Goal: Transaction & Acquisition: Purchase product/service

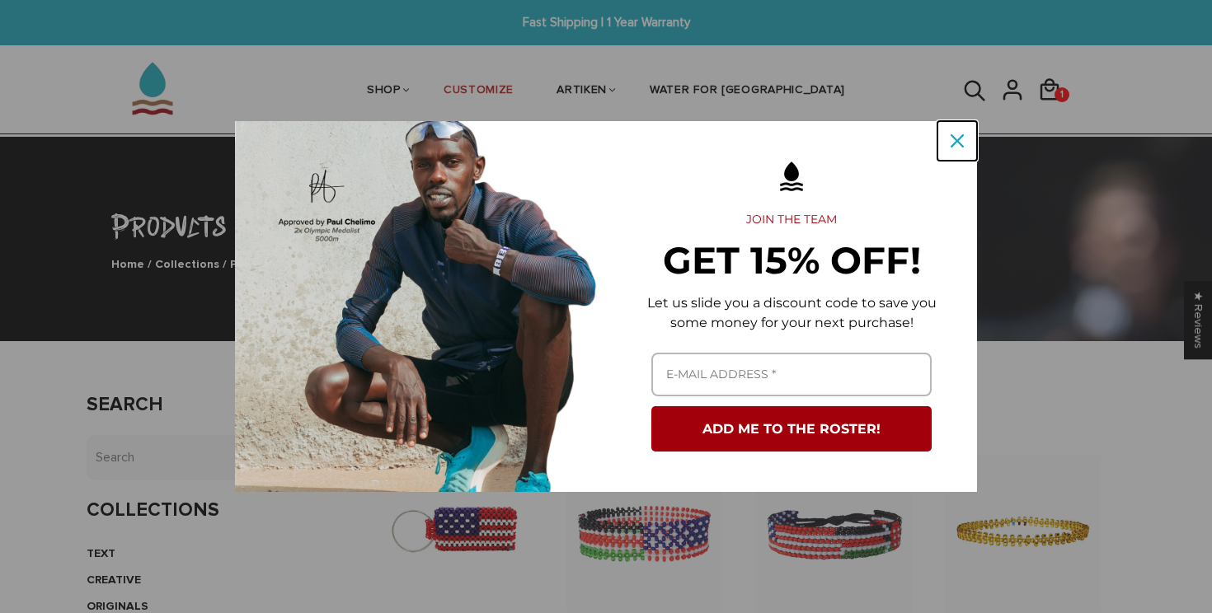
click at [953, 146] on icon "close icon" at bounding box center [957, 140] width 13 height 13
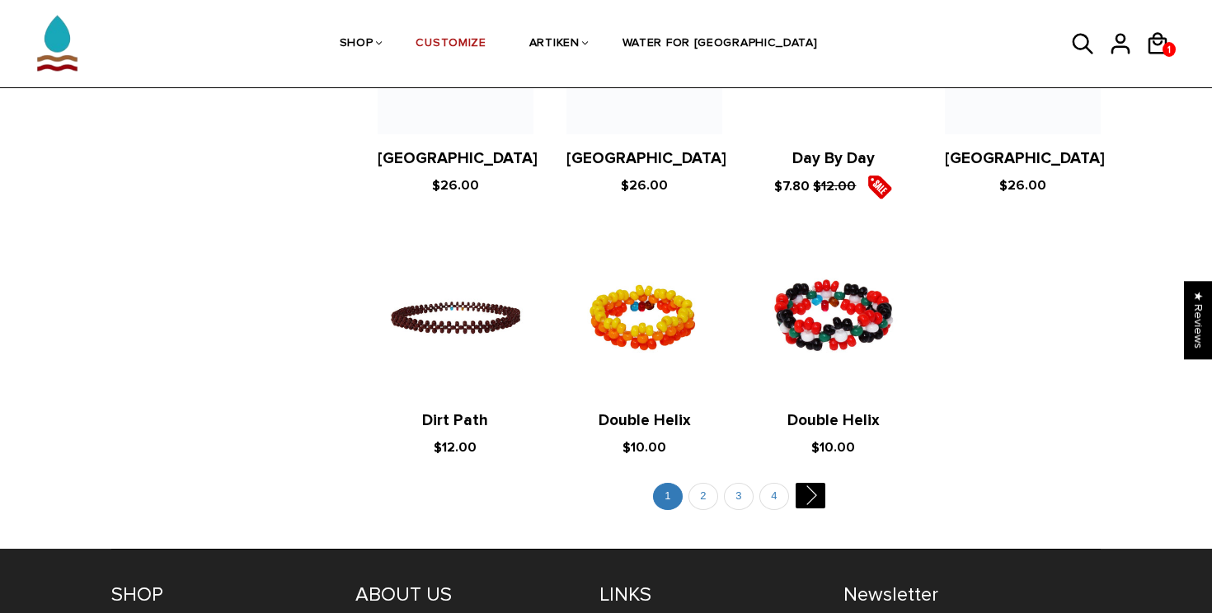
scroll to position [3208, 0]
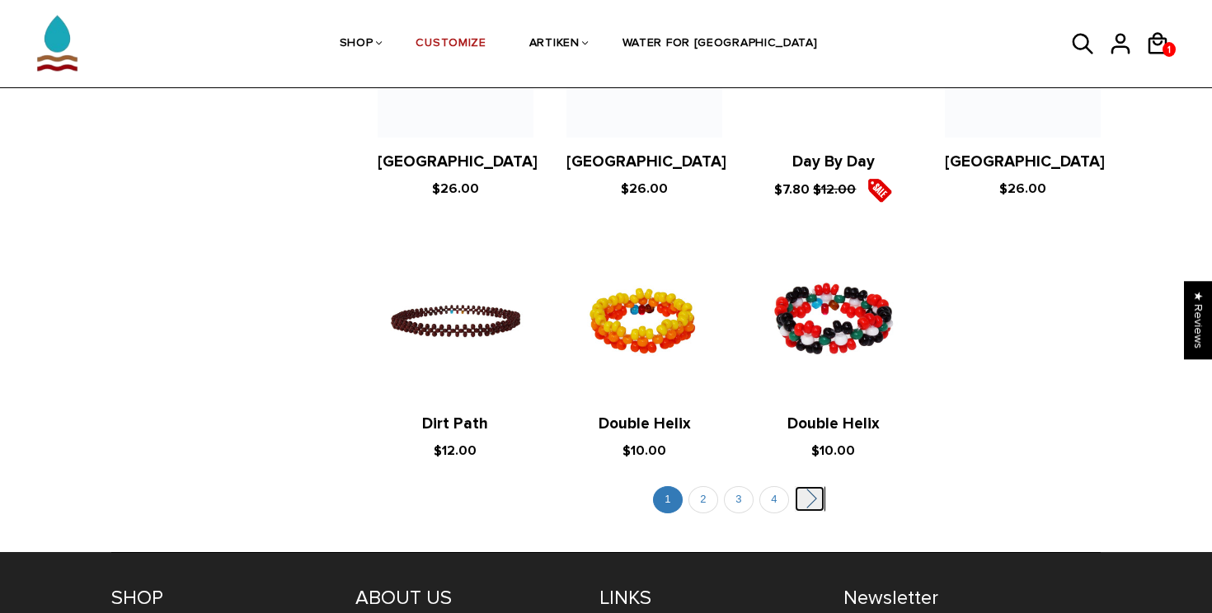
click at [809, 486] on link "" at bounding box center [810, 499] width 30 height 26
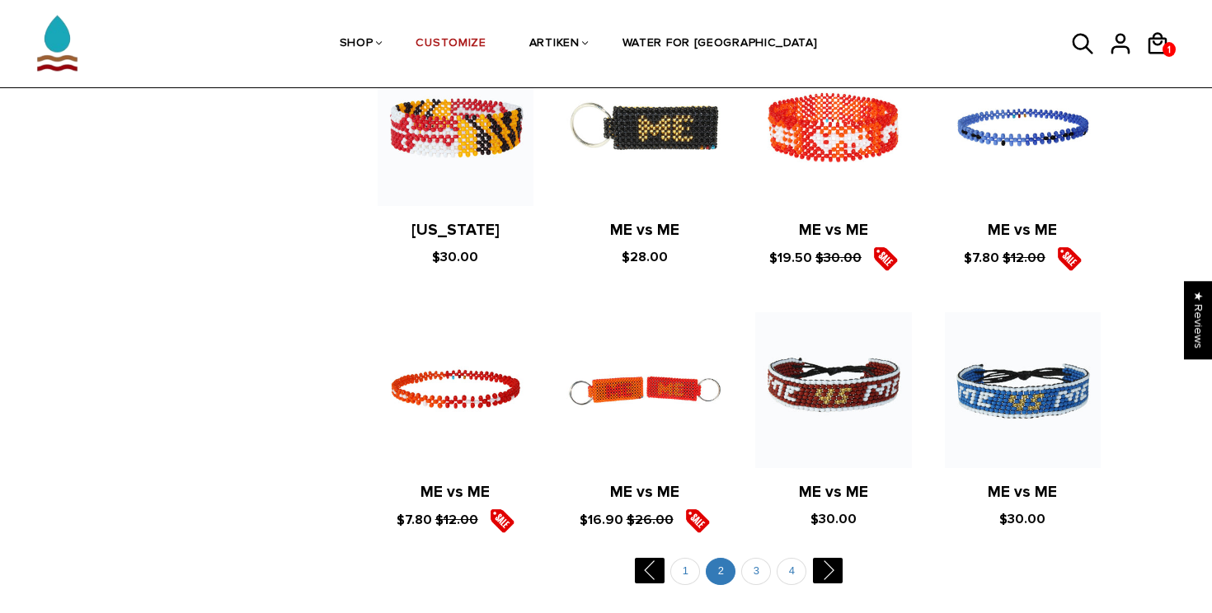
scroll to position [3075, 0]
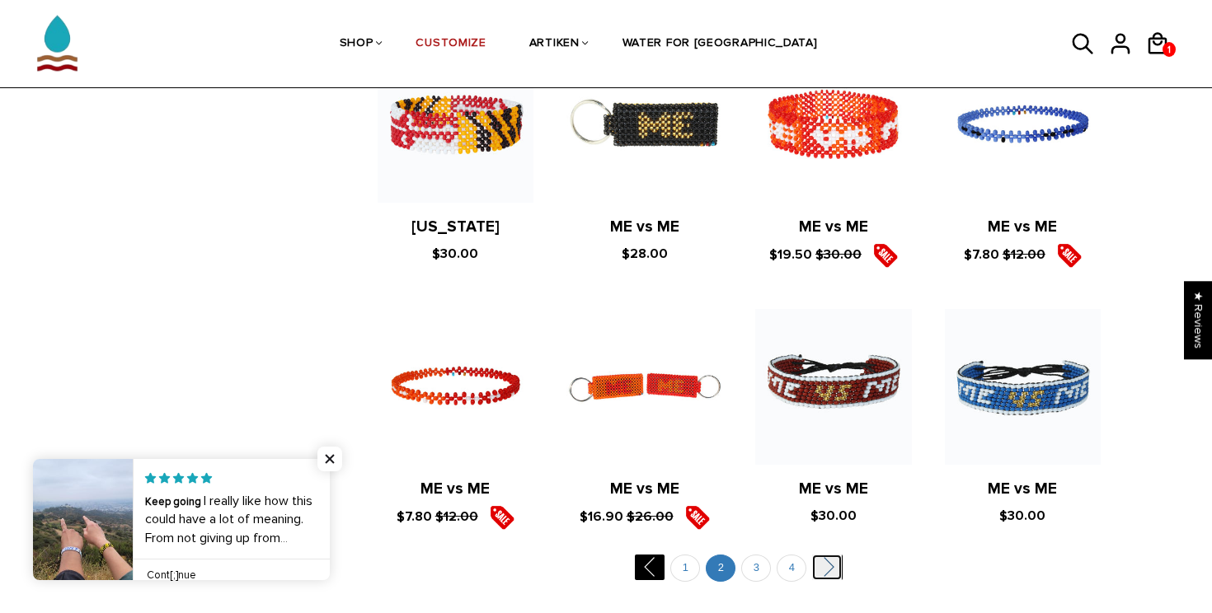
click at [820, 555] on link "" at bounding box center [827, 568] width 30 height 26
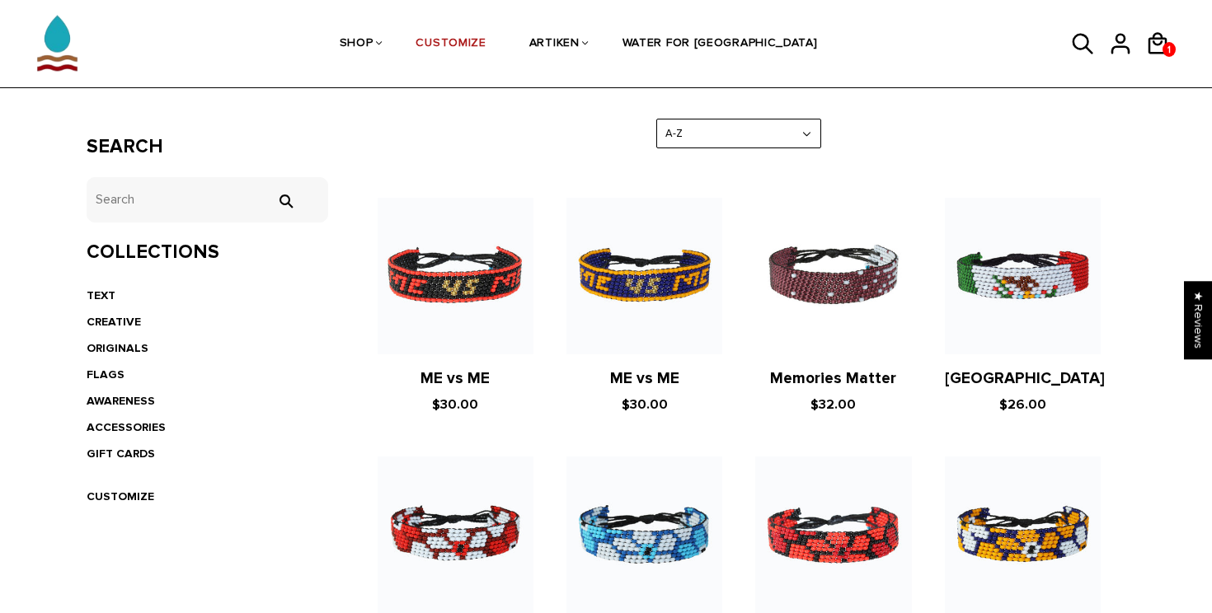
scroll to position [264, 0]
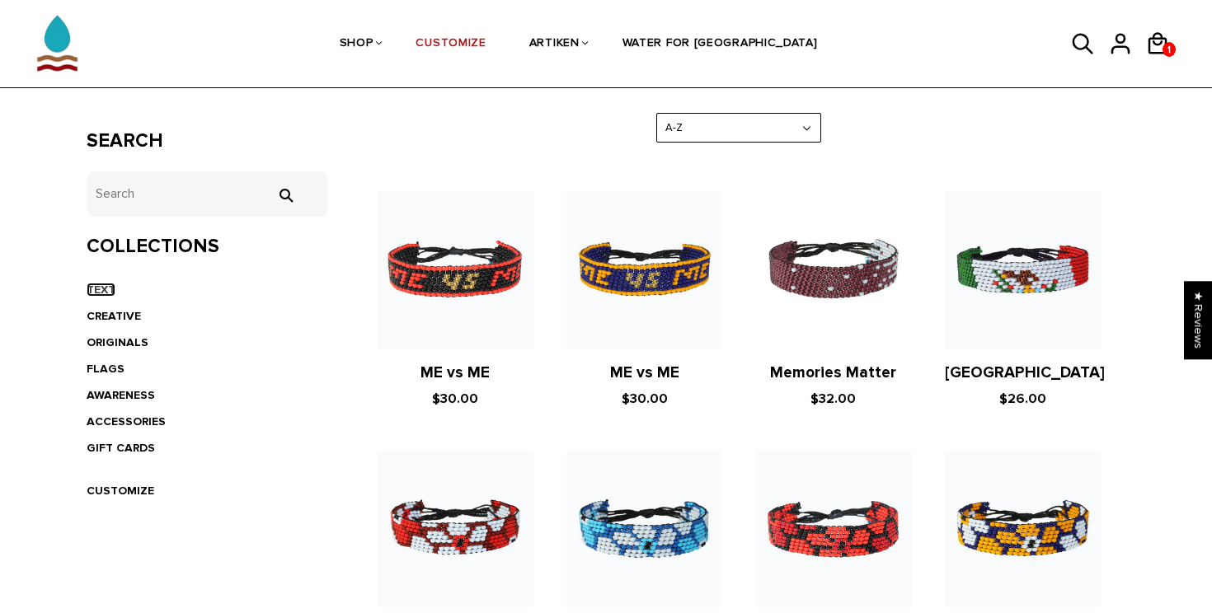
click at [103, 297] on link "TEXT" at bounding box center [101, 290] width 29 height 14
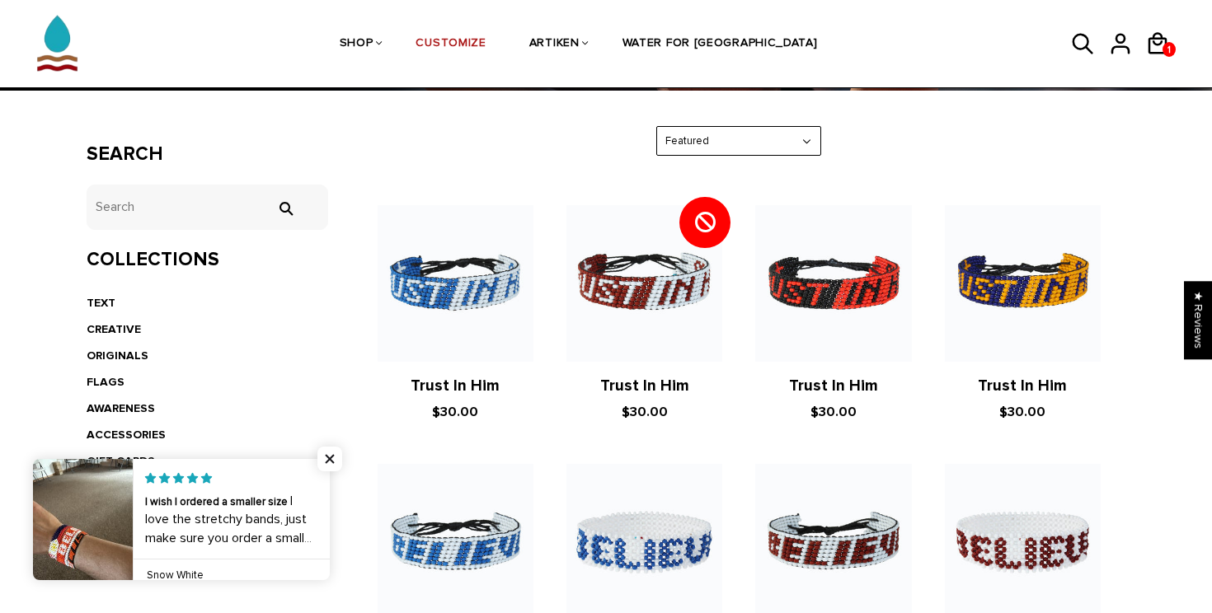
scroll to position [354, 0]
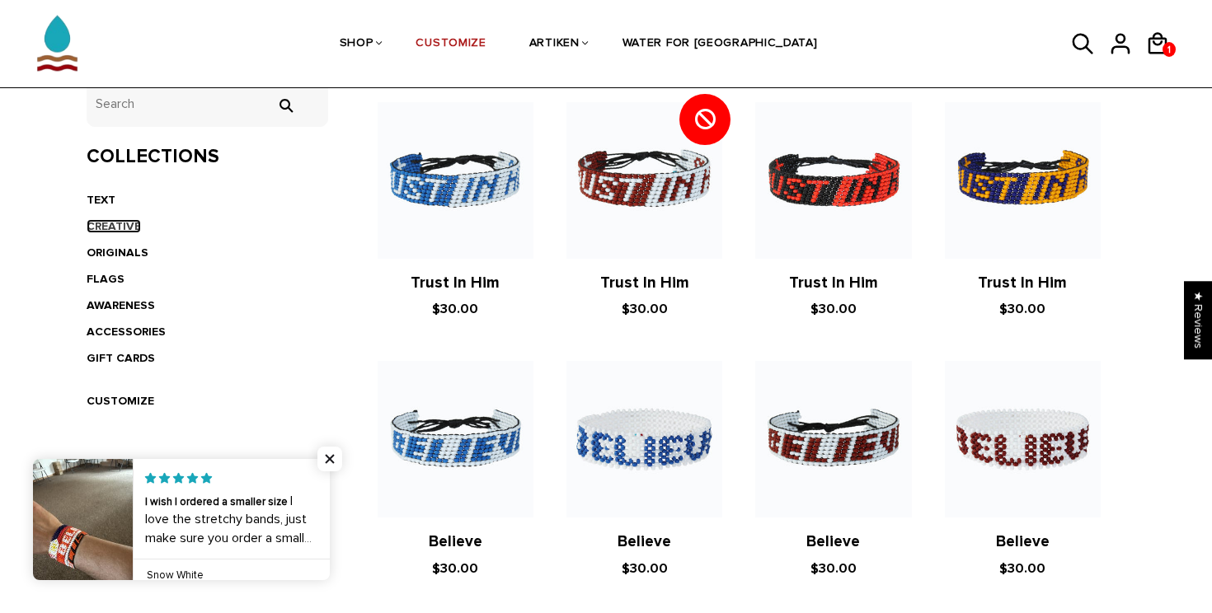
click at [119, 225] on link "CREATIVE" at bounding box center [114, 226] width 54 height 14
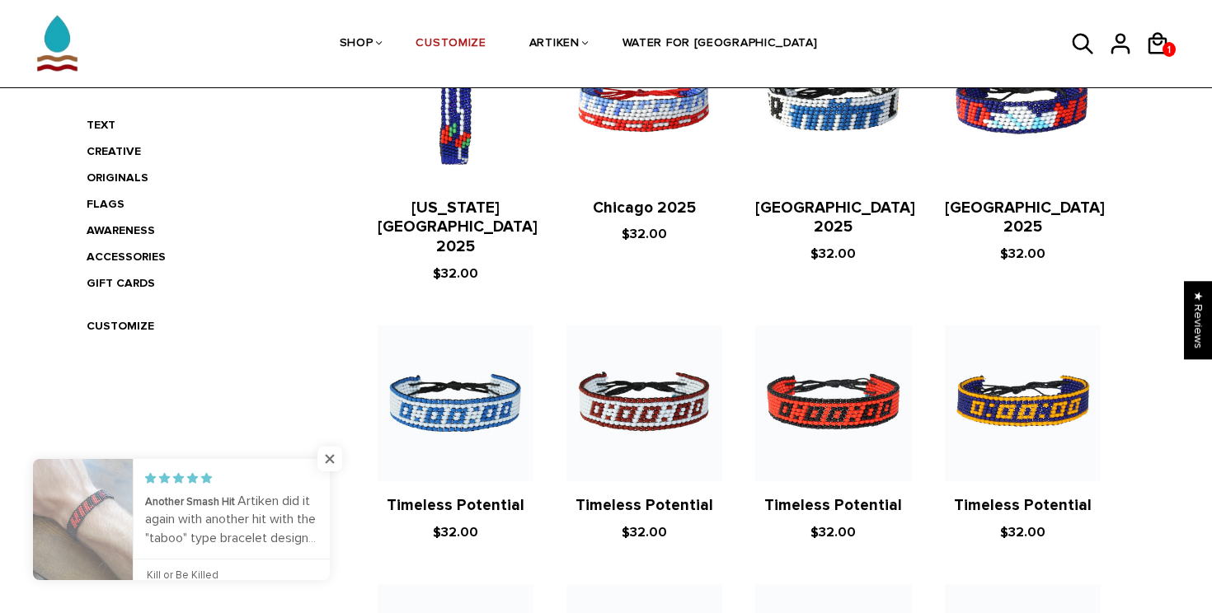
scroll to position [456, 0]
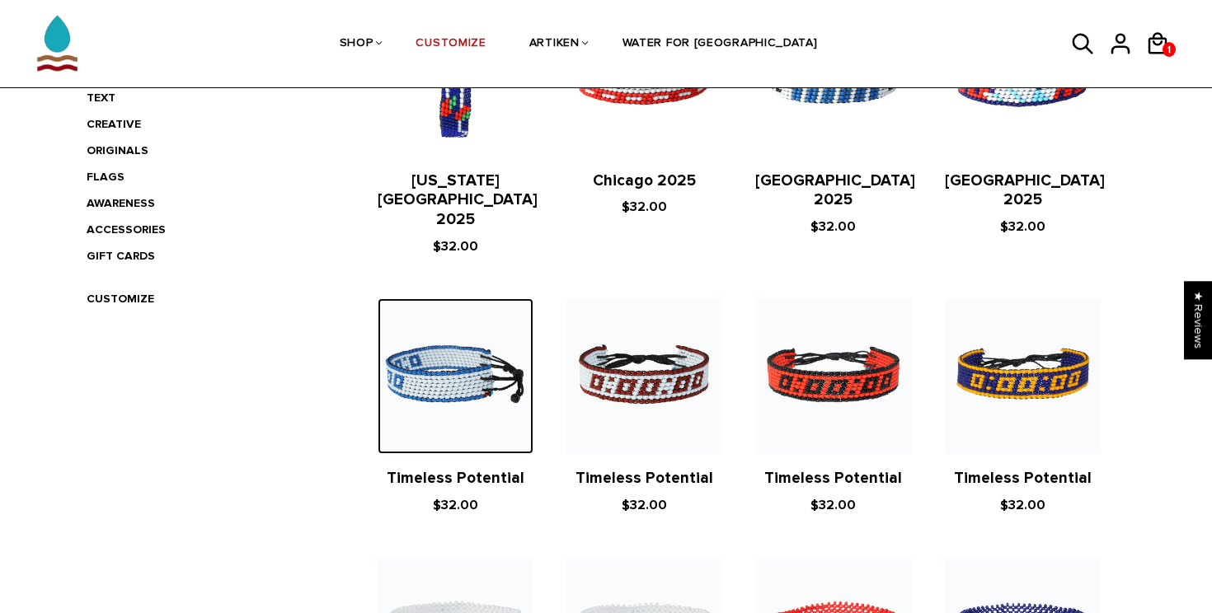
click at [480, 346] on img at bounding box center [456, 376] width 156 height 156
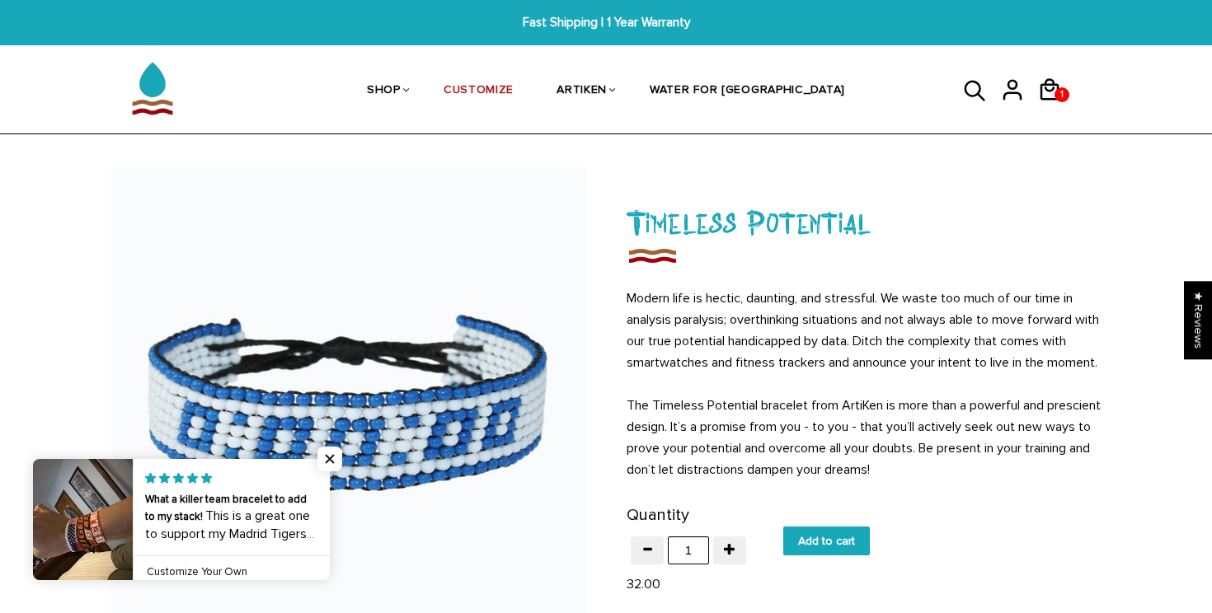
click at [817, 556] on input "Add to cart" at bounding box center [826, 541] width 87 height 29
type input "Add to cart"
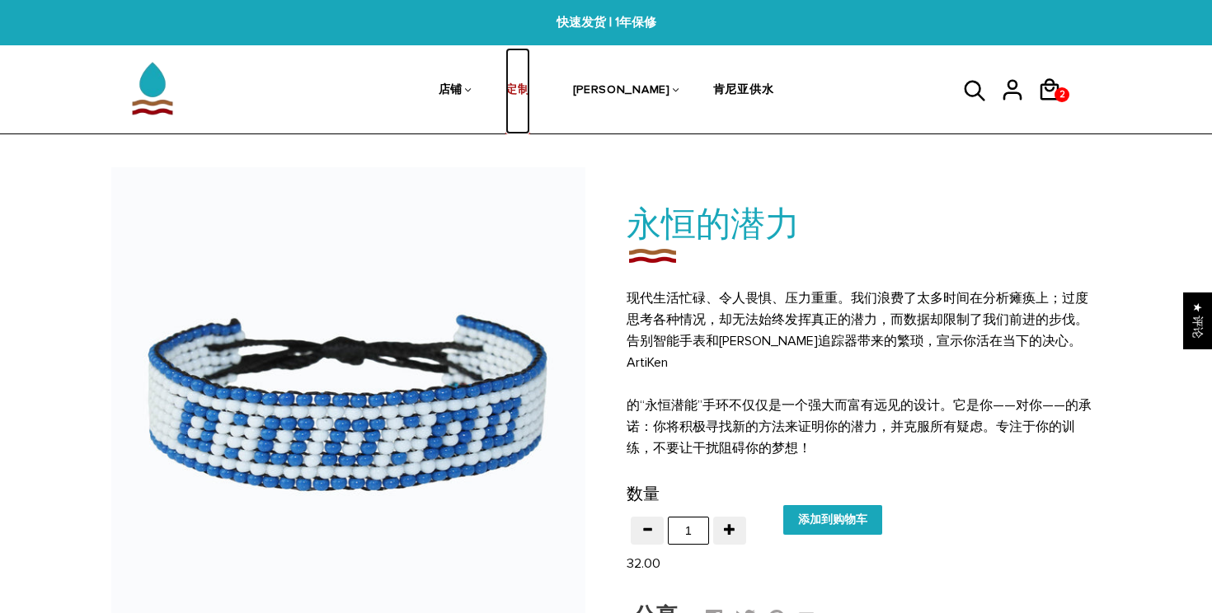
click at [529, 87] on font "定制" at bounding box center [517, 89] width 24 height 14
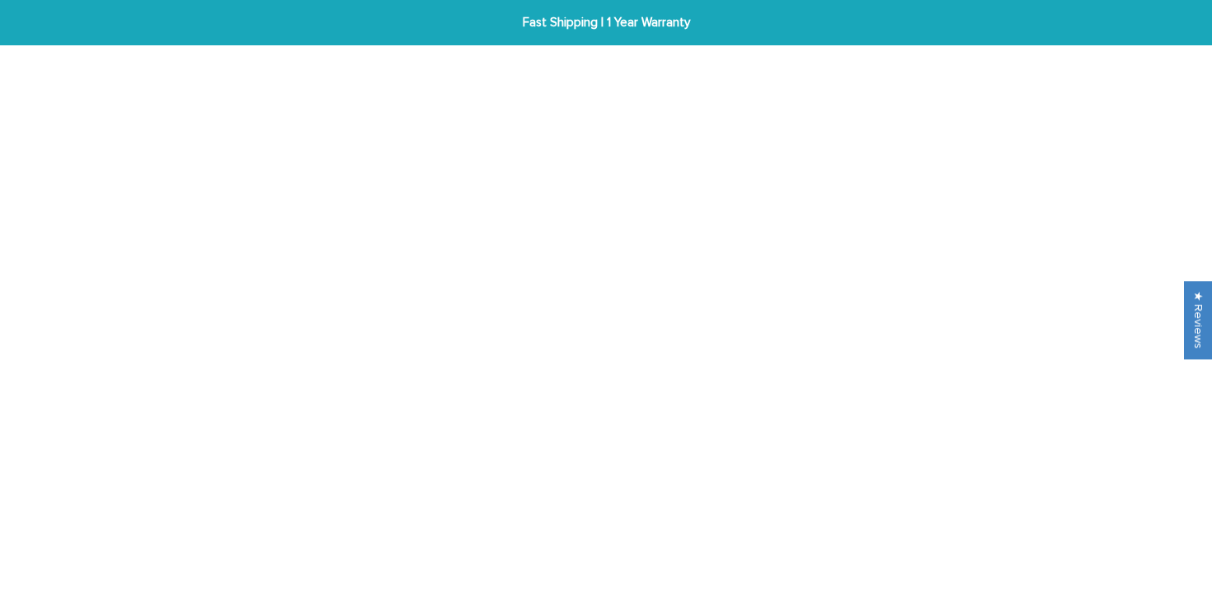
select select
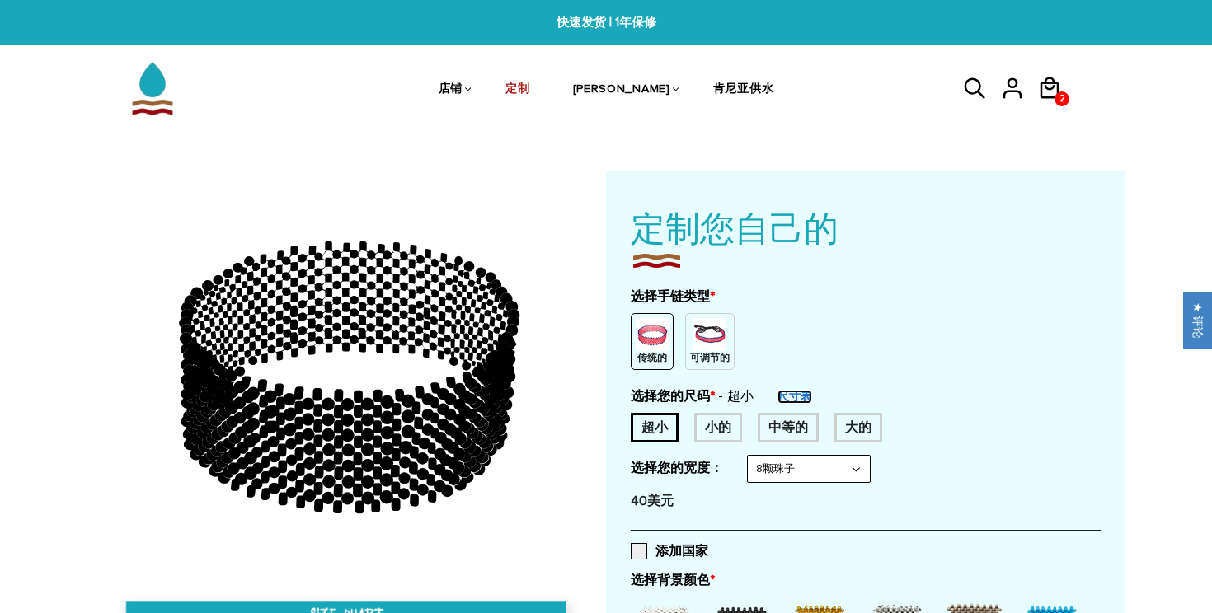
click at [808, 398] on font "尺寸表" at bounding box center [795, 397] width 35 height 14
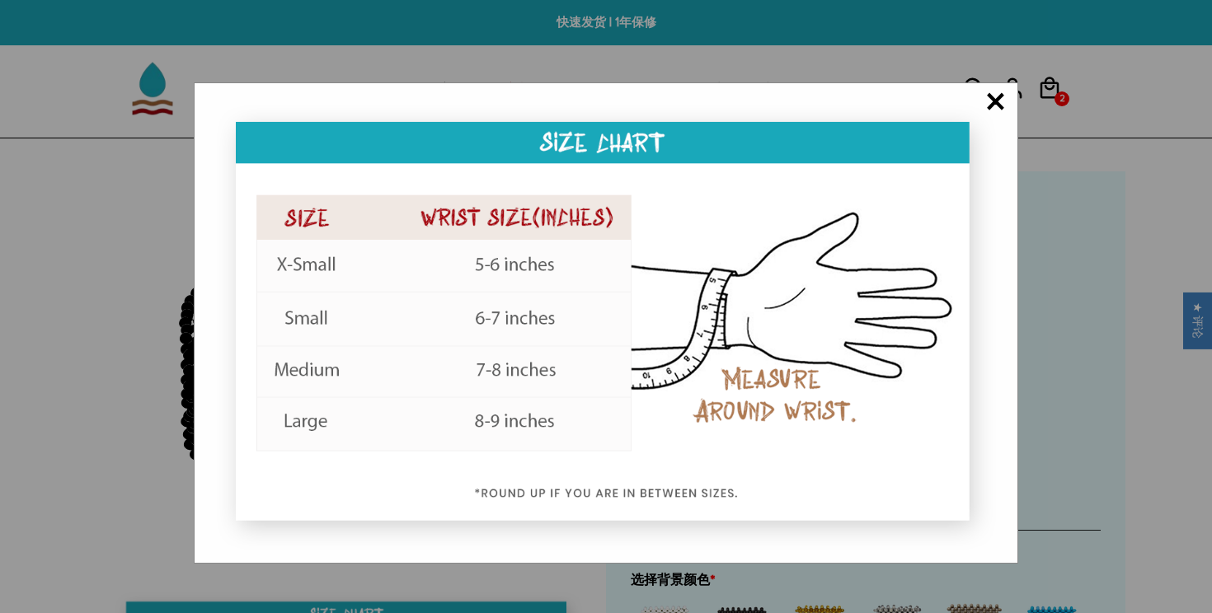
click at [999, 101] on font "×" at bounding box center [995, 103] width 21 height 50
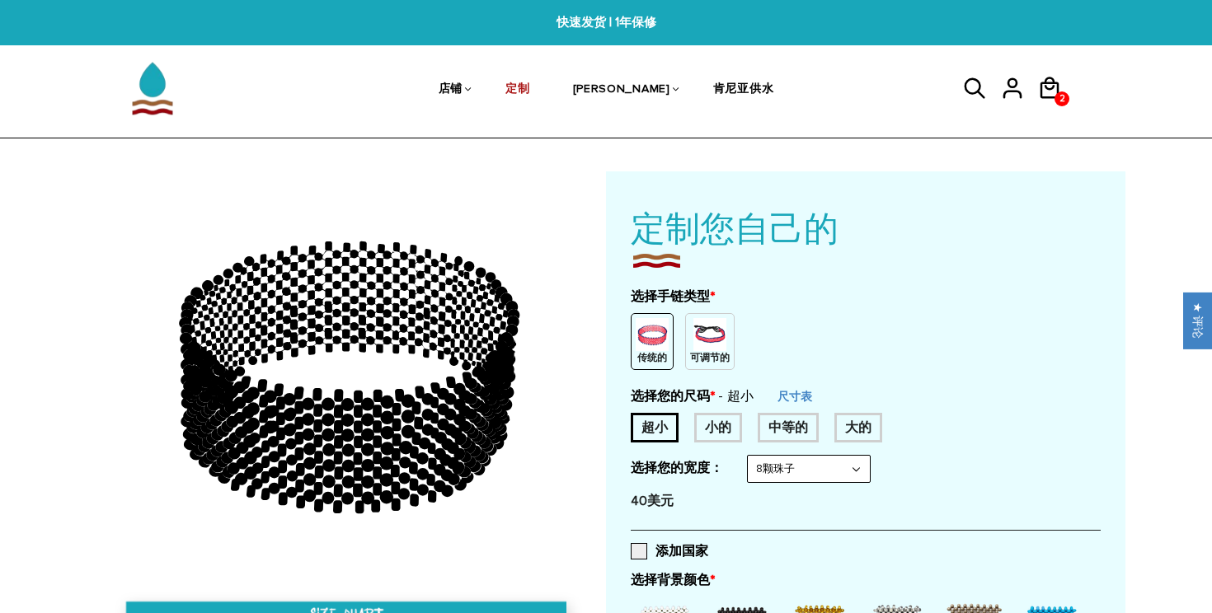
click at [706, 342] on img at bounding box center [709, 334] width 33 height 33
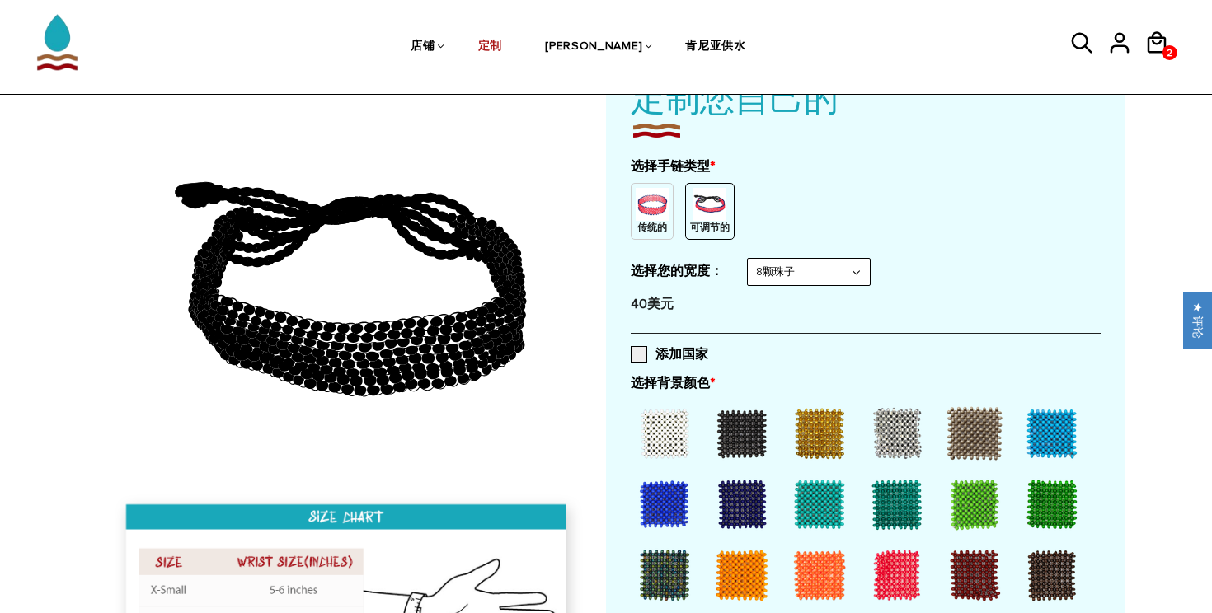
scroll to position [132, 0]
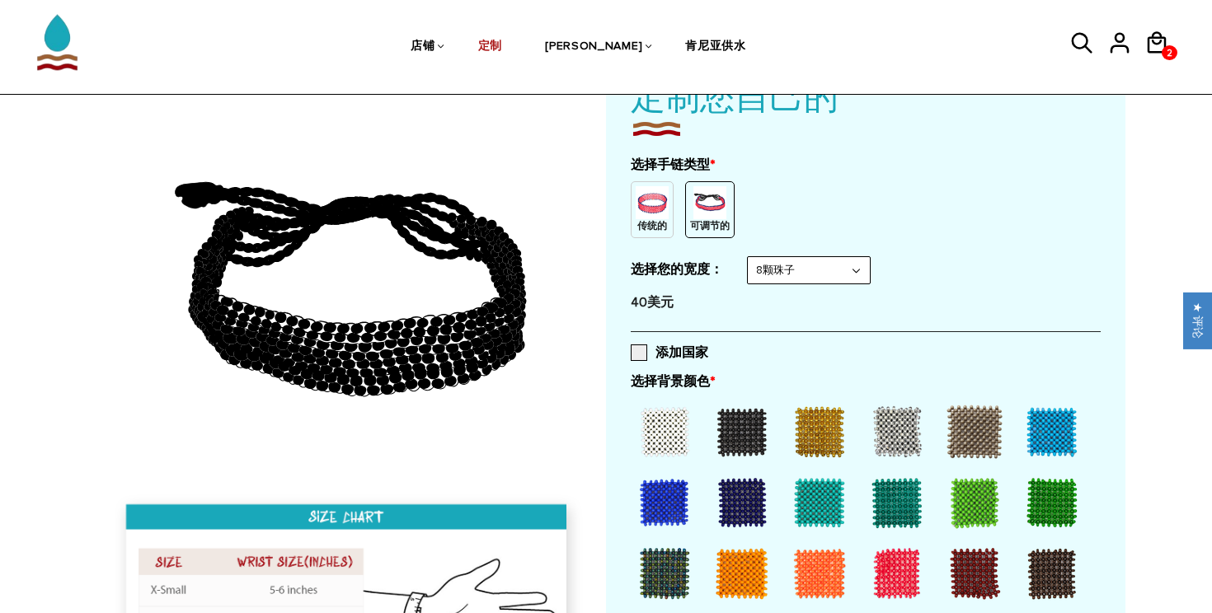
click at [650, 214] on img at bounding box center [652, 202] width 33 height 33
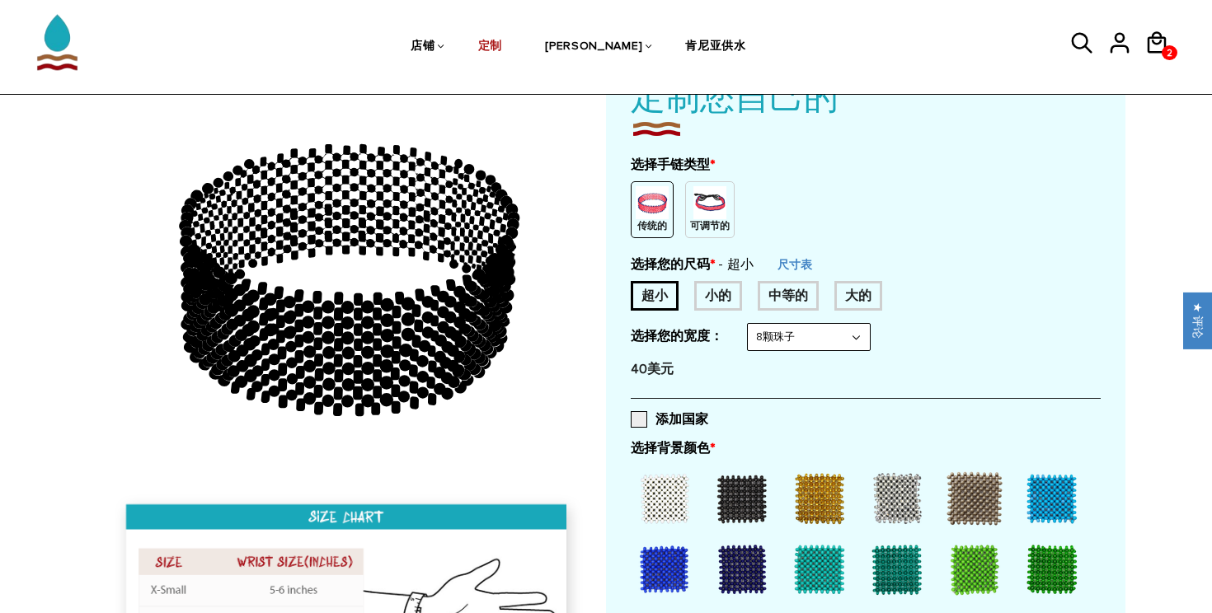
click at [719, 212] on img at bounding box center [709, 202] width 33 height 33
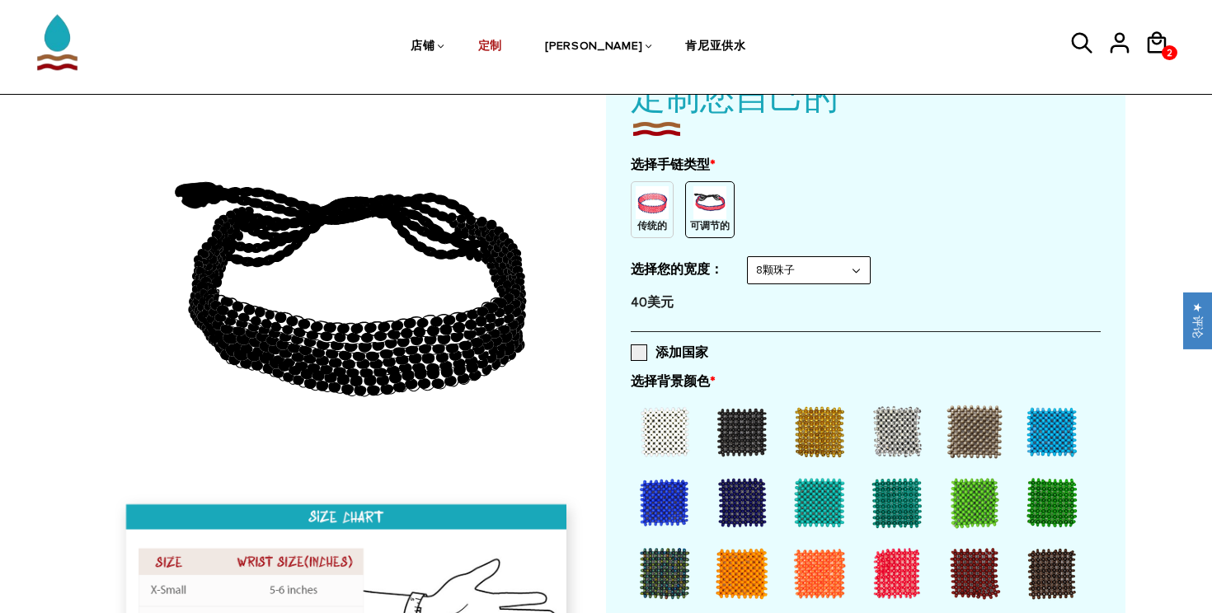
click at [850, 270] on select "8颗珠子 6颗珠子 10颗珠子" at bounding box center [809, 270] width 122 height 26
click at [748, 257] on select "8颗珠子 6颗珠子 10颗珠子" at bounding box center [809, 270] width 122 height 26
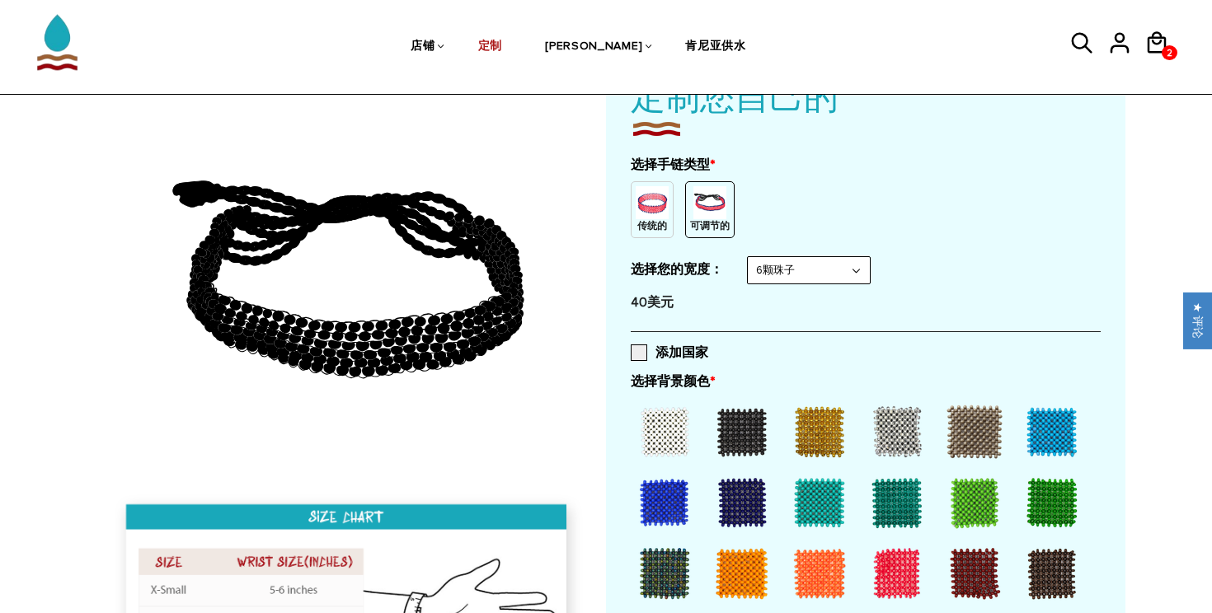
click at [856, 271] on select "8颗珠子 6颗珠子 10颗珠子" at bounding box center [809, 270] width 122 height 26
select select "8-beads"
click at [748, 257] on select "8颗珠子 6颗珠子 10颗珠子" at bounding box center [809, 270] width 122 height 26
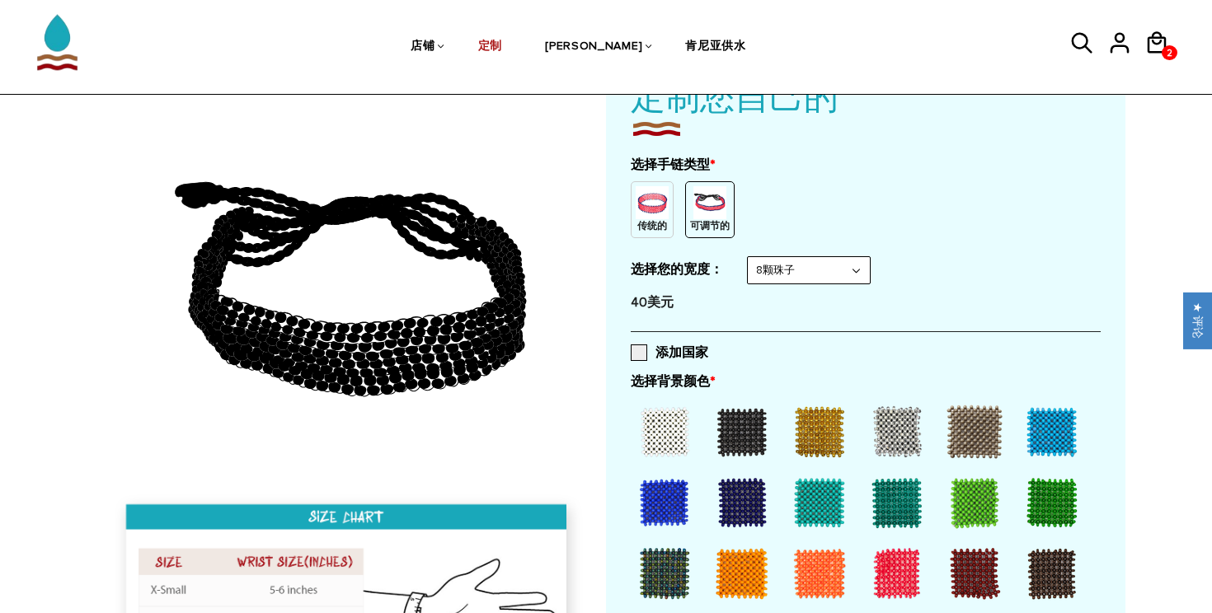
click at [674, 419] on div at bounding box center [665, 432] width 66 height 66
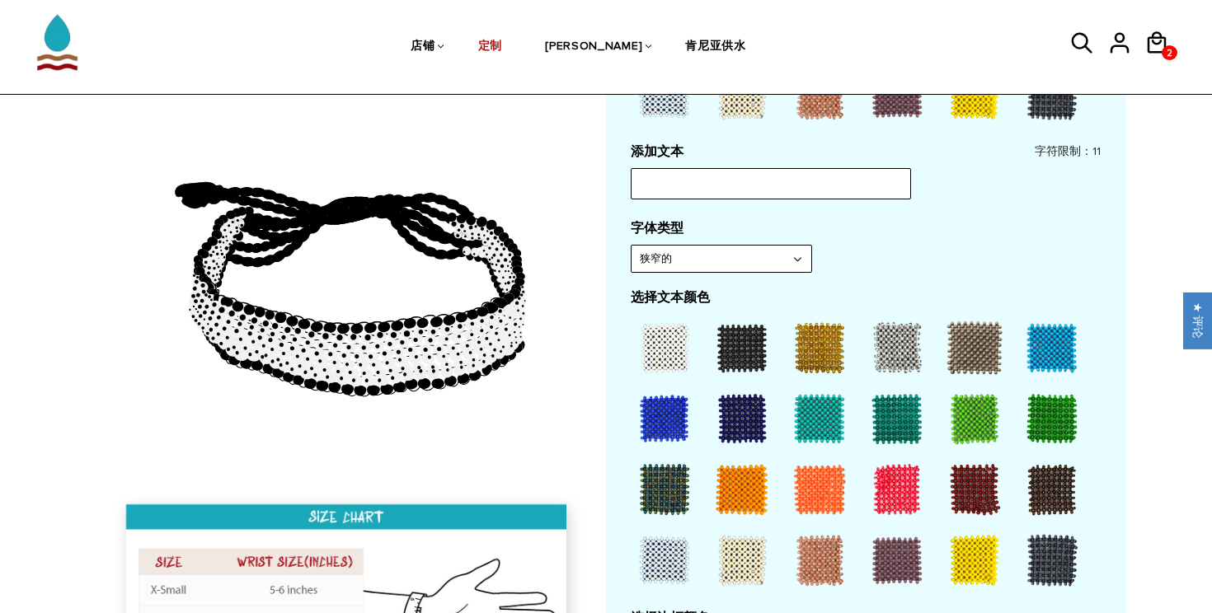
scroll to position [684, 0]
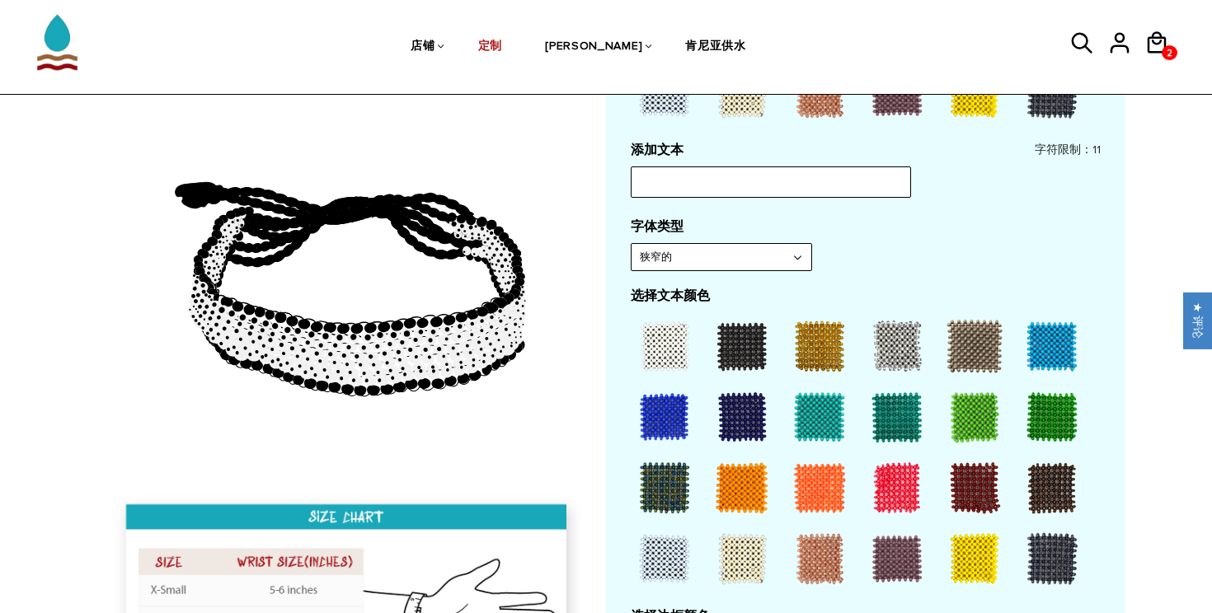
click at [675, 429] on div at bounding box center [665, 417] width 66 height 66
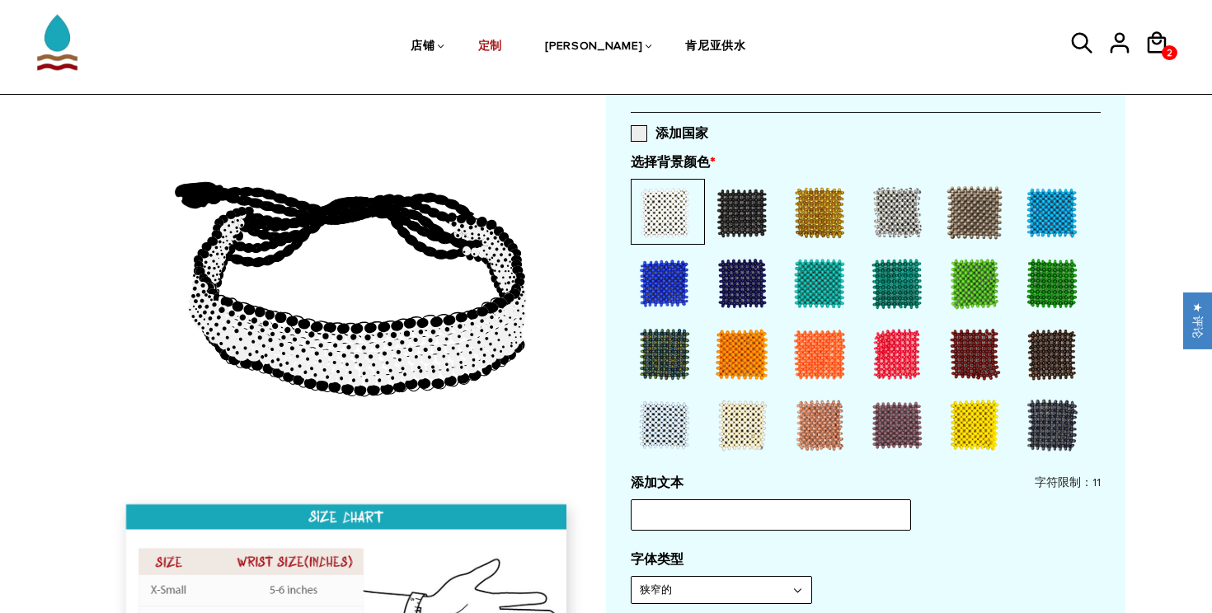
scroll to position [340, 0]
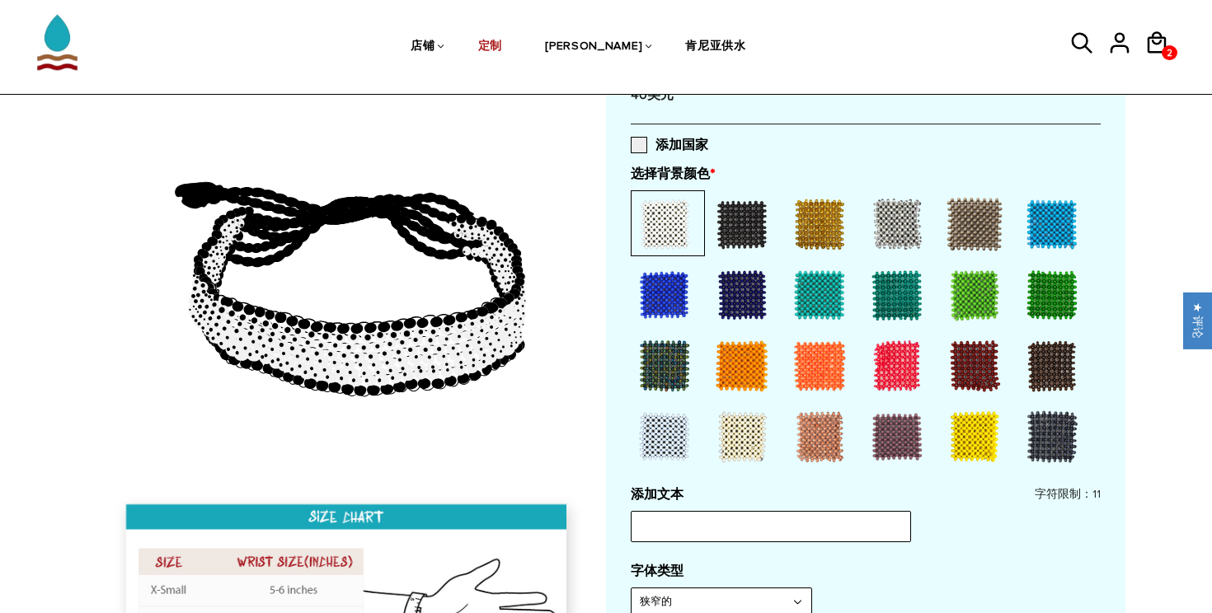
click at [667, 308] on div at bounding box center [665, 295] width 66 height 66
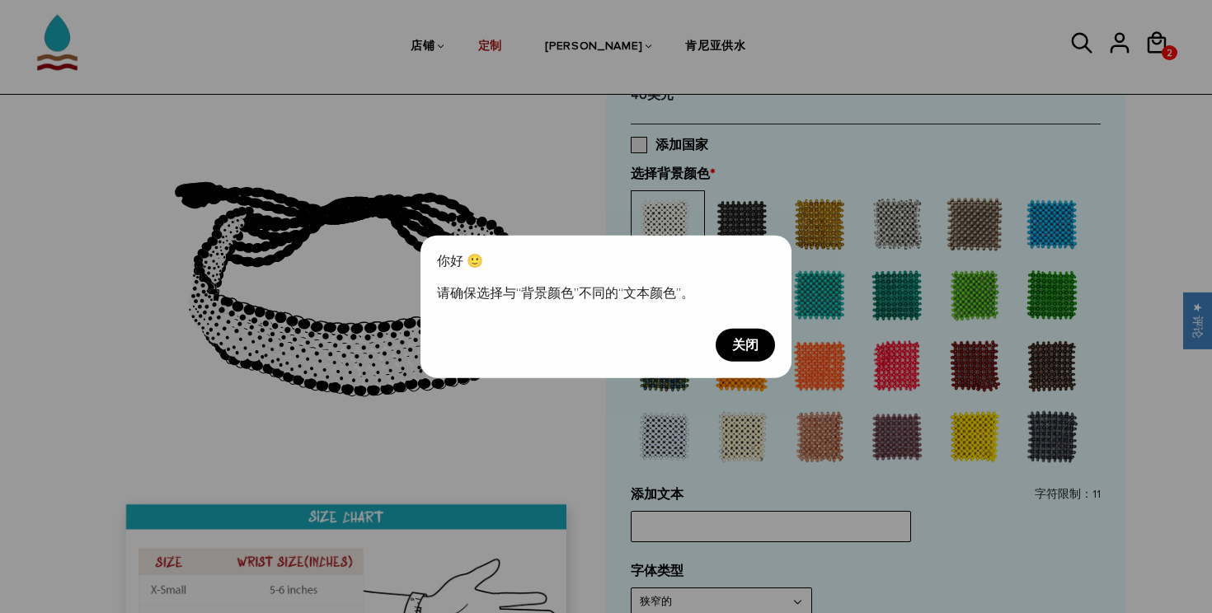
click at [758, 338] on font "关闭" at bounding box center [745, 344] width 26 height 16
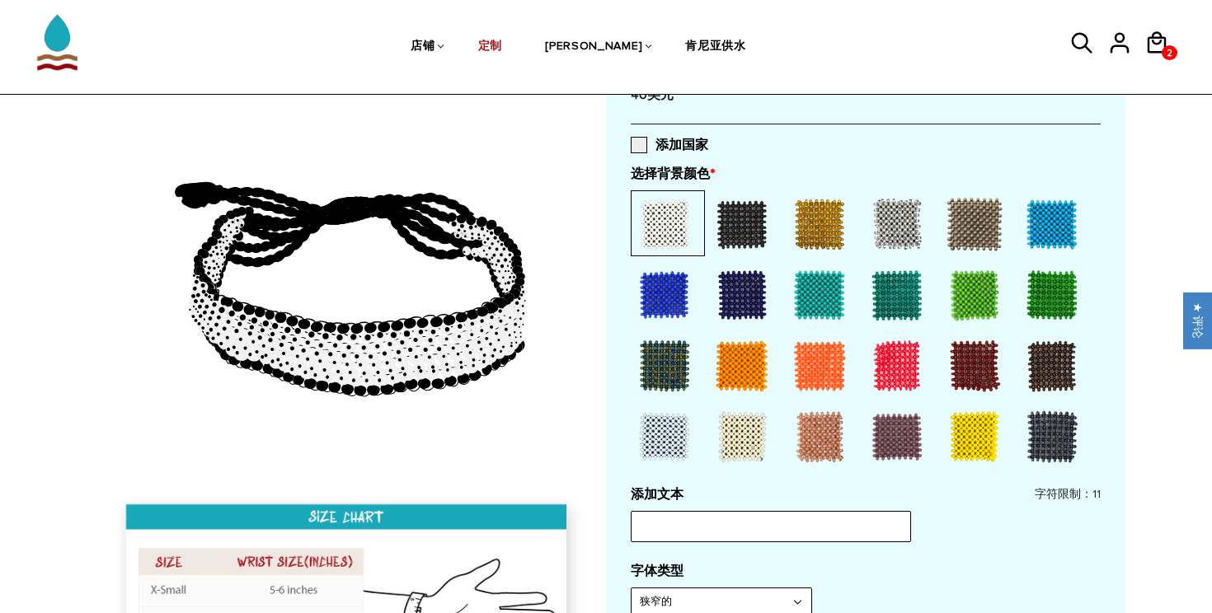
click at [1051, 220] on div at bounding box center [1052, 224] width 66 height 66
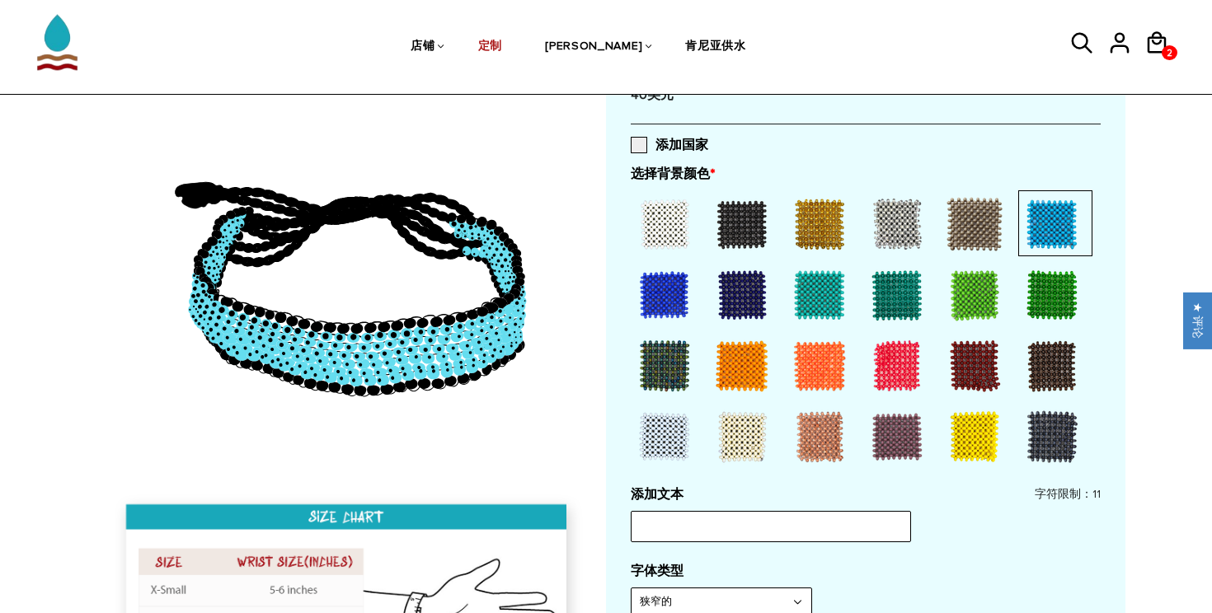
click at [899, 297] on div at bounding box center [897, 295] width 66 height 66
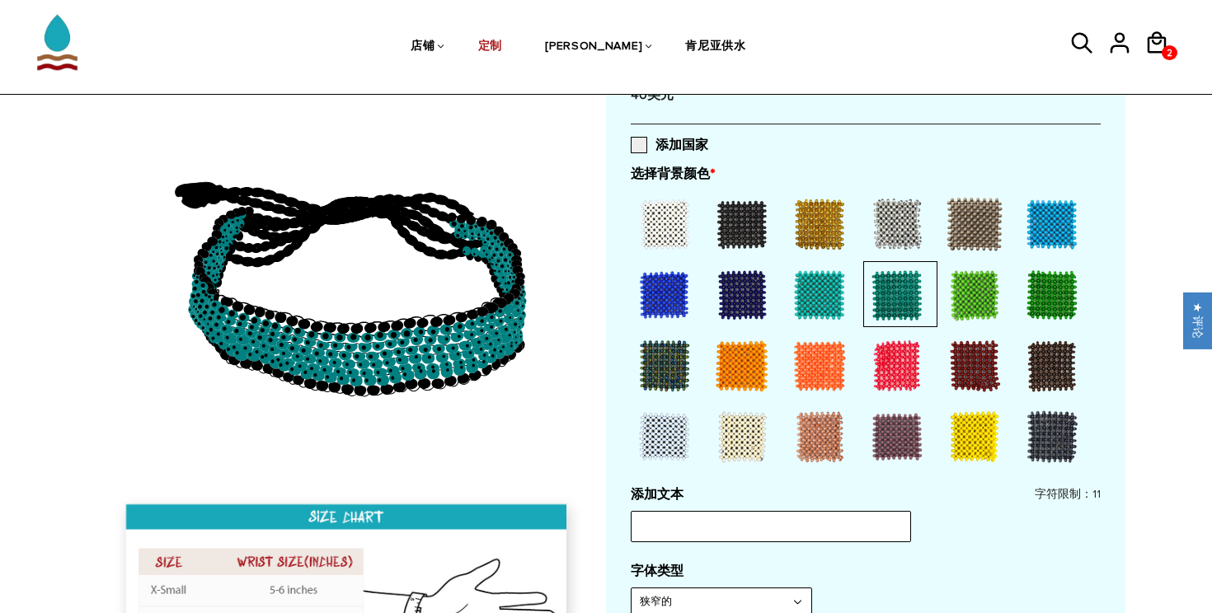
click at [825, 296] on div at bounding box center [820, 295] width 66 height 66
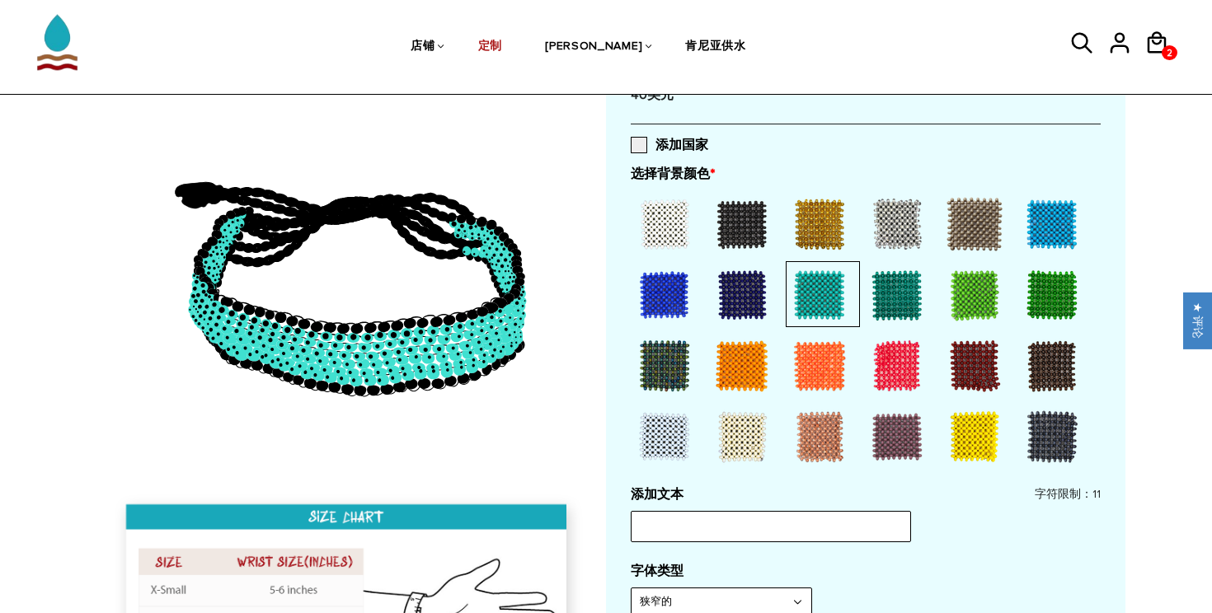
click at [955, 298] on div at bounding box center [975, 295] width 66 height 66
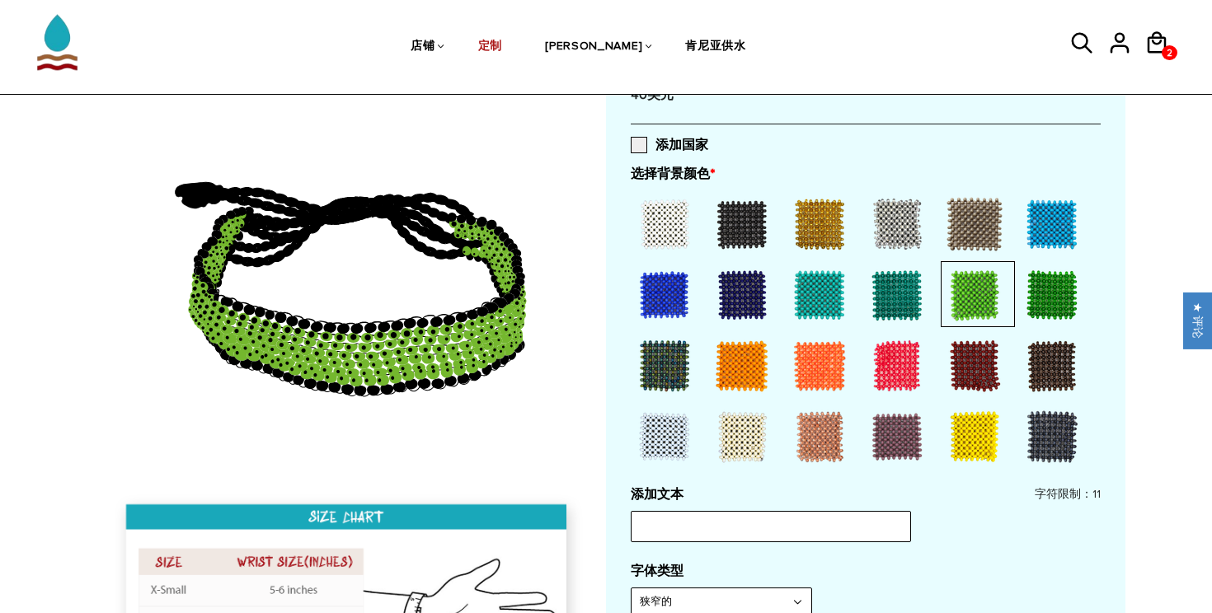
click at [1044, 297] on div at bounding box center [1052, 295] width 66 height 66
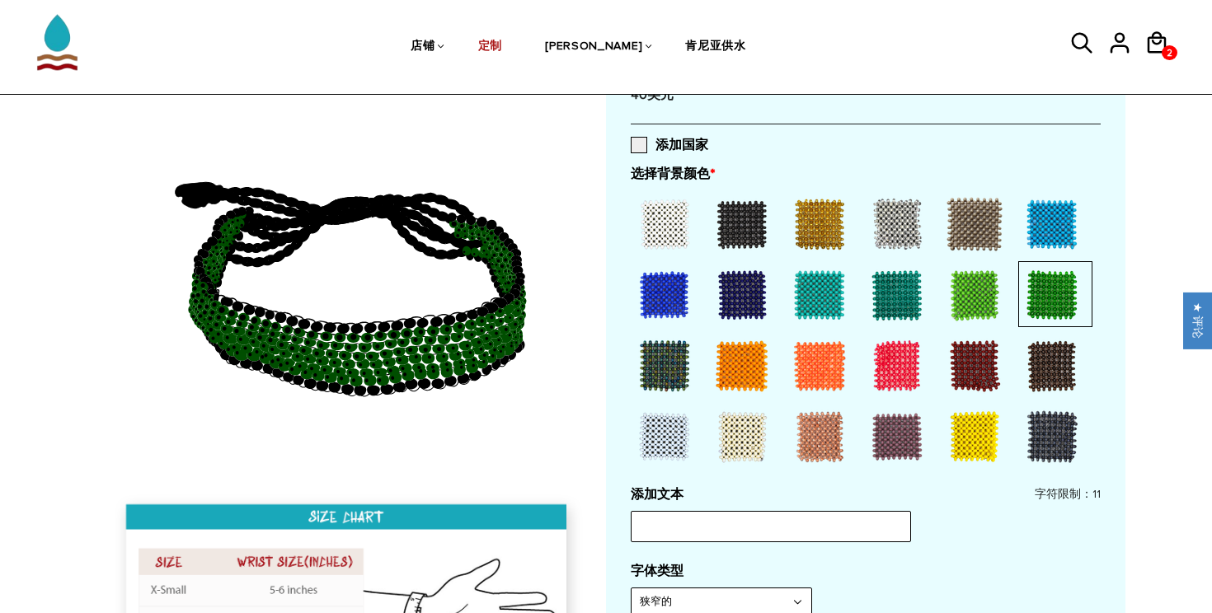
click at [1042, 360] on div at bounding box center [1052, 366] width 66 height 66
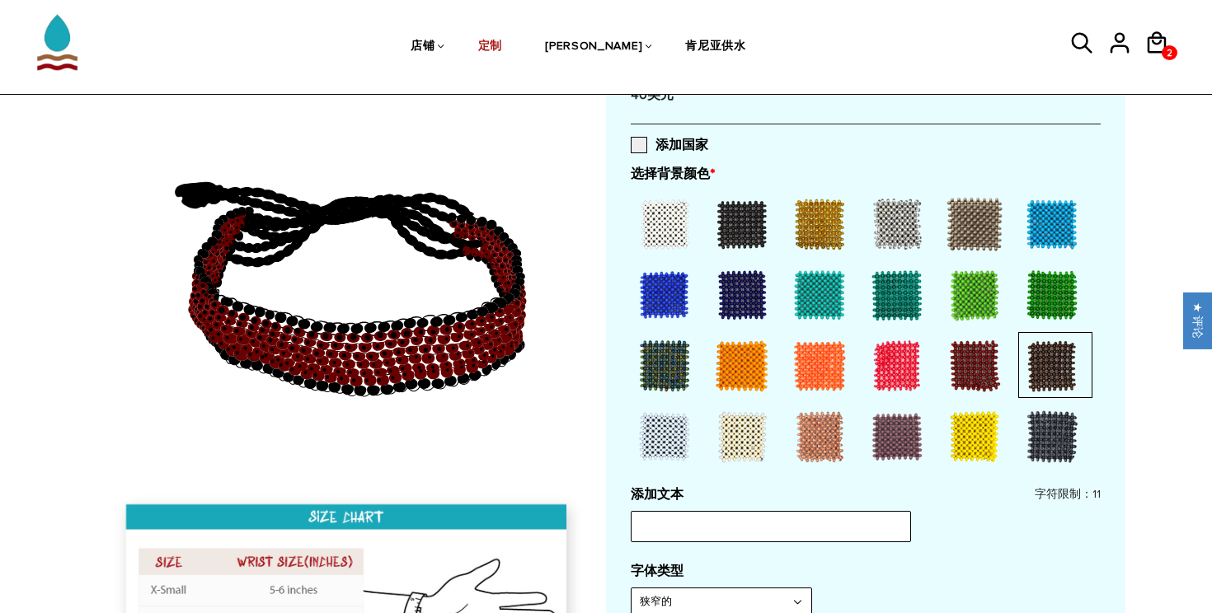
click at [985, 372] on div at bounding box center [975, 366] width 66 height 66
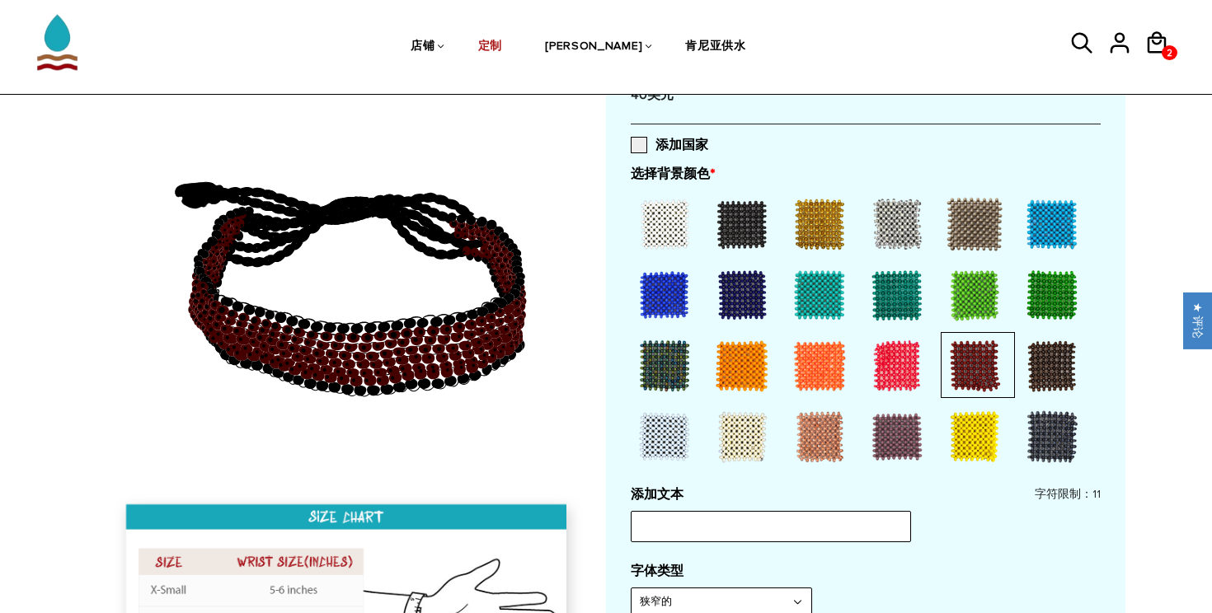
click at [923, 360] on div at bounding box center [897, 366] width 66 height 66
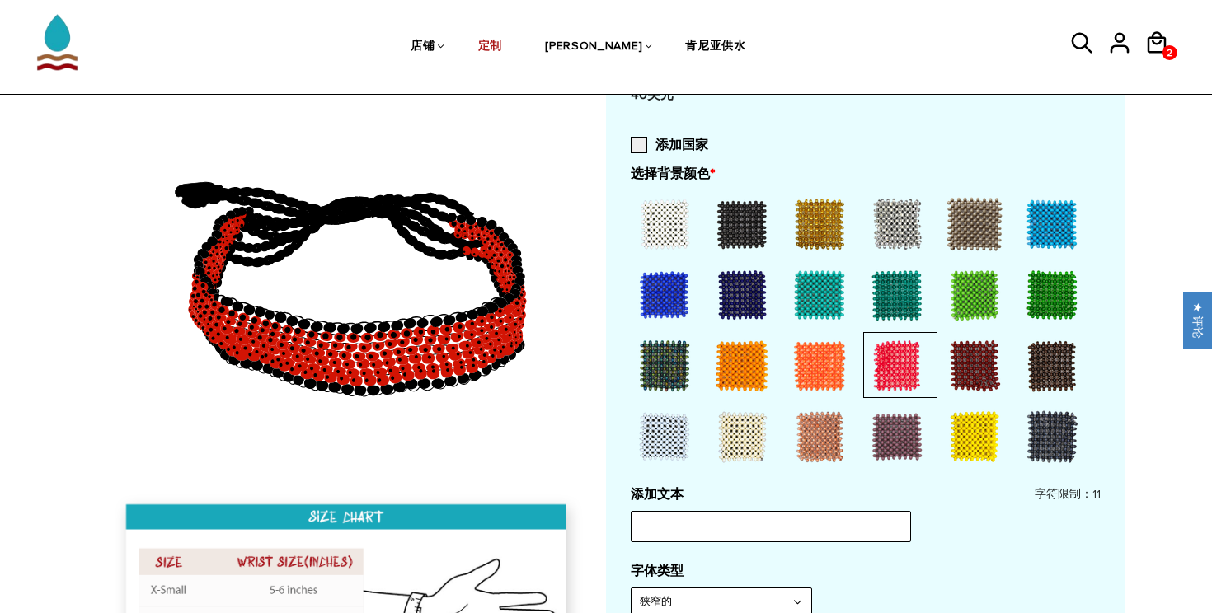
click at [663, 376] on div at bounding box center [665, 366] width 66 height 66
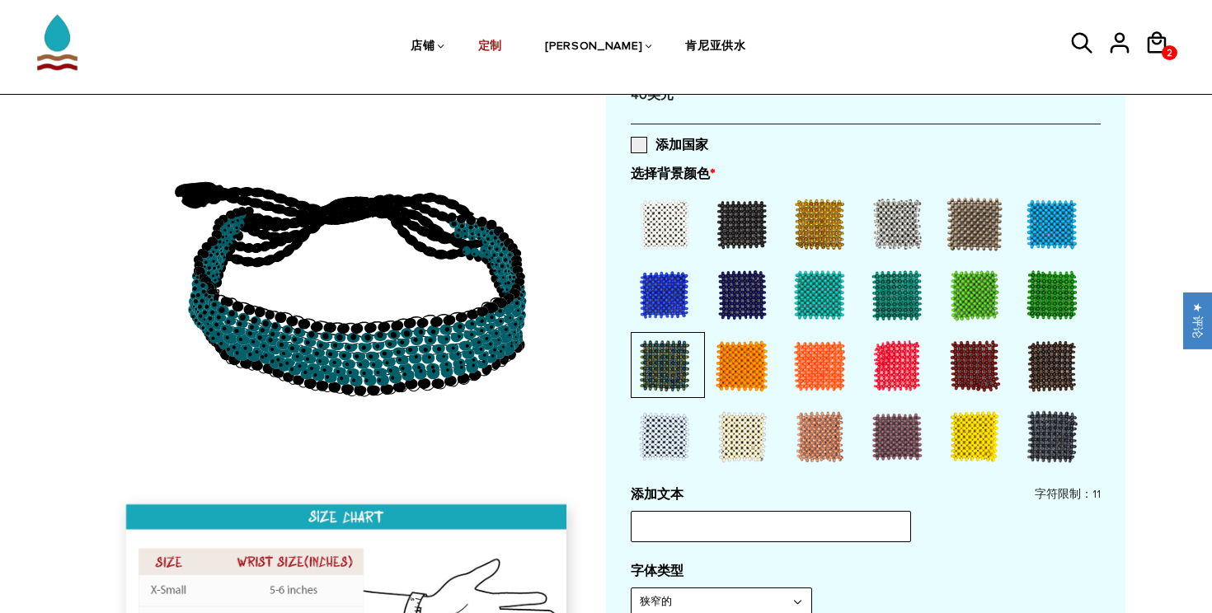
click at [669, 313] on div at bounding box center [665, 295] width 66 height 66
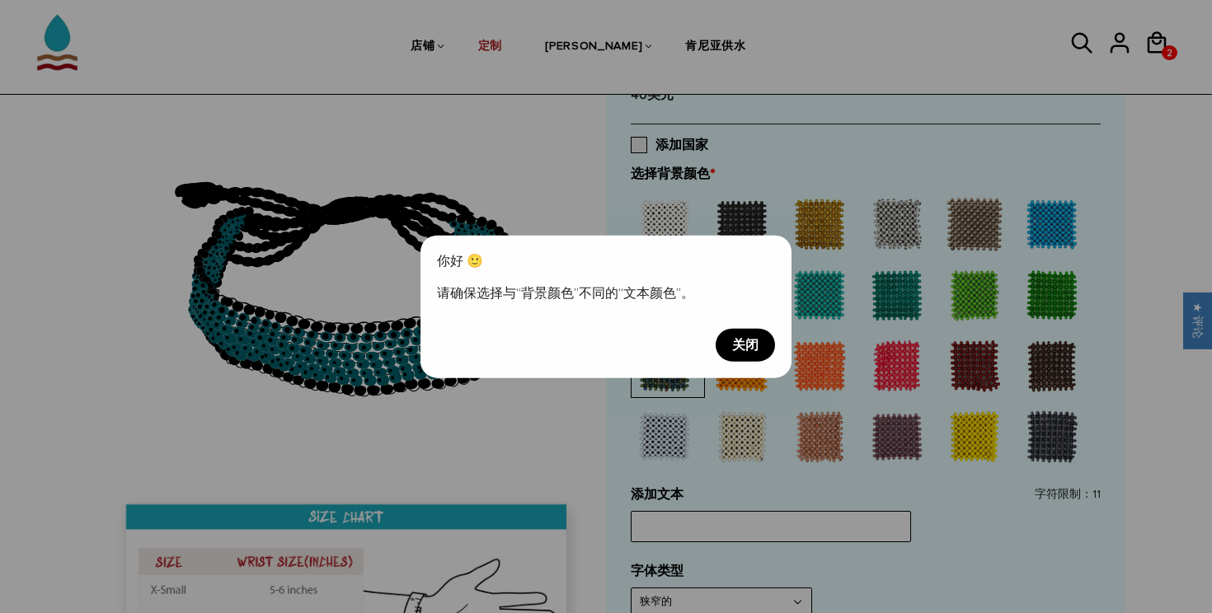
click at [747, 342] on font "关闭" at bounding box center [745, 344] width 26 height 16
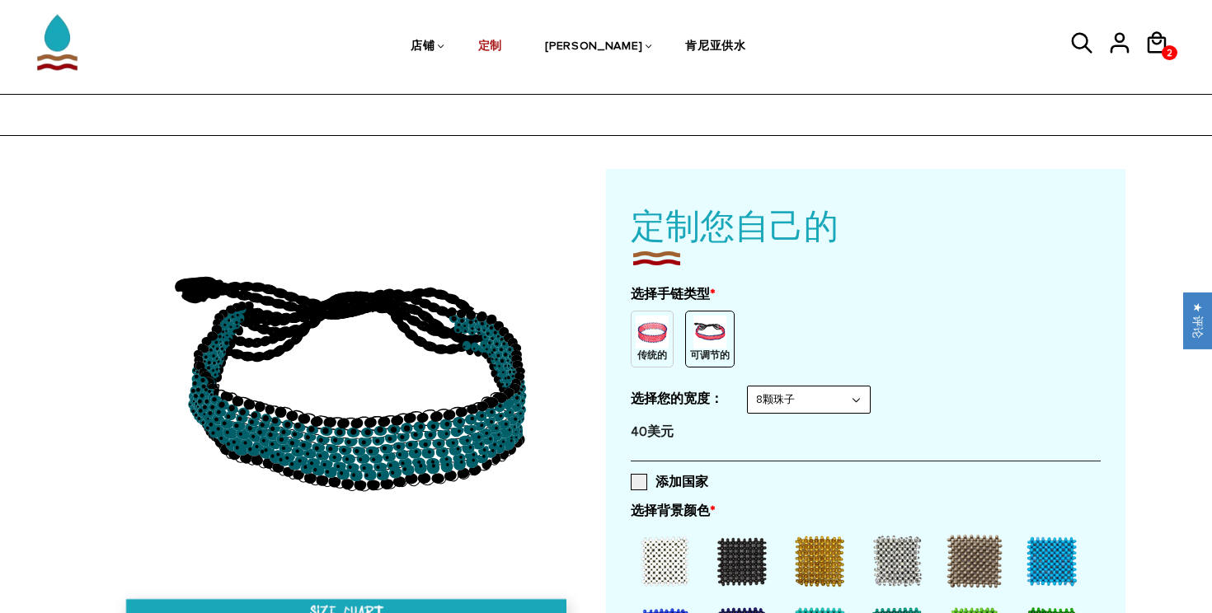
scroll to position [0, 0]
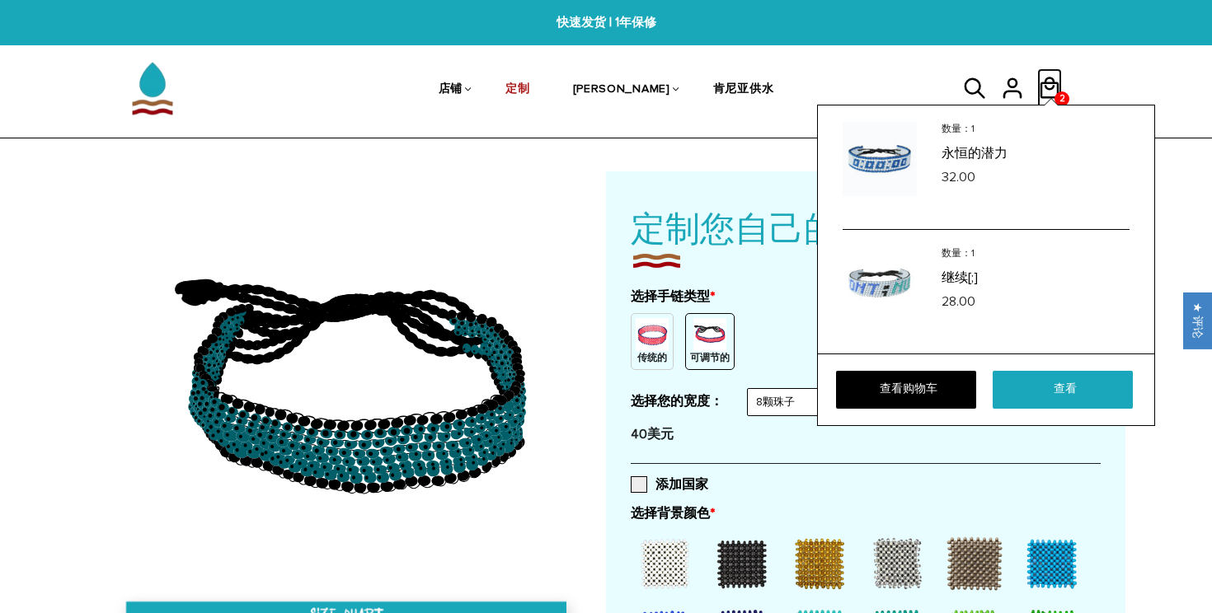
click at [1053, 84] on icon at bounding box center [1049, 88] width 25 height 40
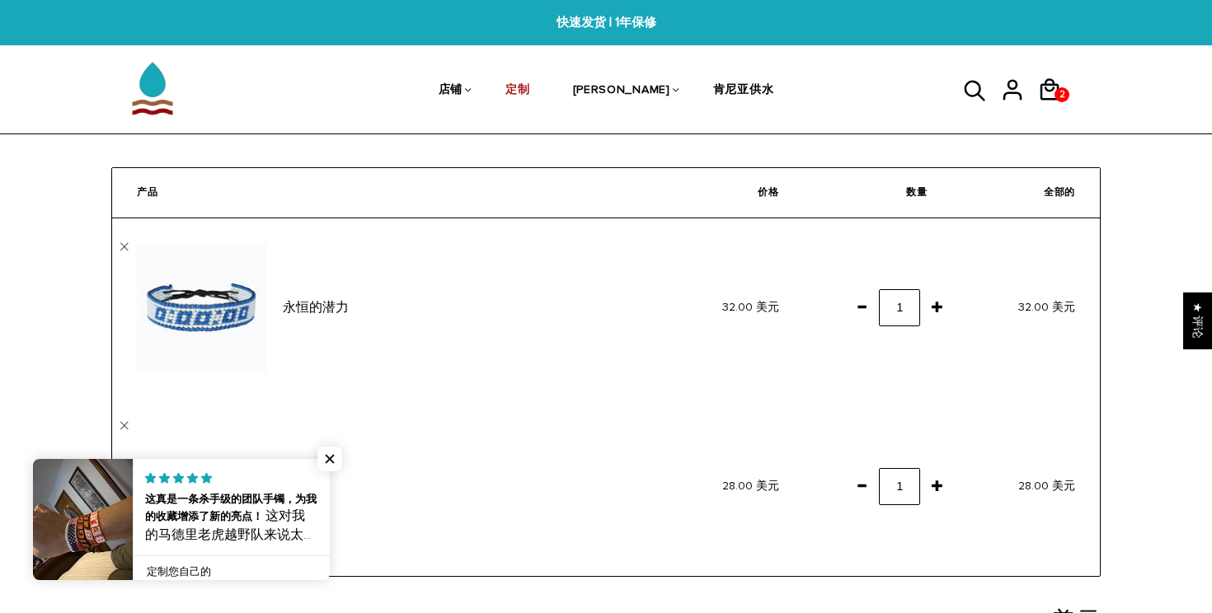
click at [330, 498] on link at bounding box center [330, 519] width 0 height 121
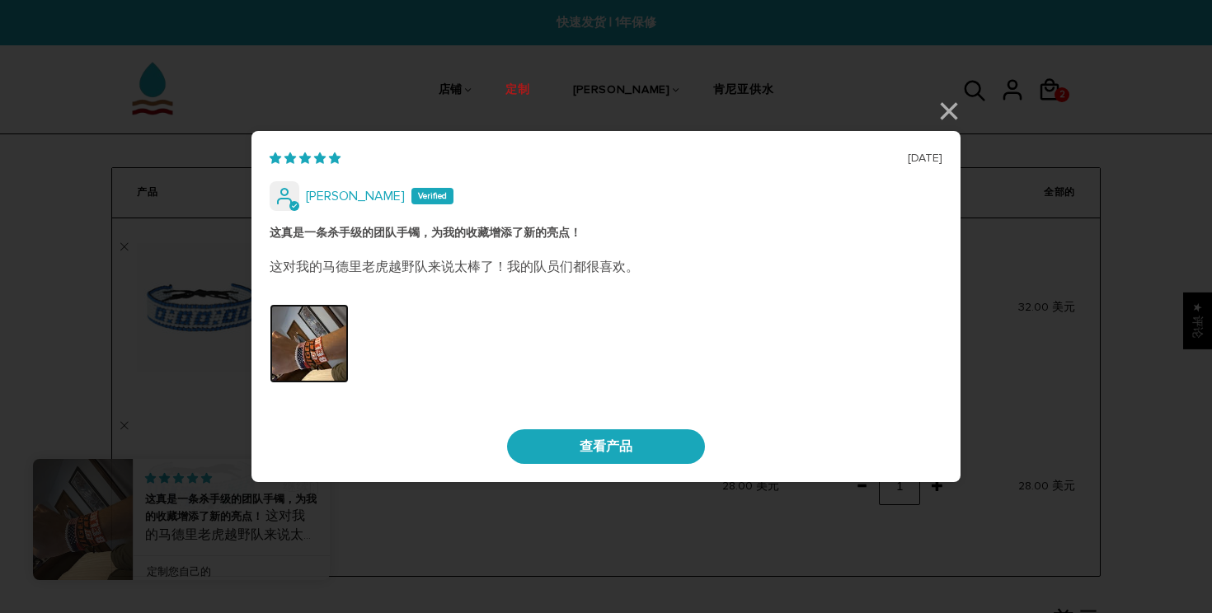
click at [305, 356] on img "链接到用户图片 0" at bounding box center [309, 343] width 79 height 79
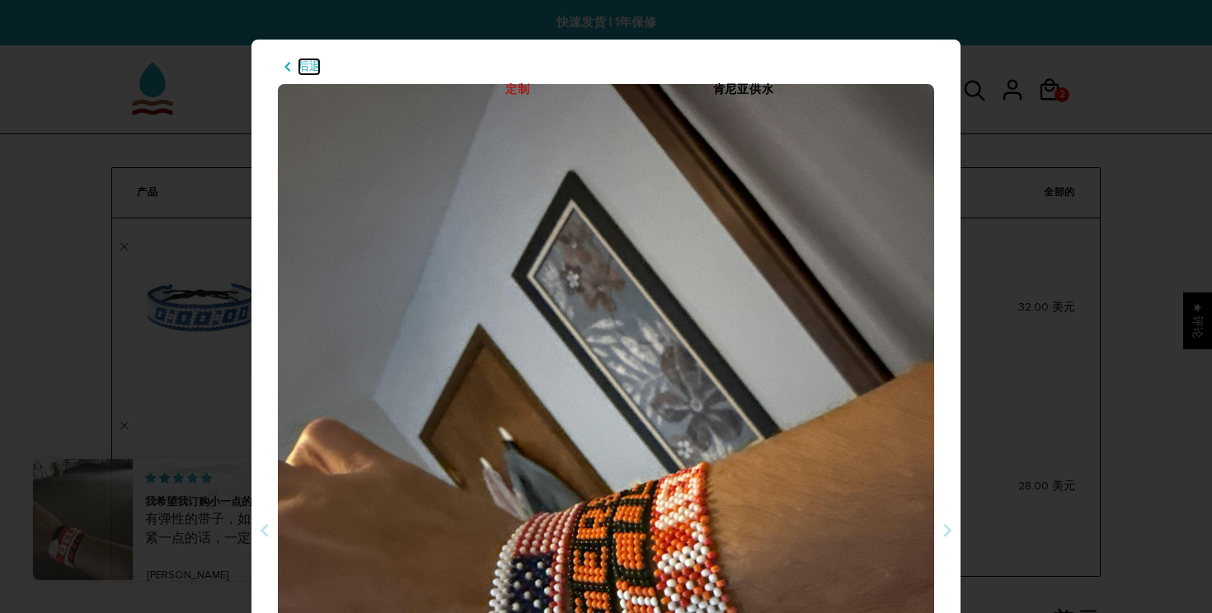
click at [306, 73] on font "后退" at bounding box center [309, 66] width 23 height 14
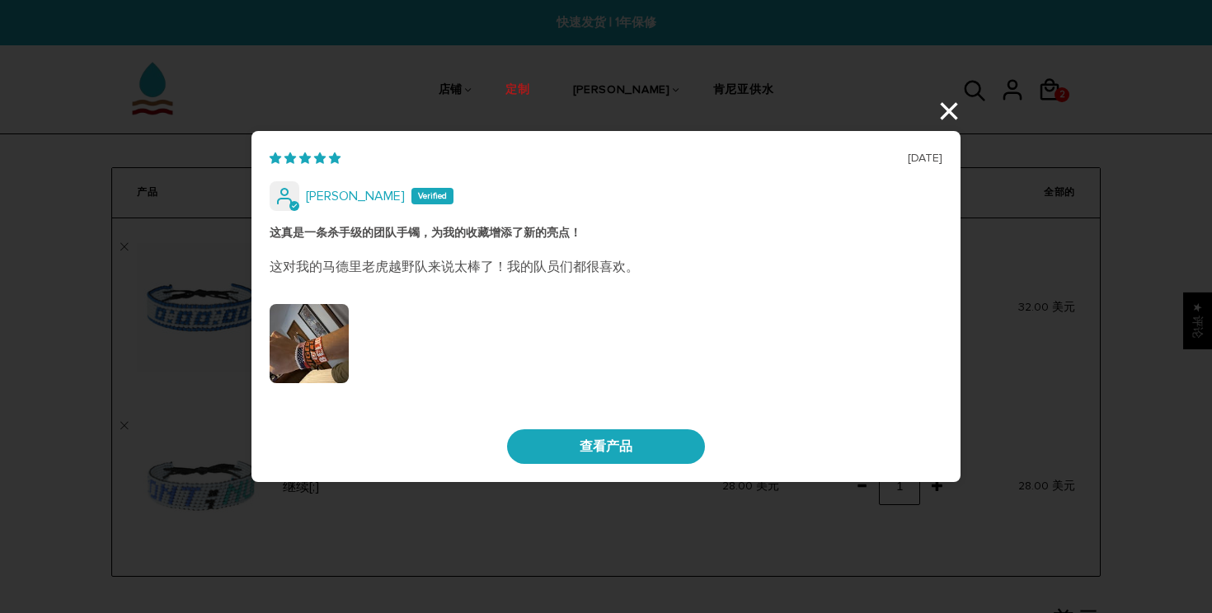
click at [949, 110] on div "2025年8月31日 菲利普 这真是一条杀手级的团队手镯，为我的收藏增添了新的亮点！ 这对我的马德里老虎越野队来说太棒了！我的队员们都很喜欢。 查看产品 × …" at bounding box center [606, 306] width 1212 height 613
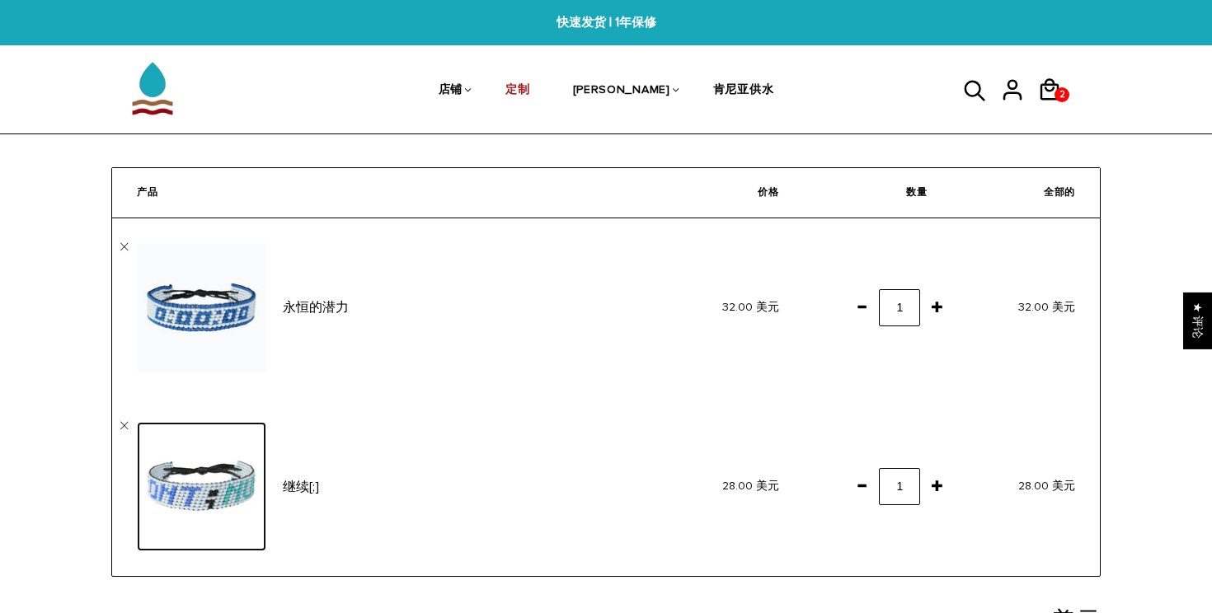
click at [217, 499] on img at bounding box center [201, 486] width 129 height 129
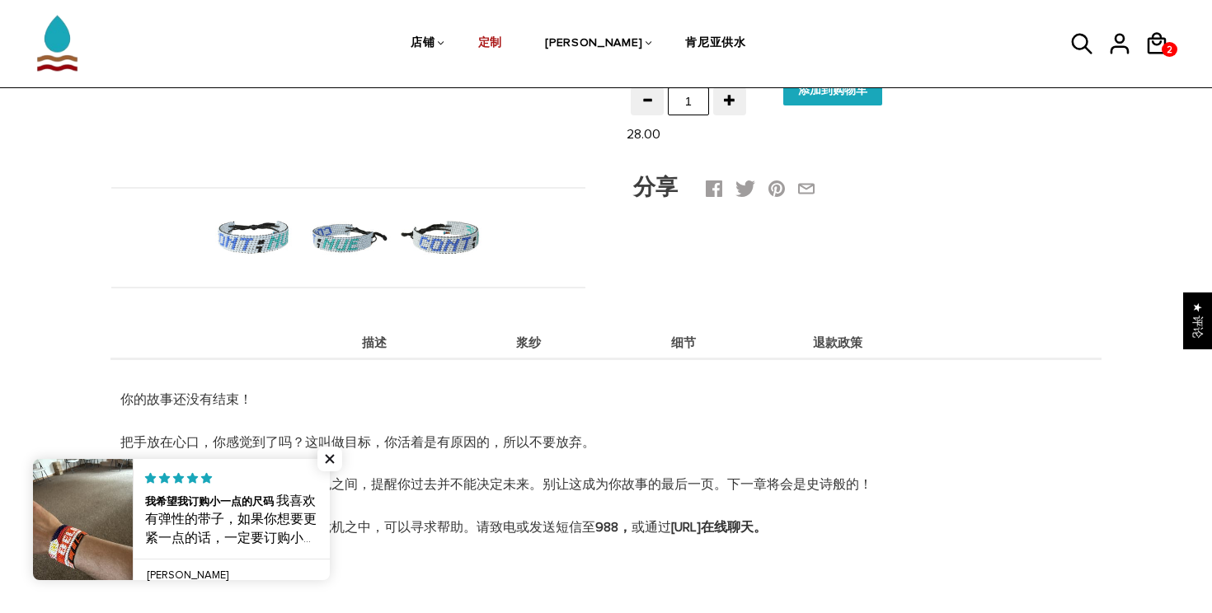
scroll to position [472, 0]
click at [266, 255] on img at bounding box center [253, 237] width 85 height 85
click at [338, 243] on img at bounding box center [348, 237] width 85 height 85
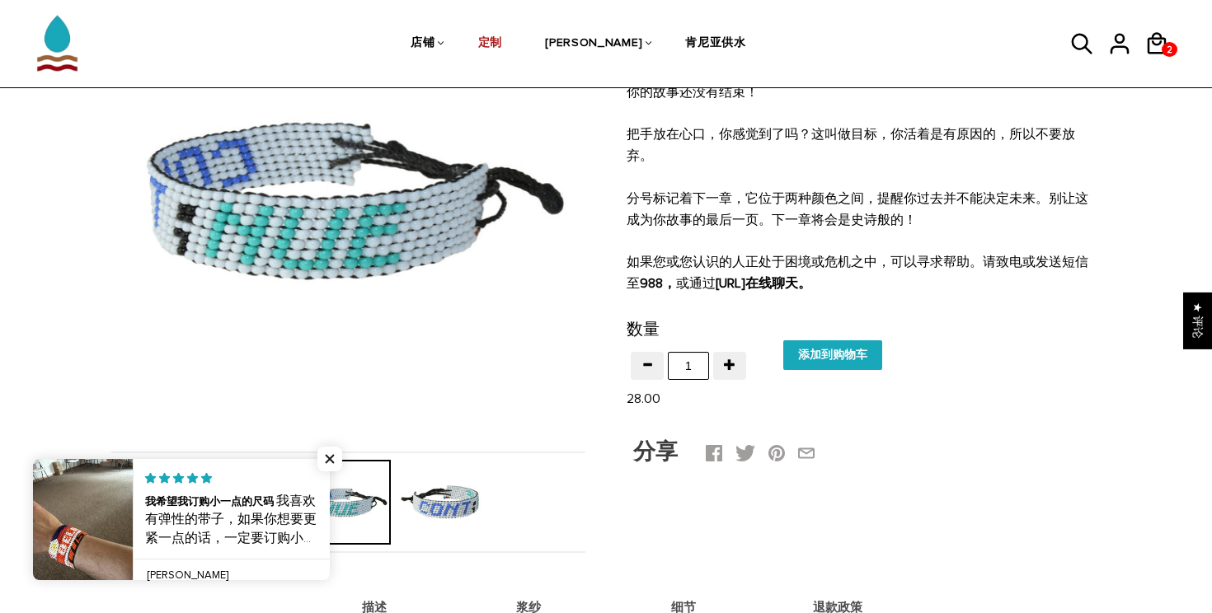
scroll to position [196, 0]
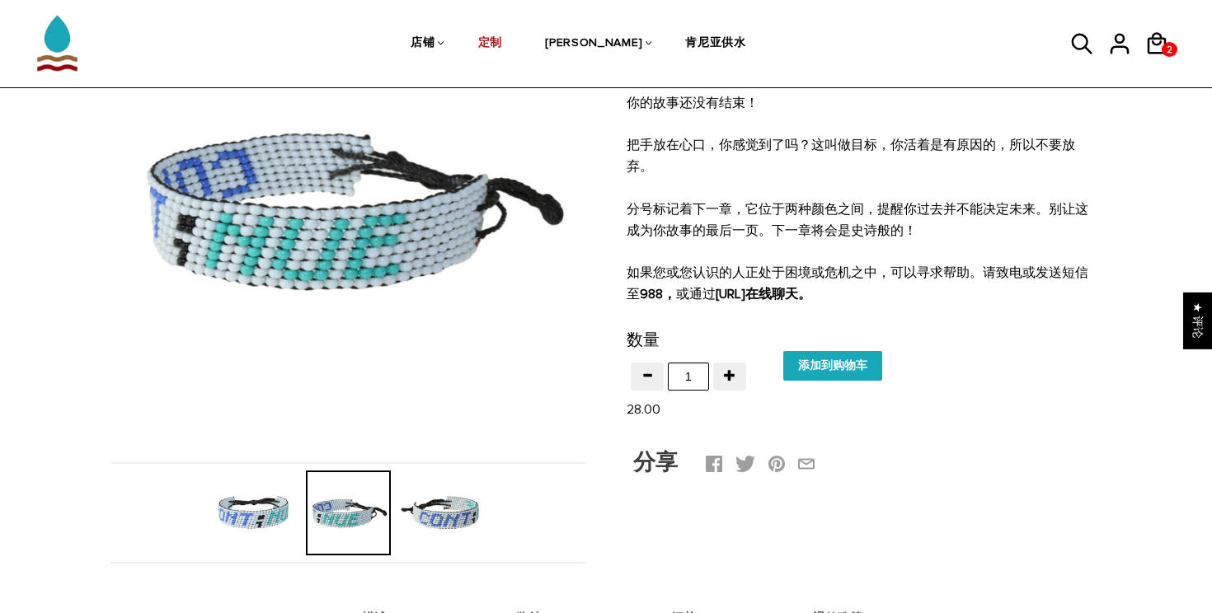
click at [466, 515] on img at bounding box center [443, 513] width 85 height 85
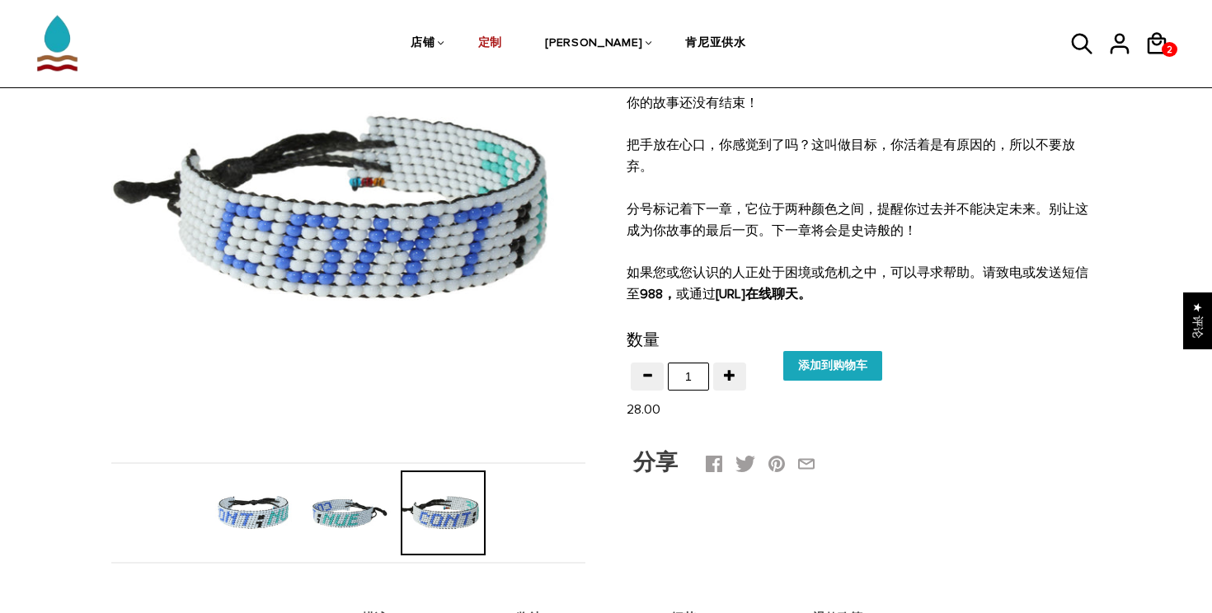
click at [227, 514] on img at bounding box center [253, 513] width 85 height 85
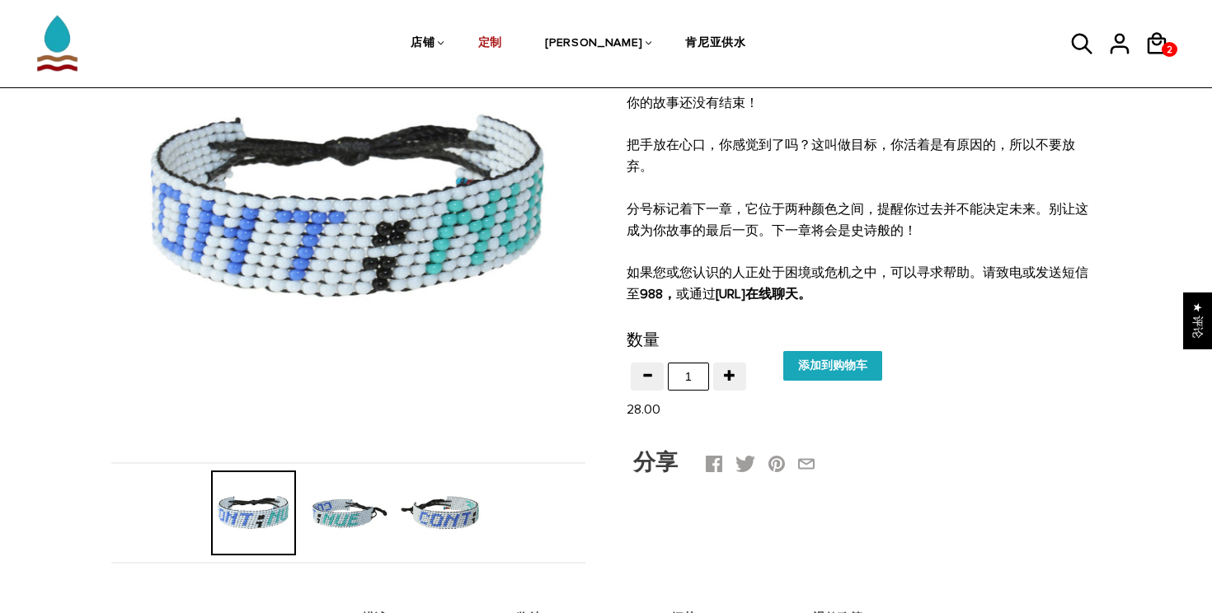
click at [353, 507] on img at bounding box center [348, 513] width 85 height 85
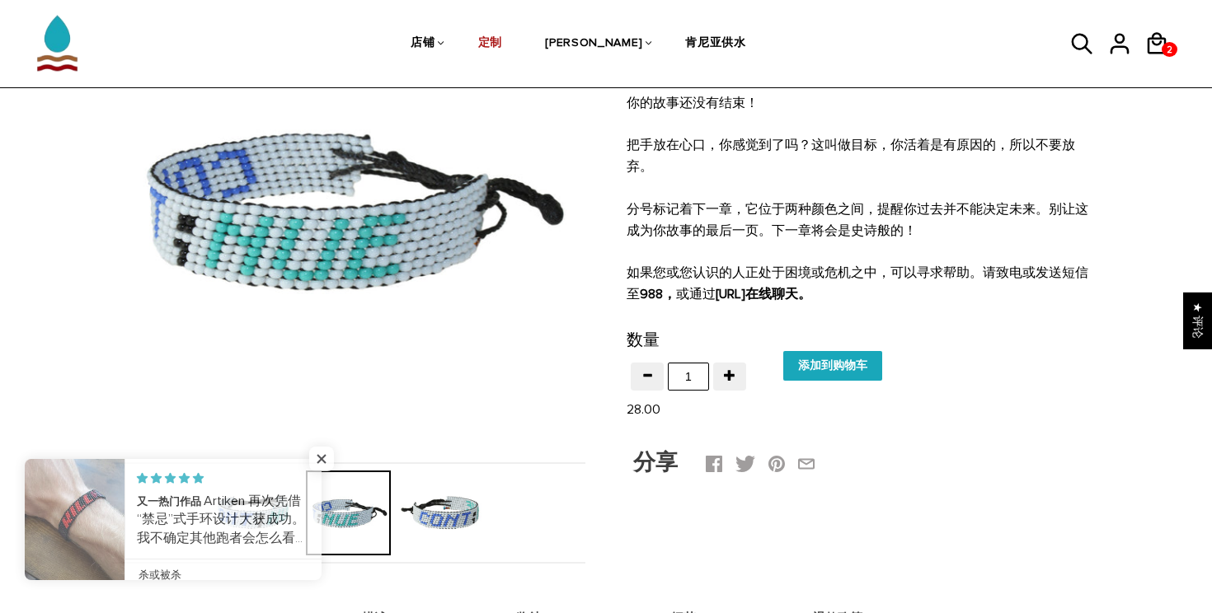
click at [477, 514] on img at bounding box center [443, 513] width 85 height 85
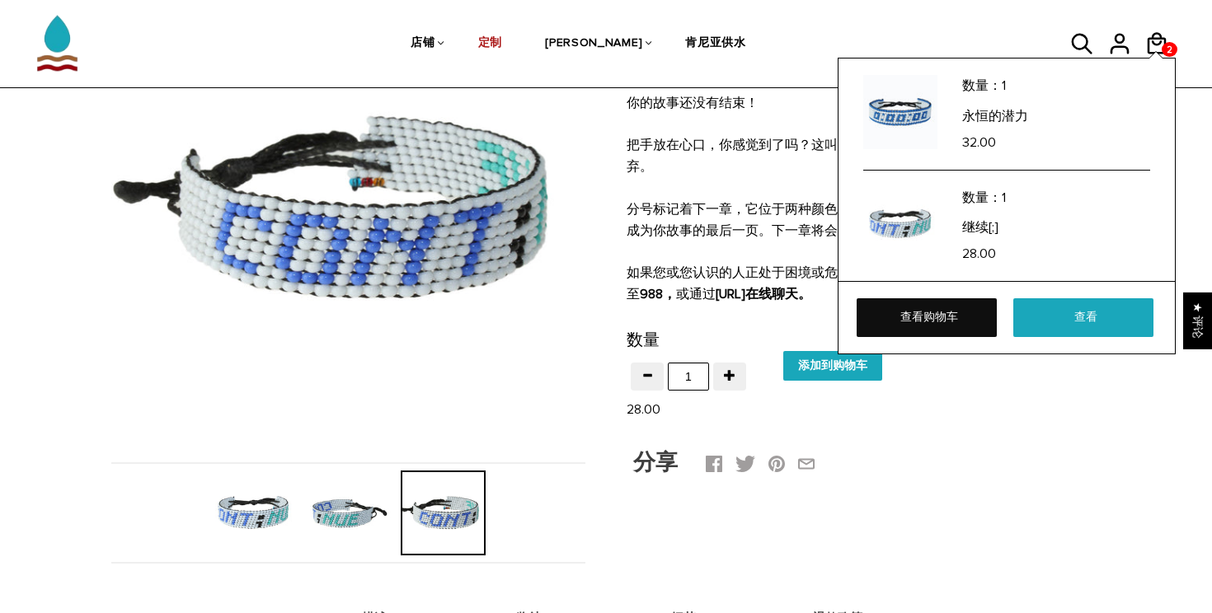
click at [965, 320] on link "查看购物车" at bounding box center [927, 317] width 140 height 38
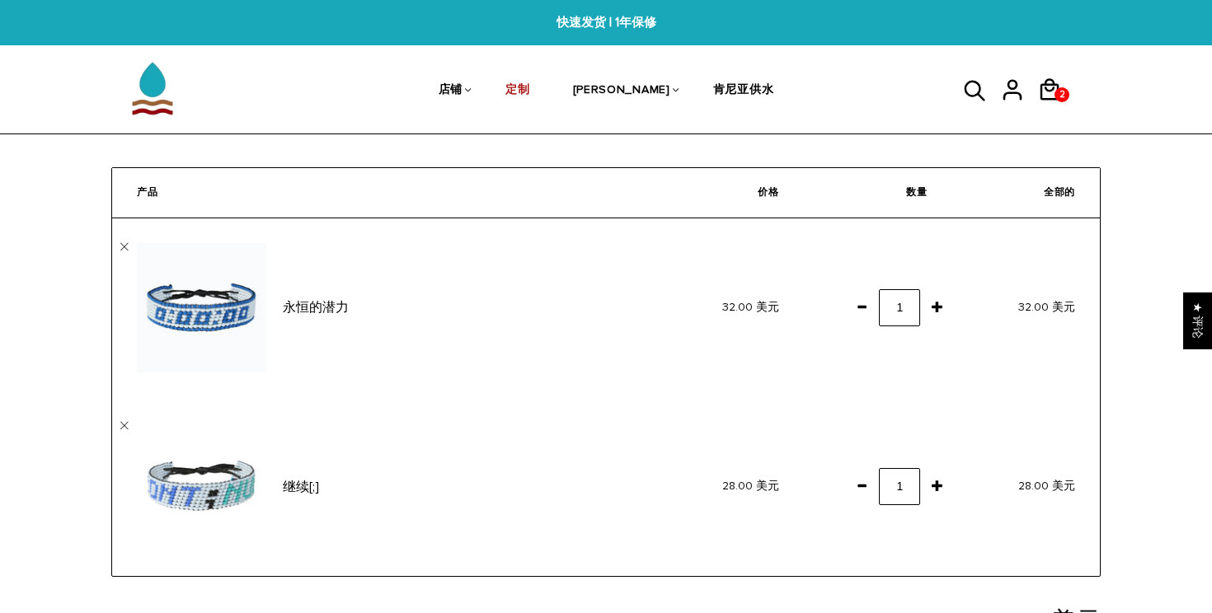
click at [862, 306] on span at bounding box center [862, 307] width 28 height 30
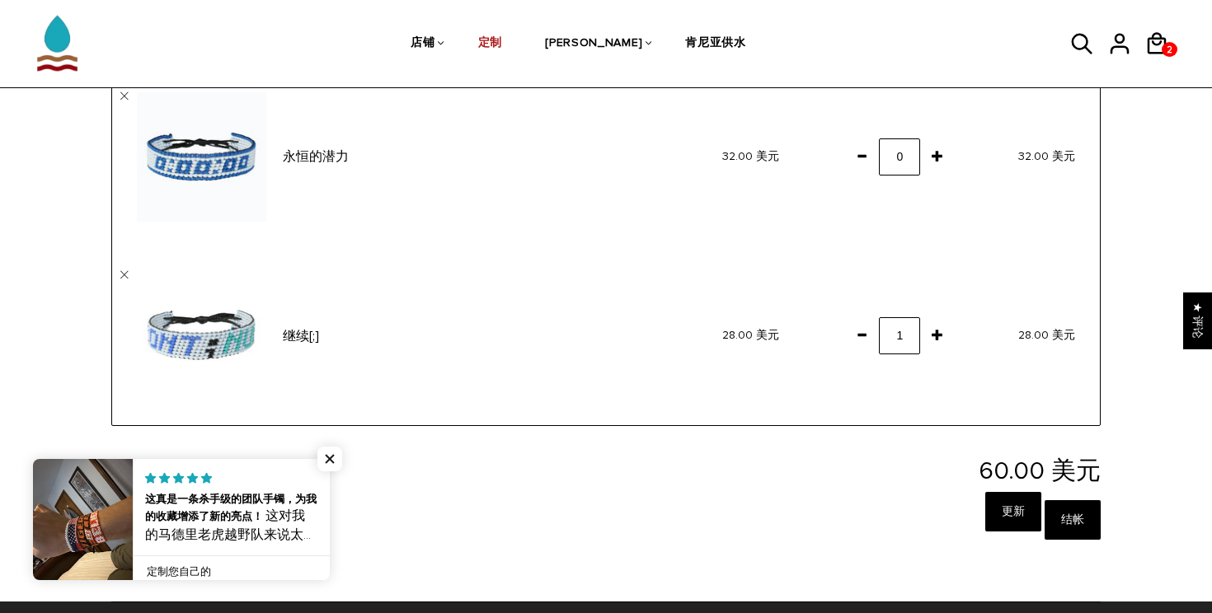
scroll to position [152, 0]
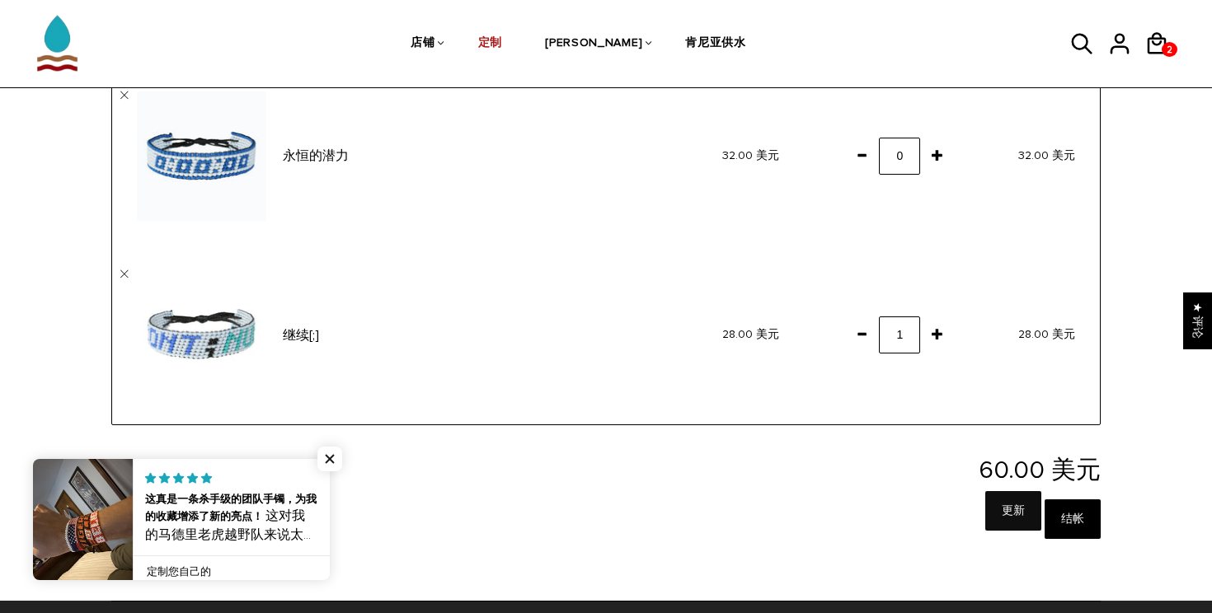
click at [1016, 514] on input "更新" at bounding box center [1013, 511] width 56 height 40
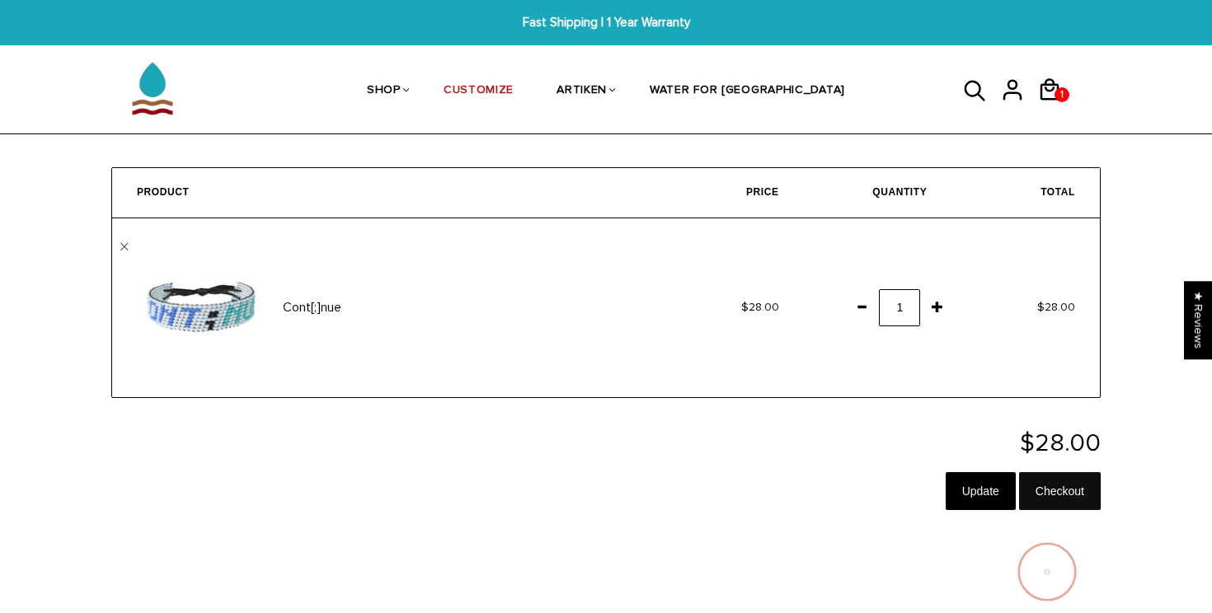
click at [1065, 502] on input "Checkout" at bounding box center [1060, 491] width 82 height 38
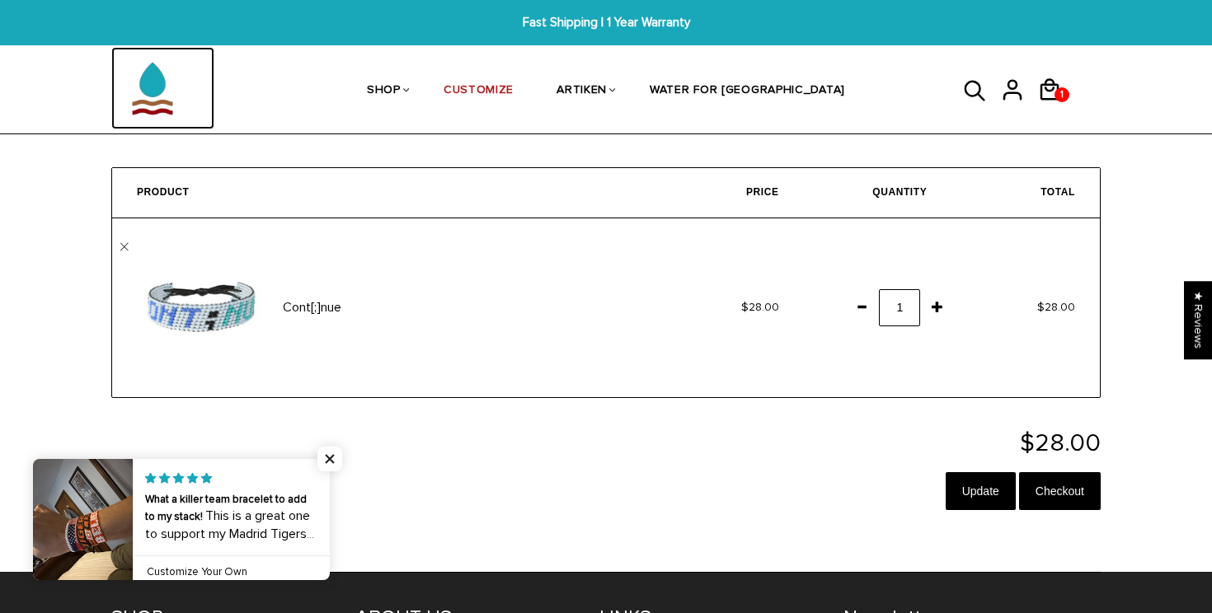
click at [153, 102] on img at bounding box center [152, 88] width 82 height 82
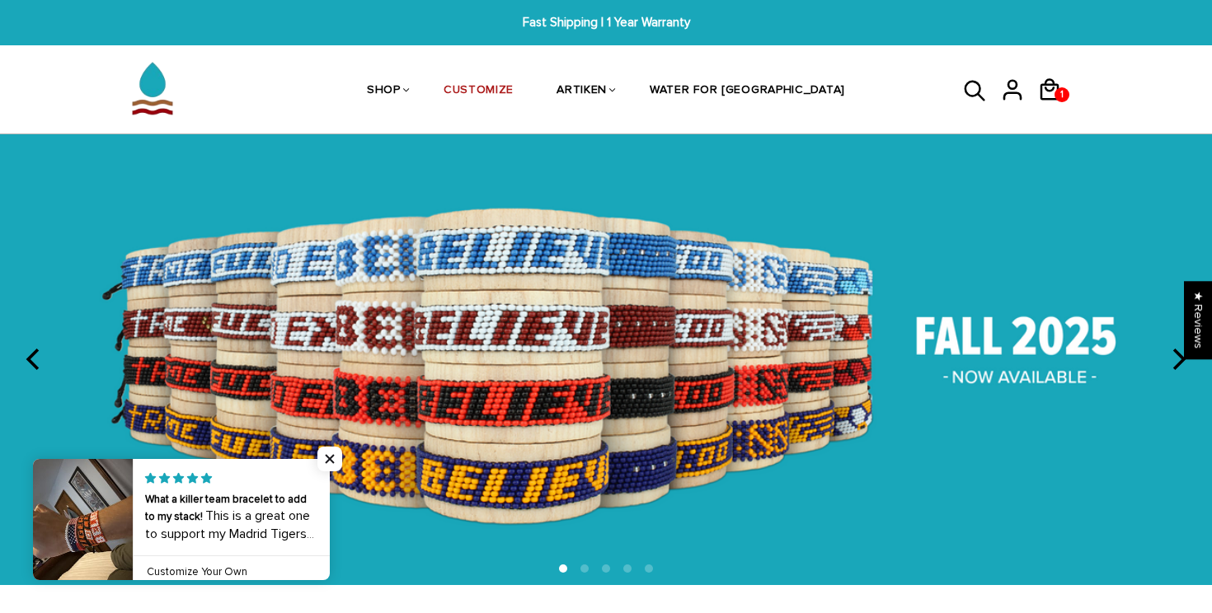
click at [1158, 368] on img at bounding box center [606, 359] width 1212 height 451
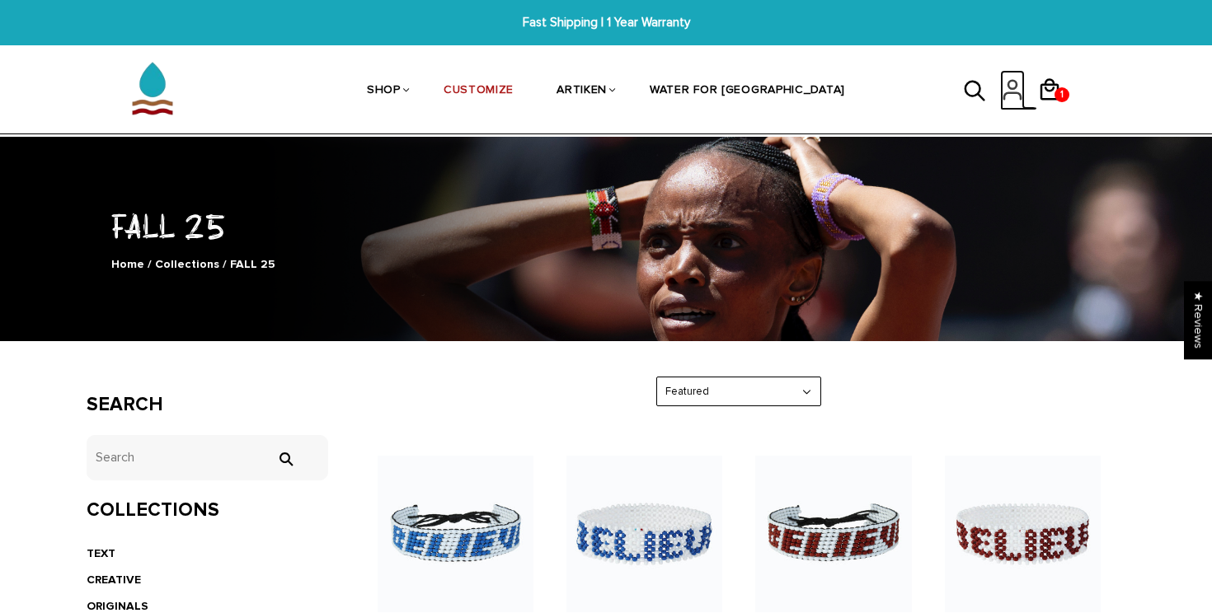
click at [1016, 88] on icon at bounding box center [1012, 90] width 25 height 40
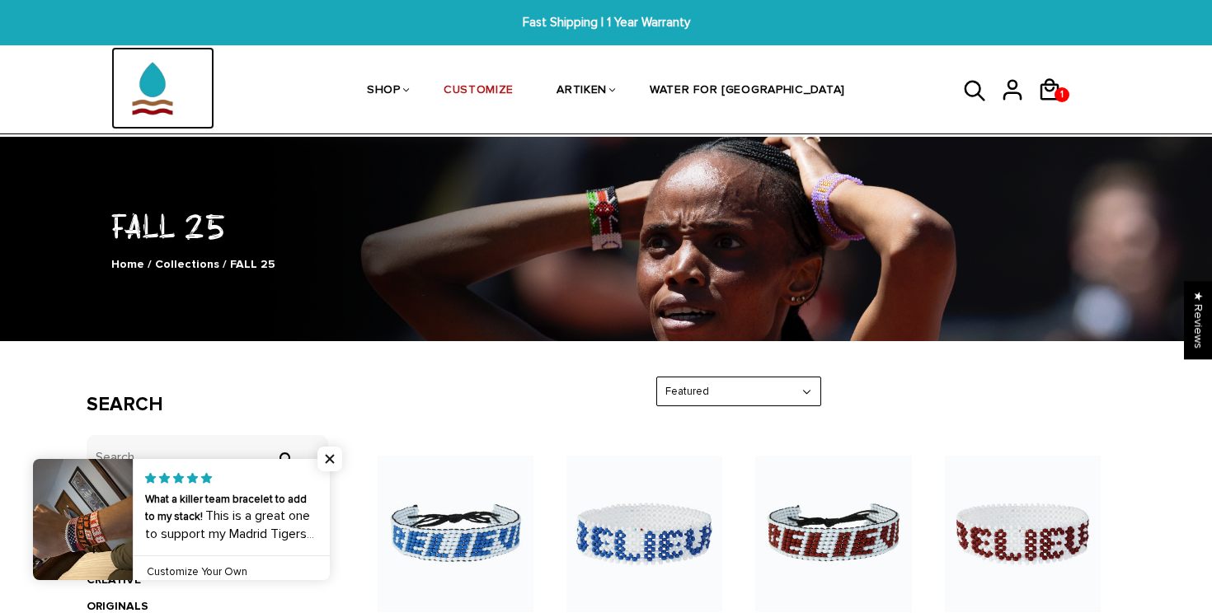
click at [162, 109] on img at bounding box center [152, 88] width 82 height 82
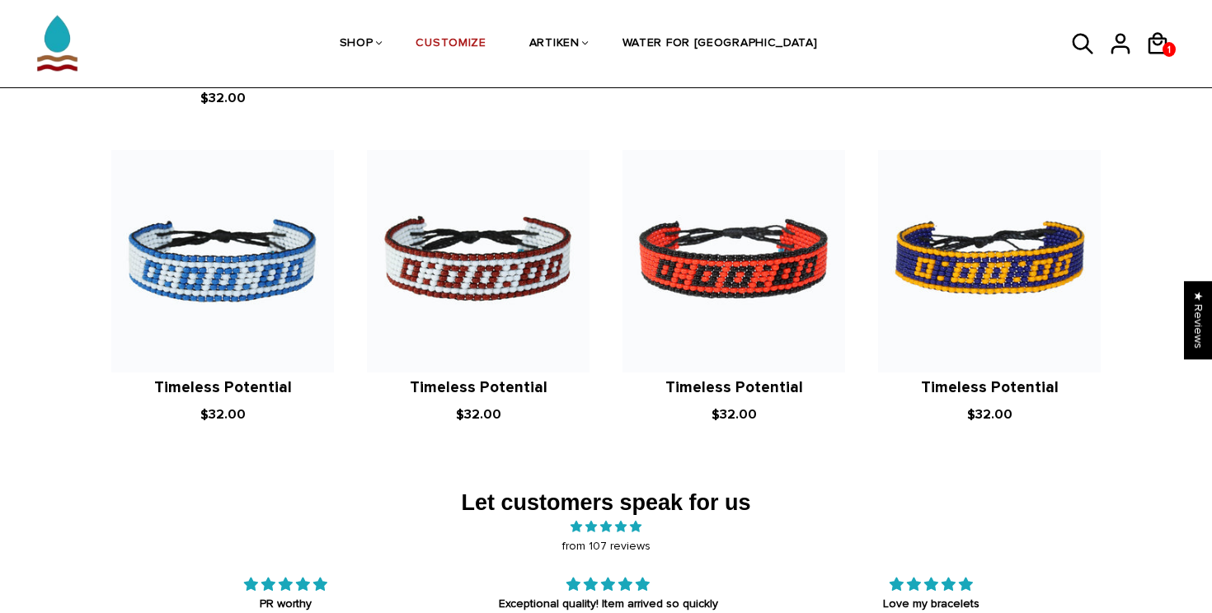
scroll to position [2216, 0]
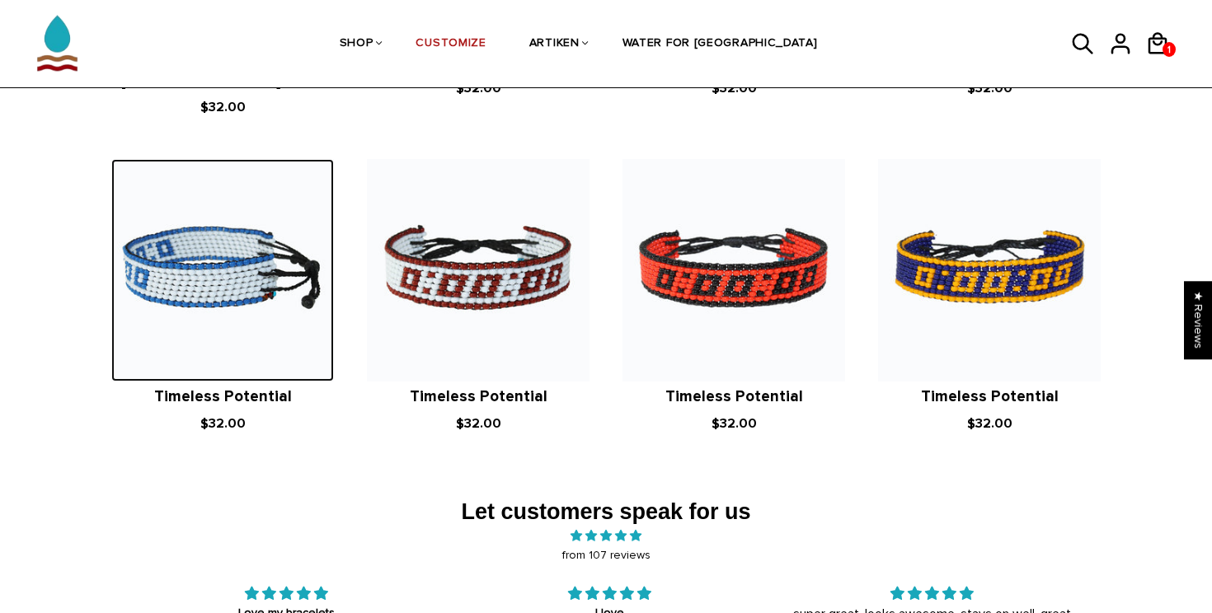
click at [259, 273] on img at bounding box center [222, 270] width 223 height 223
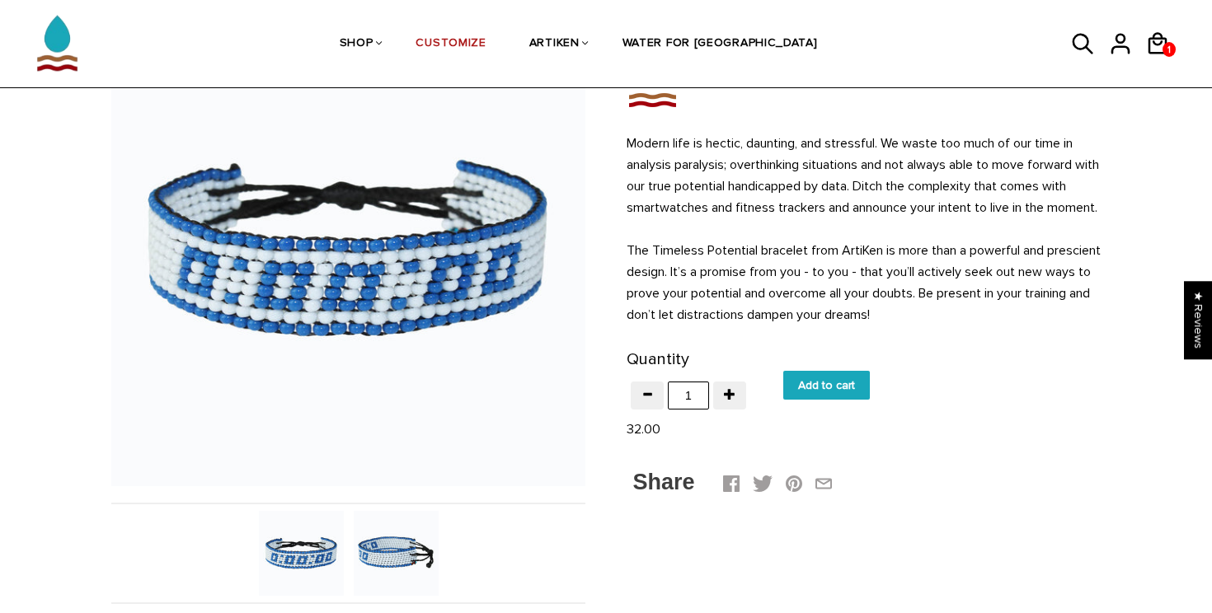
scroll to position [153, 0]
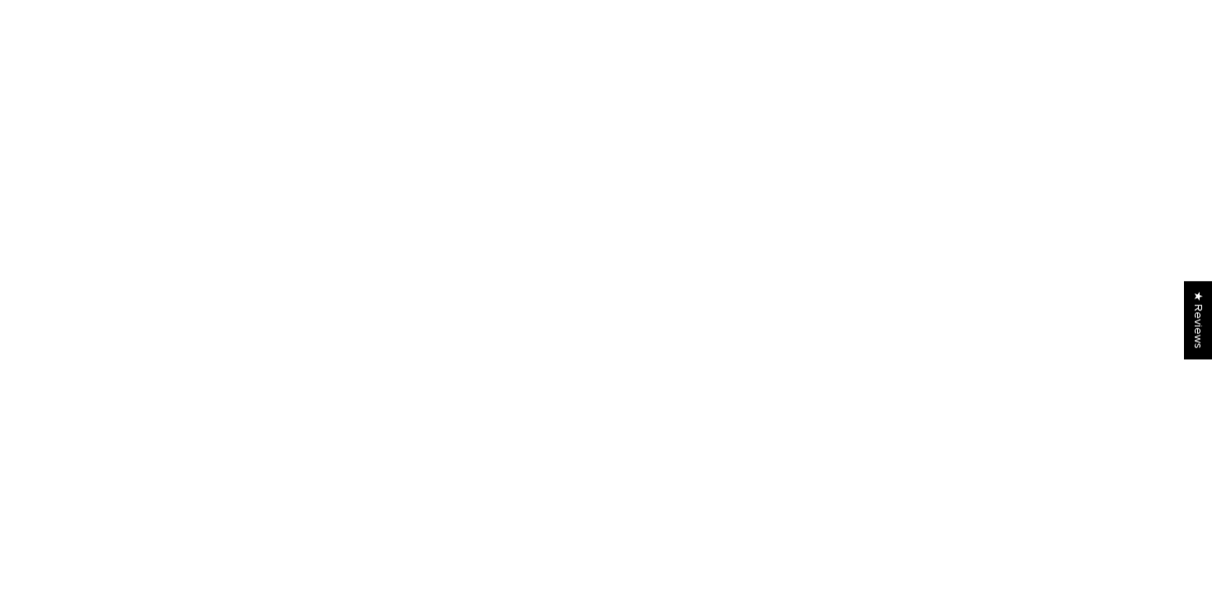
scroll to position [2216, 0]
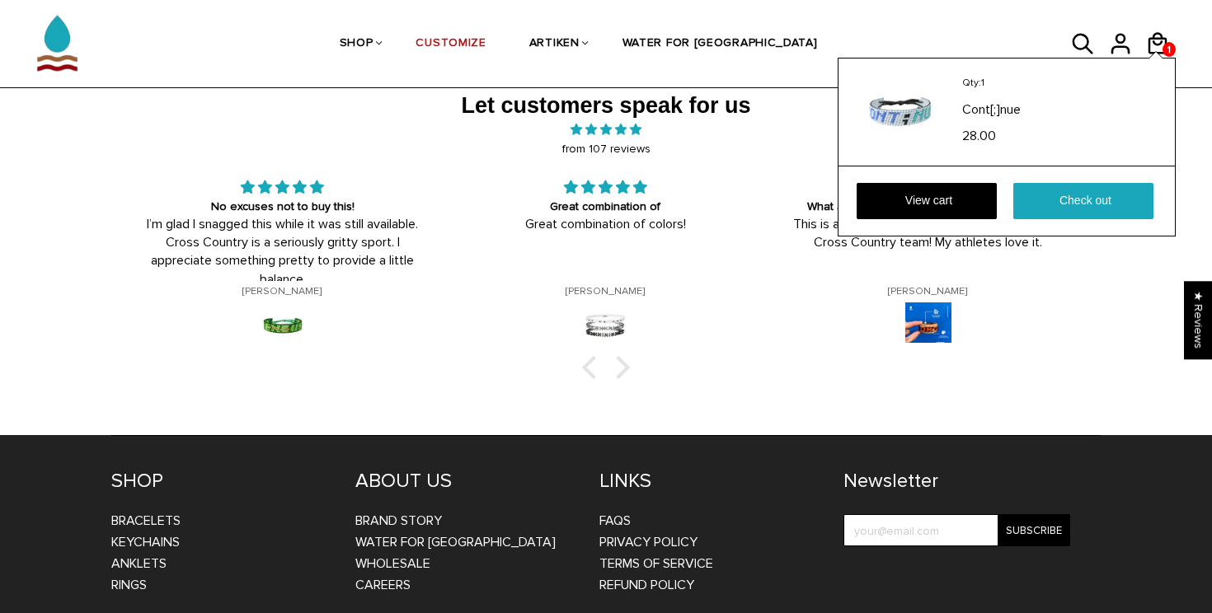
click at [1161, 58] on div "Qty: 1 Cont[;]nue 28.00 View cart Check out" at bounding box center [1007, 147] width 338 height 179
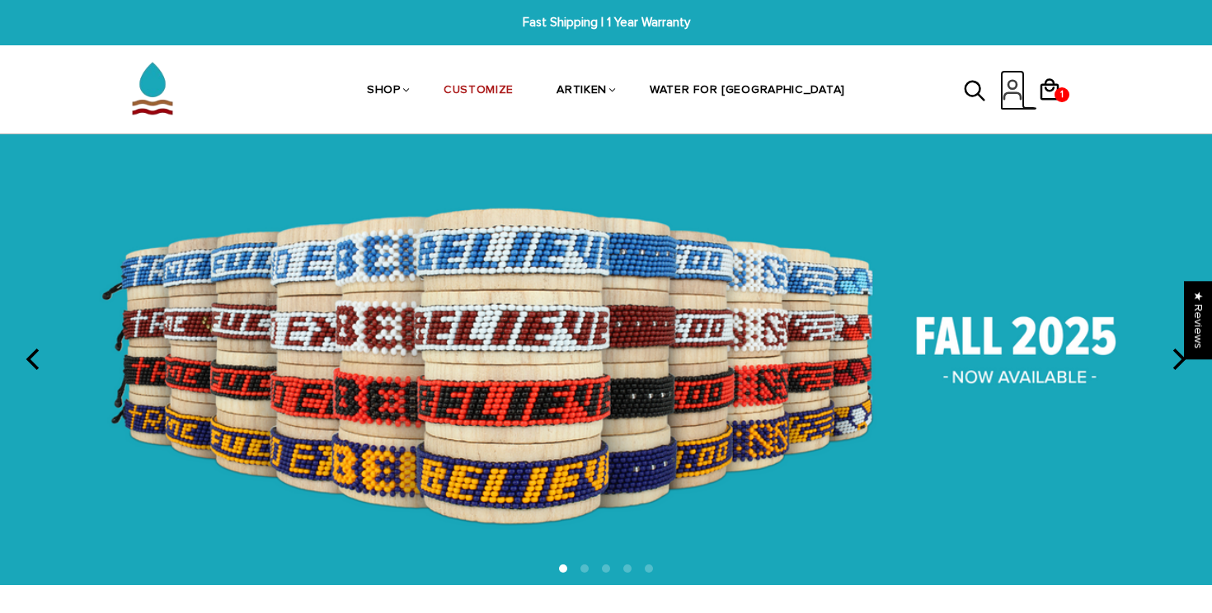
click at [1014, 82] on icon at bounding box center [1012, 85] width 8 height 8
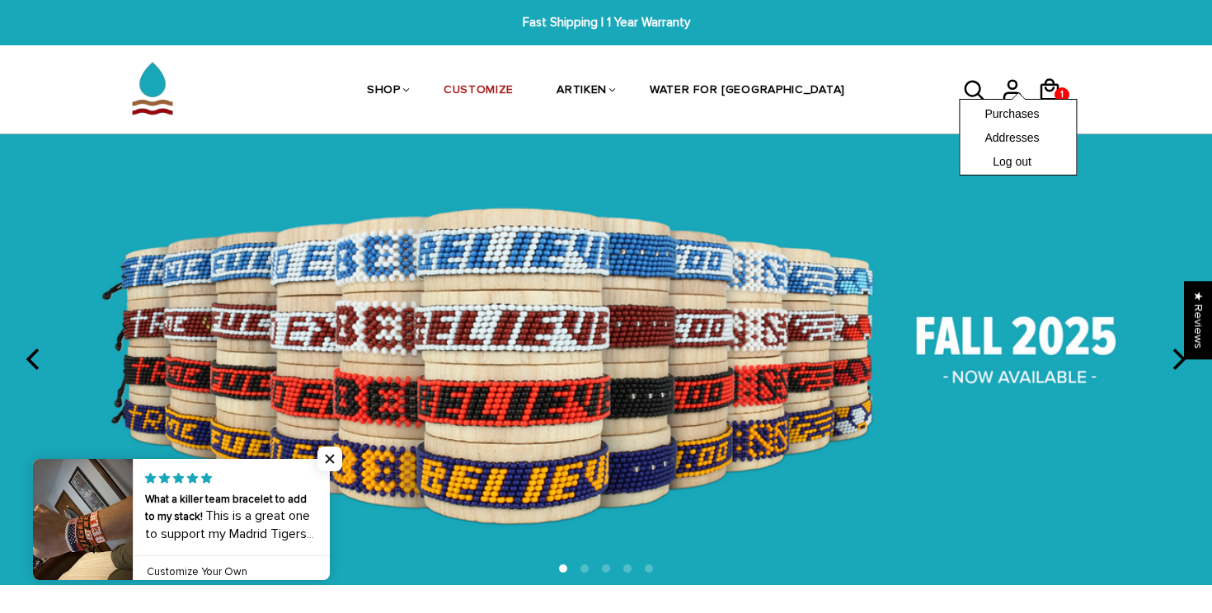
click at [962, 99] on div "Purchases Addresses Log out" at bounding box center [1018, 137] width 118 height 77
click at [971, 99] on div "Purchases Addresses Log out" at bounding box center [1018, 137] width 118 height 77
click at [968, 88] on icon at bounding box center [975, 92] width 25 height 40
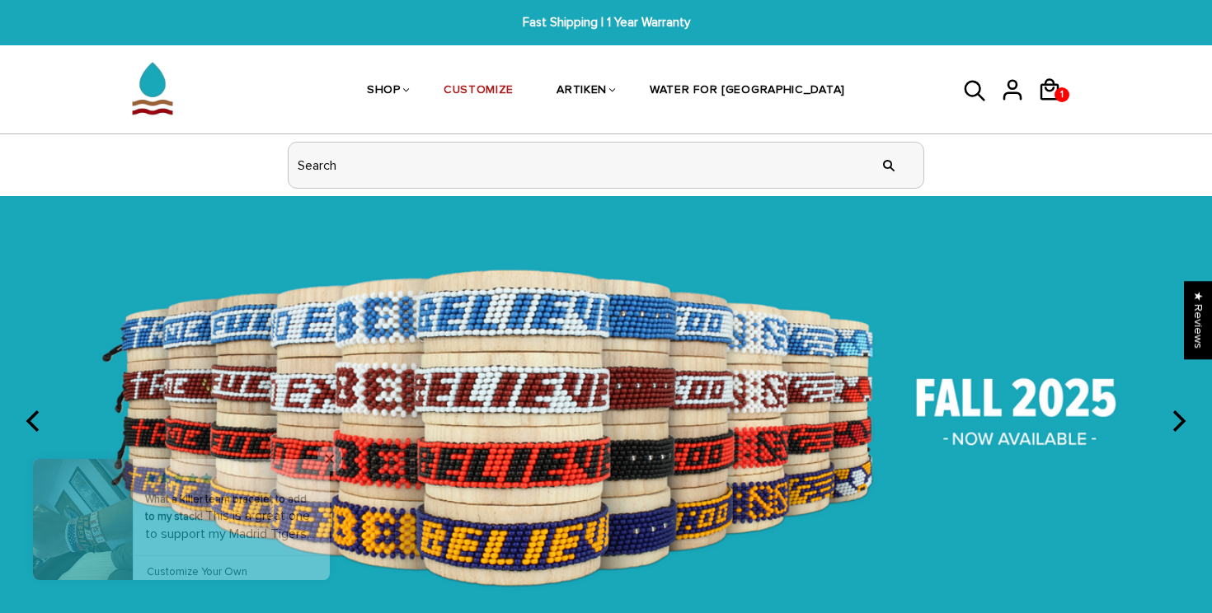
click at [413, 159] on input "header search" at bounding box center [606, 165] width 635 height 45
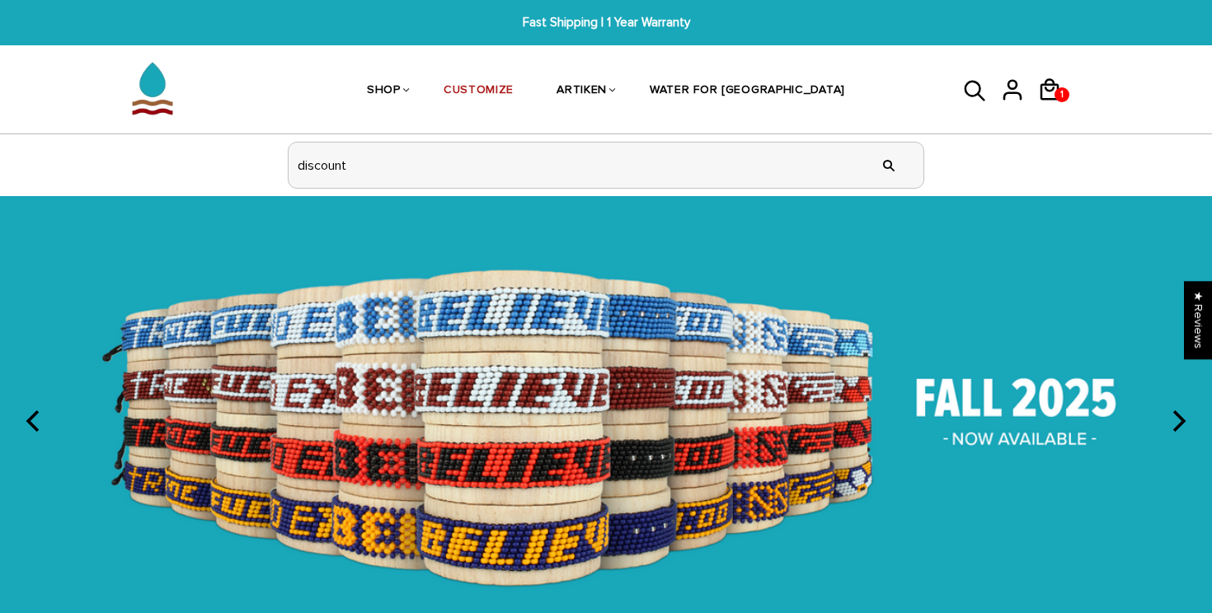
type input "discount"
click at [872, 134] on input "" at bounding box center [888, 165] width 33 height 62
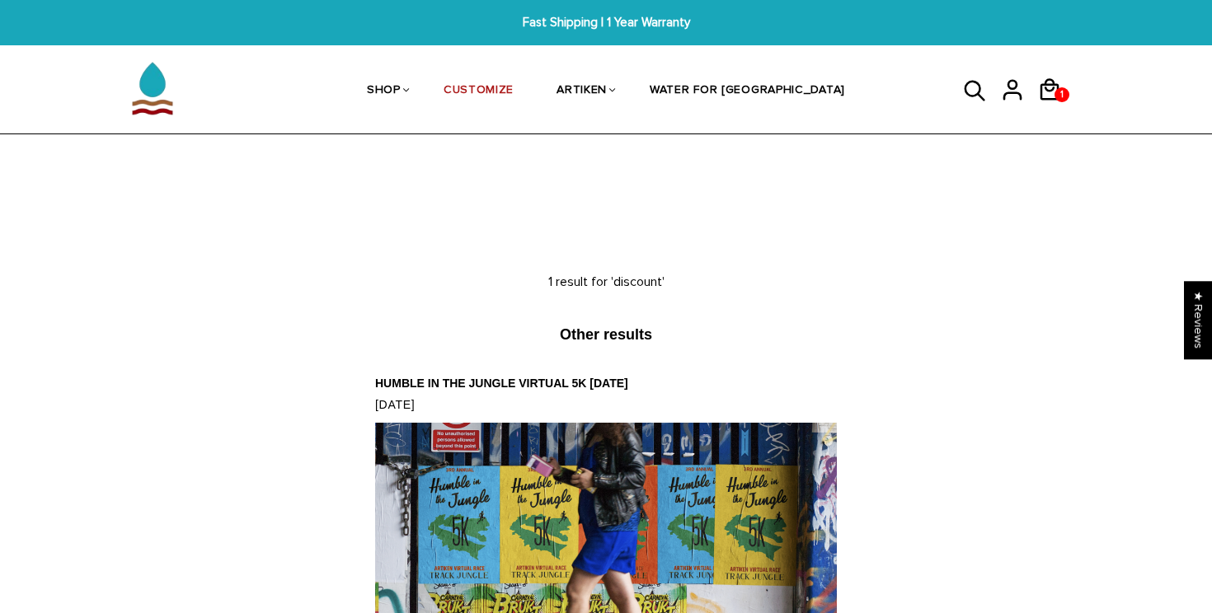
click at [974, 87] on icon at bounding box center [975, 92] width 25 height 40
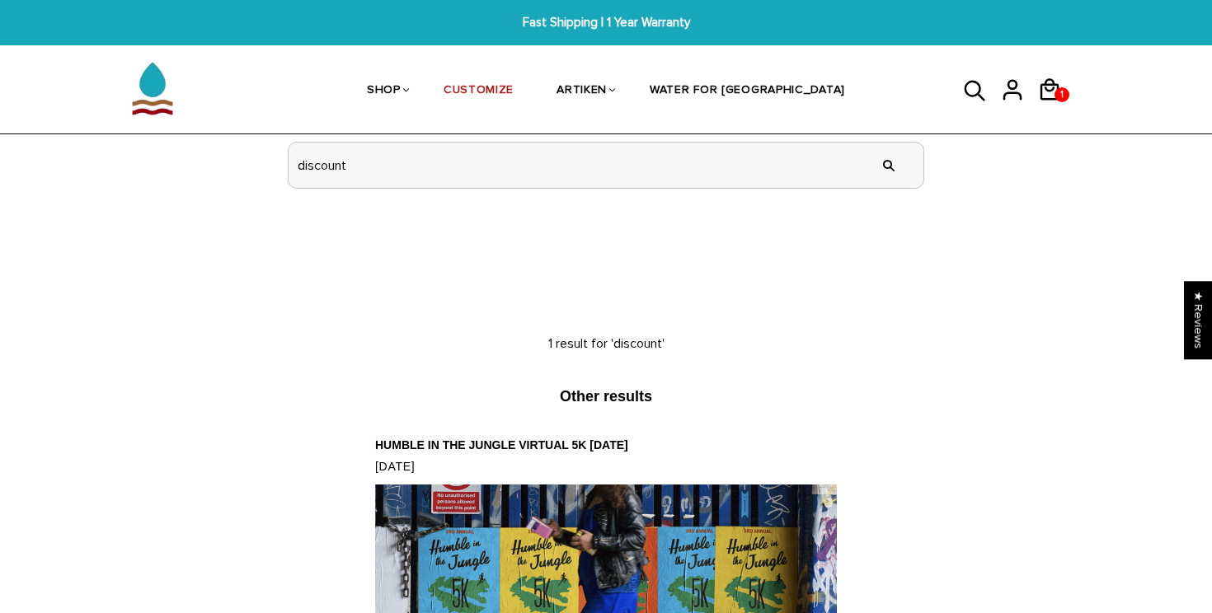
drag, startPoint x: 356, startPoint y: 159, endPoint x: 211, endPoint y: 159, distance: 145.1
click at [212, 159] on section "My account Purchases Addresses Log out SHOP BRACELETS TEXT Inspirational fuel f…" at bounding box center [606, 100] width 1212 height 194
type input "promotion"
click at [872, 134] on input "" at bounding box center [888, 165] width 33 height 62
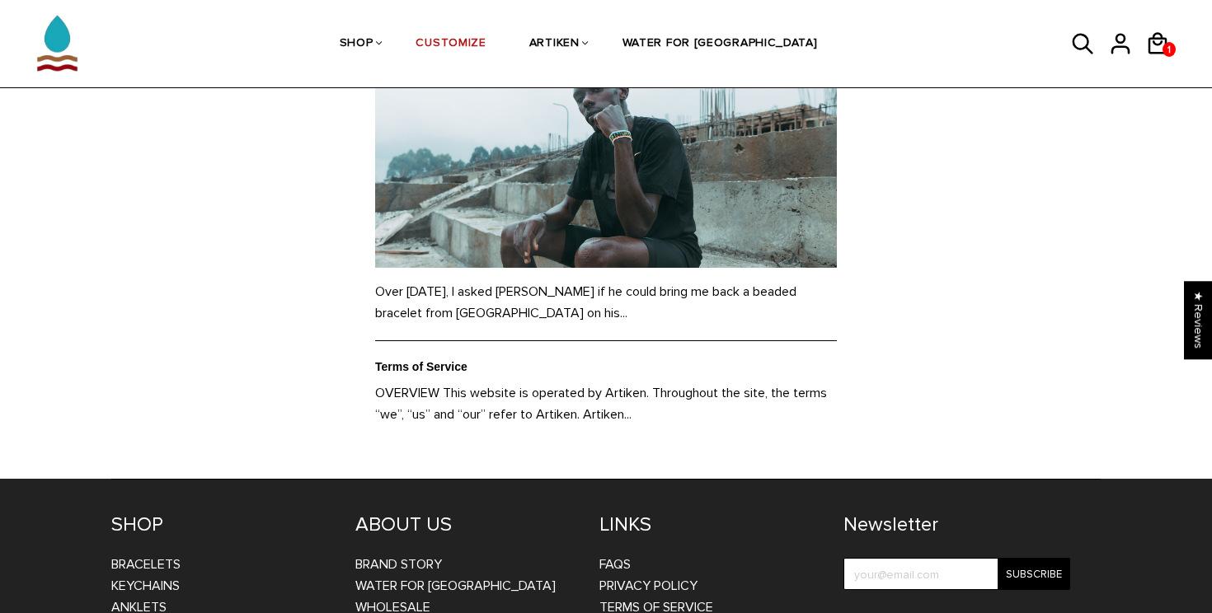
scroll to position [26, 0]
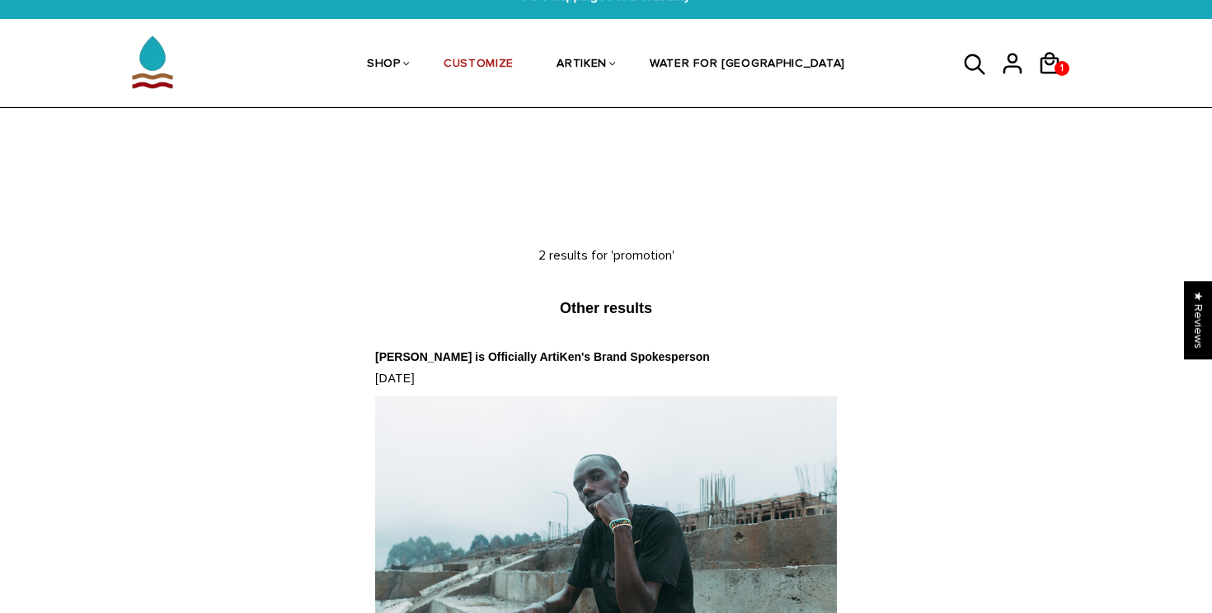
click at [977, 66] on icon at bounding box center [974, 64] width 21 height 21
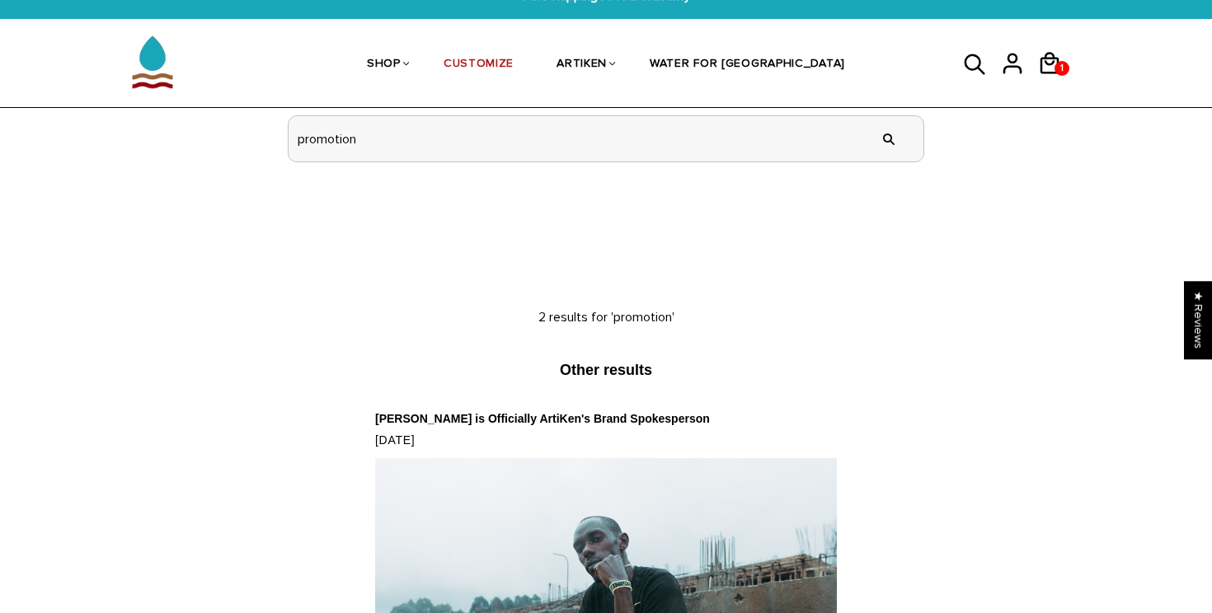
drag, startPoint x: 417, startPoint y: 133, endPoint x: 190, endPoint y: 136, distance: 227.6
click at [191, 134] on section "My account Purchases Addresses Log out SHOP BRACELETS TEXT Inspirational fuel f…" at bounding box center [606, 74] width 1212 height 194
type input "15%"
click at [872, 108] on input "" at bounding box center [888, 139] width 33 height 62
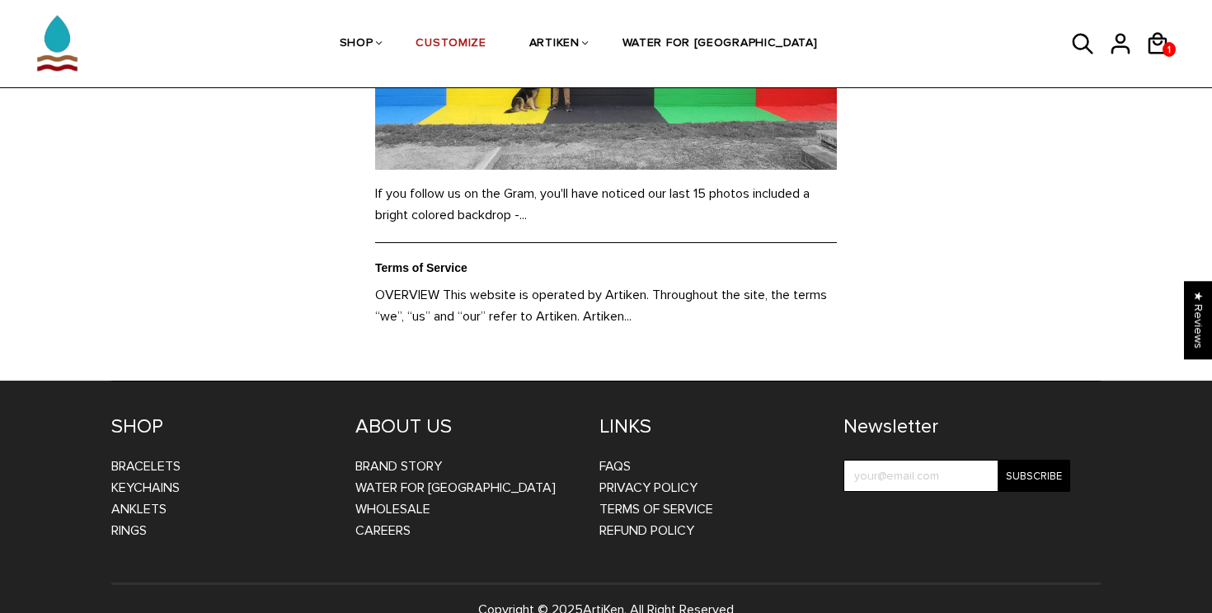
scroll to position [590, 0]
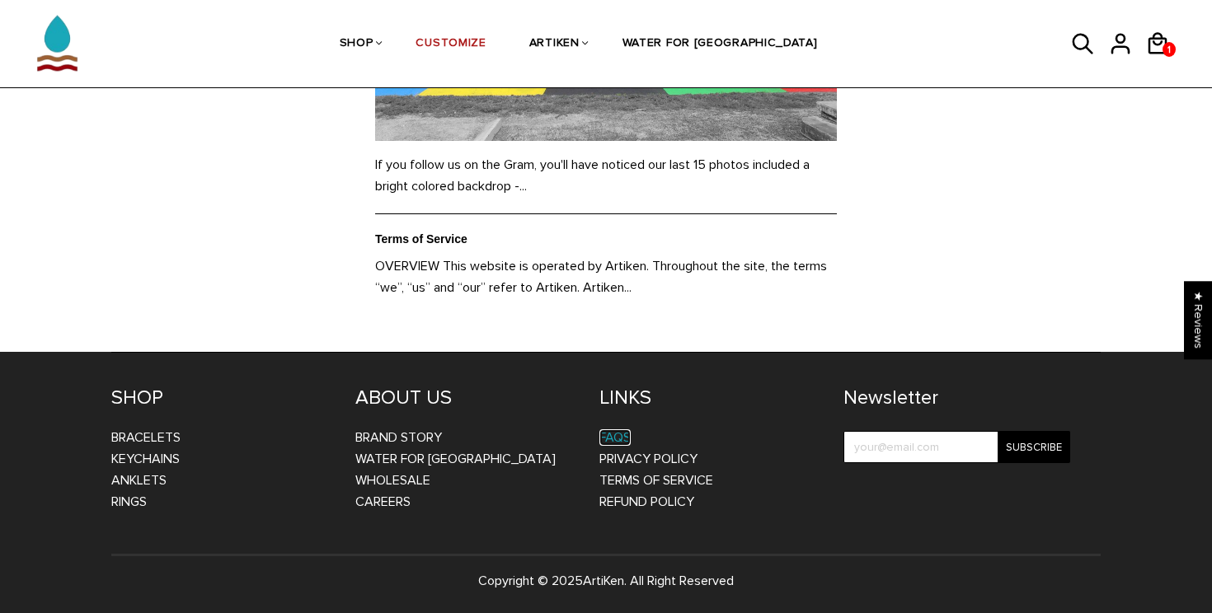
click at [616, 438] on link "FAQs" at bounding box center [614, 438] width 31 height 16
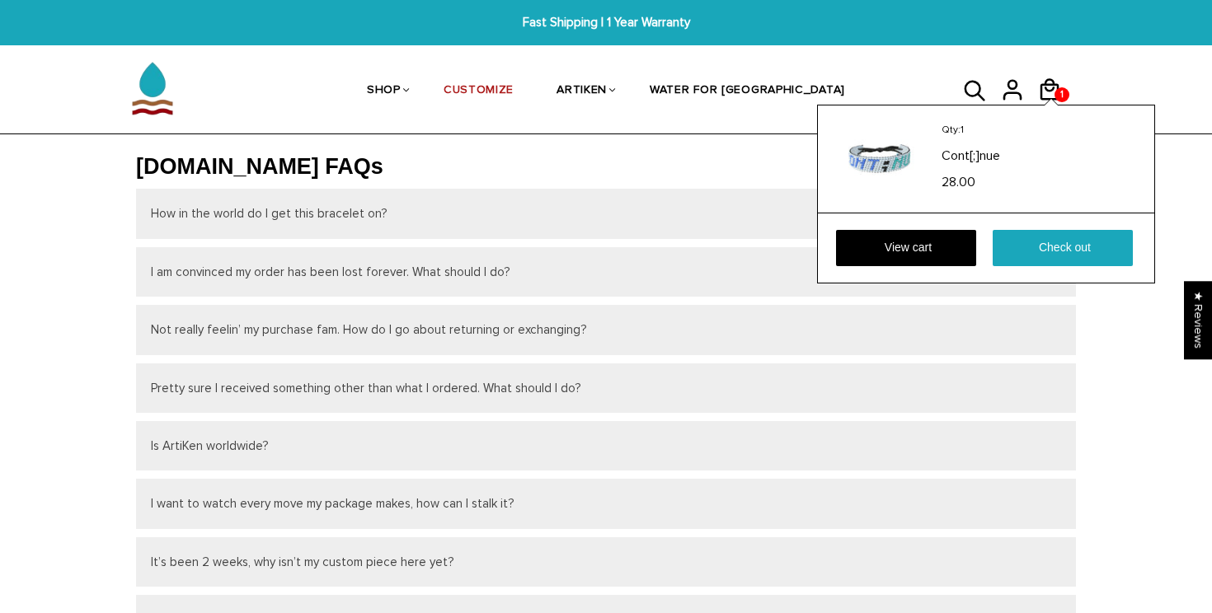
click at [1050, 105] on div "Qty: 1 Cont[;]nue 28.00 View cart Check out" at bounding box center [986, 194] width 338 height 179
click at [914, 262] on link "View cart" at bounding box center [906, 248] width 140 height 36
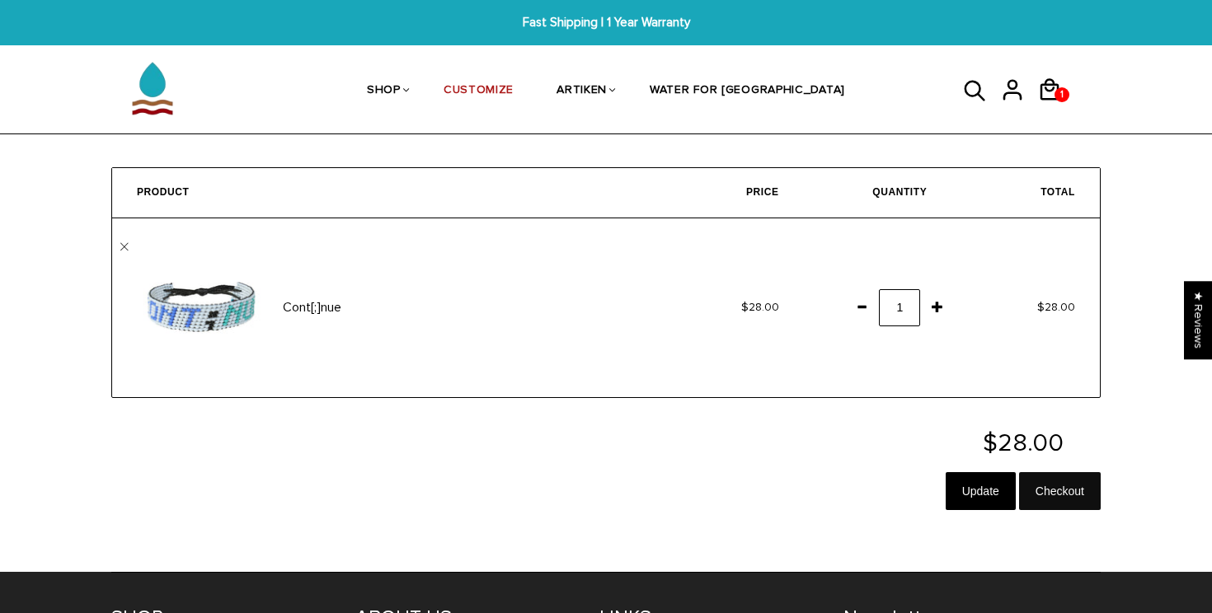
click at [1059, 506] on input "Checkout" at bounding box center [1060, 491] width 82 height 38
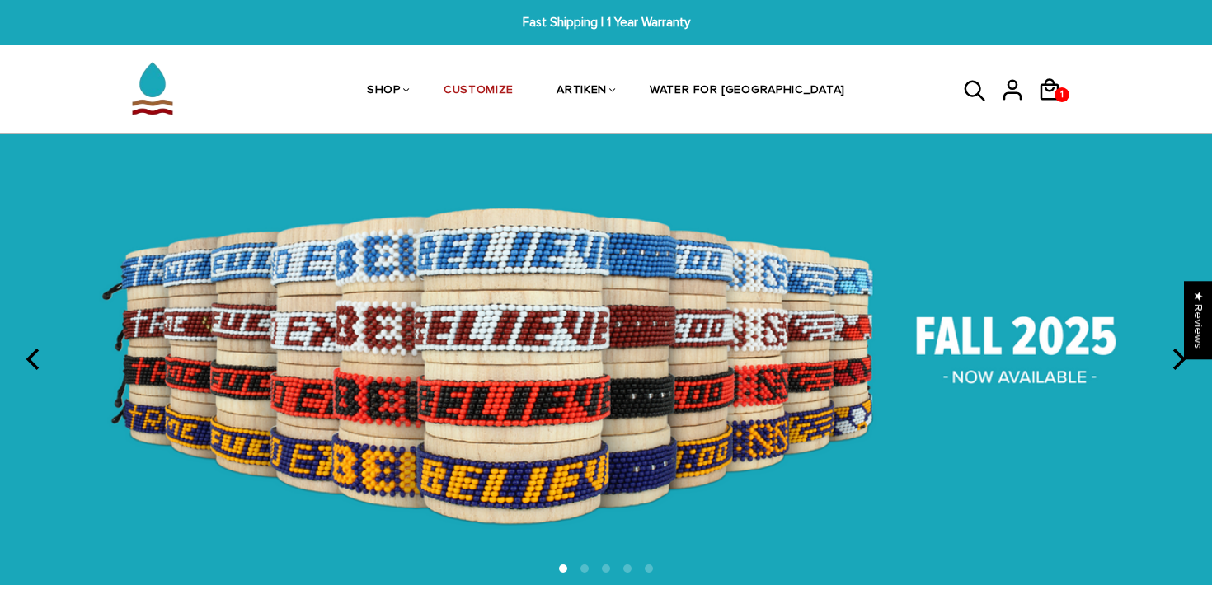
click at [1163, 372] on img at bounding box center [606, 359] width 1212 height 451
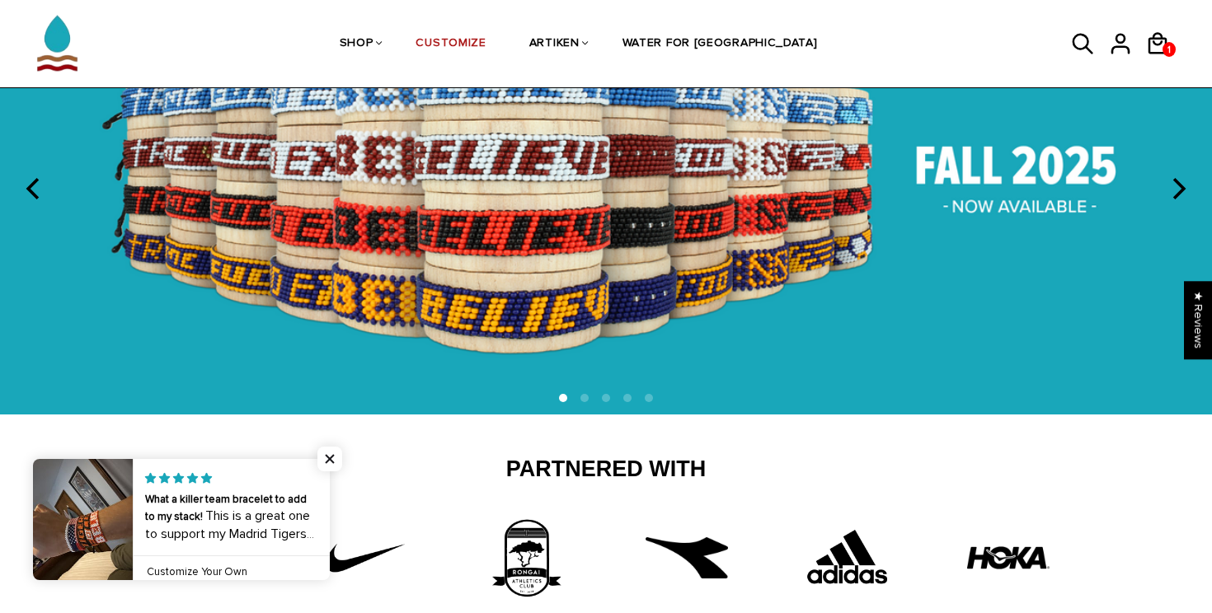
scroll to position [188, 0]
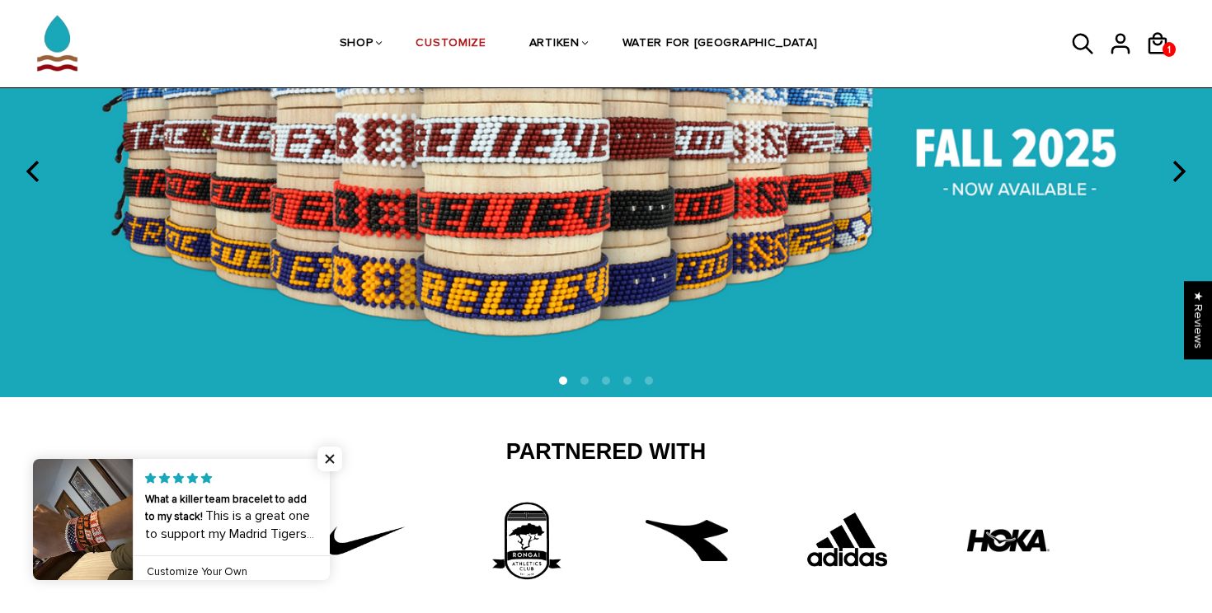
click at [1182, 167] on icon "next" at bounding box center [1177, 171] width 21 height 21
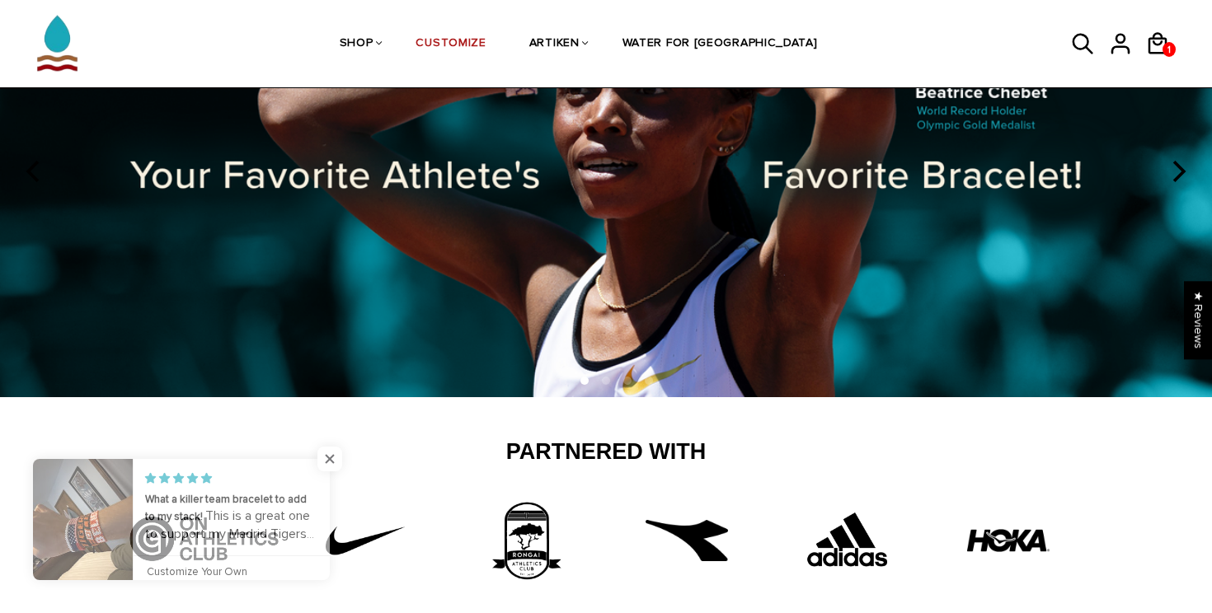
click at [1182, 167] on icon "next" at bounding box center [1177, 171] width 21 height 21
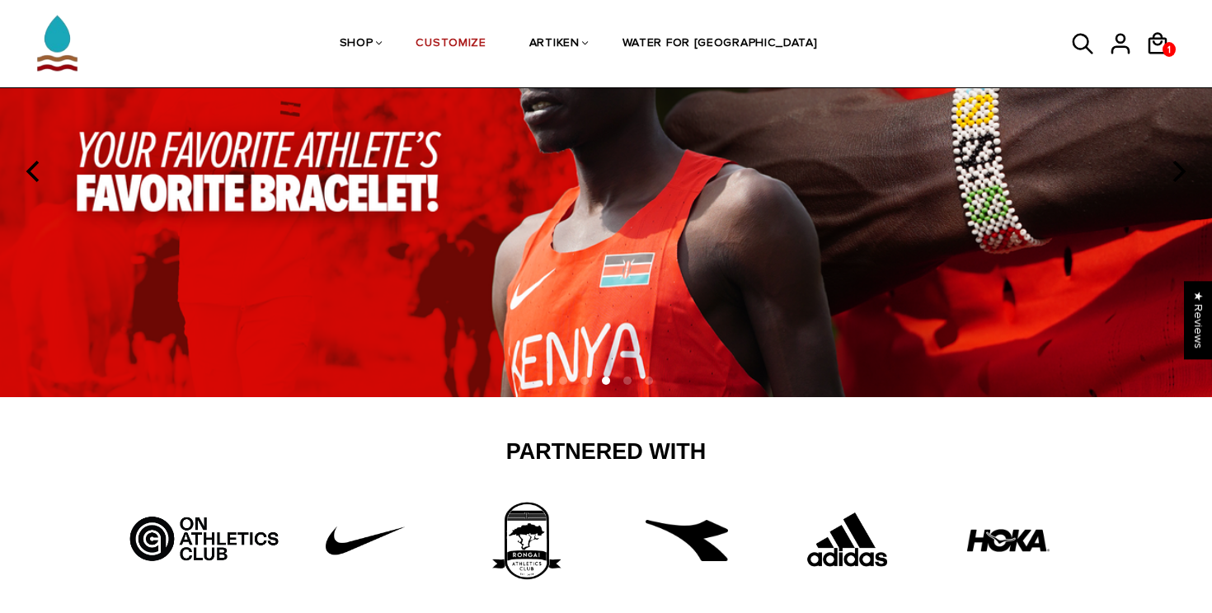
click at [1182, 167] on icon "next" at bounding box center [1177, 171] width 21 height 21
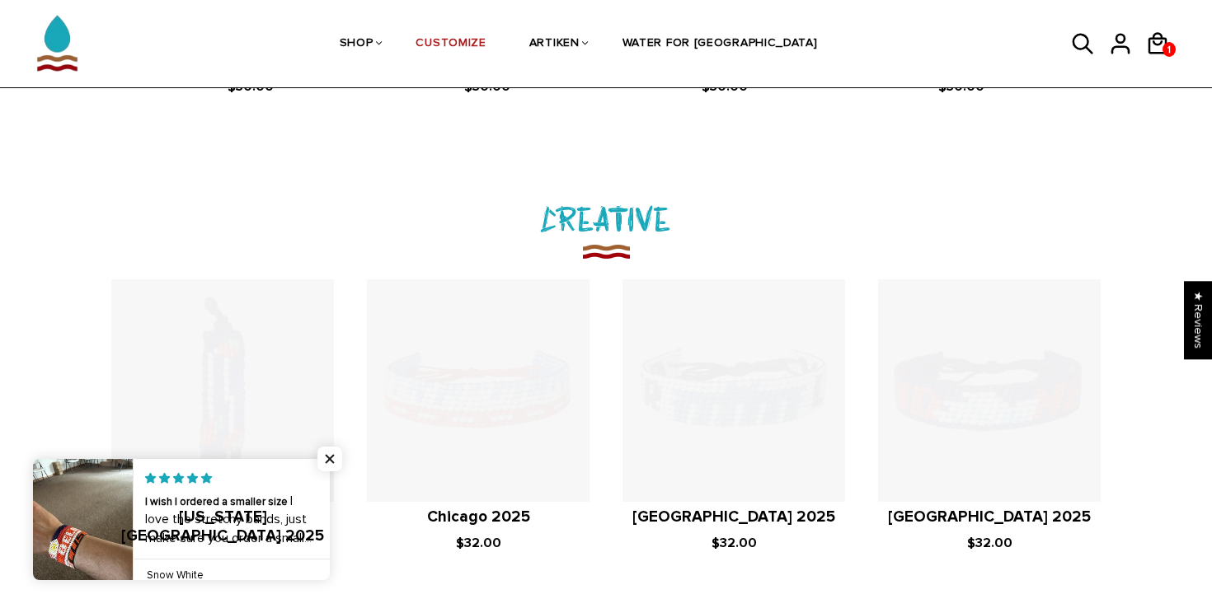
scroll to position [1845, 0]
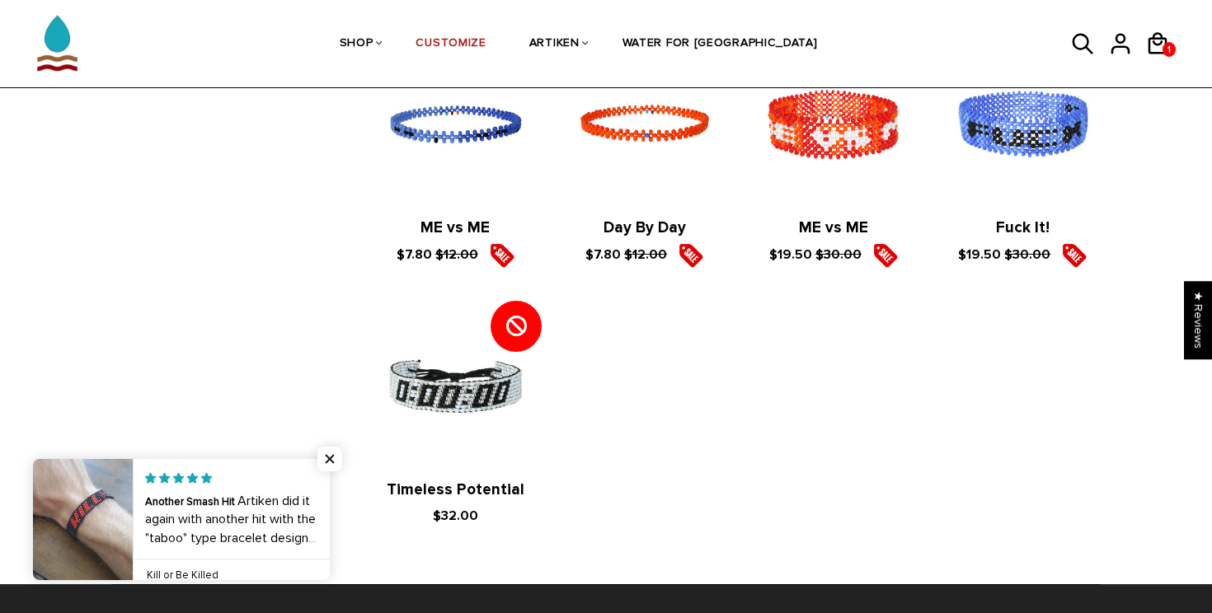
scroll to position [2331, 0]
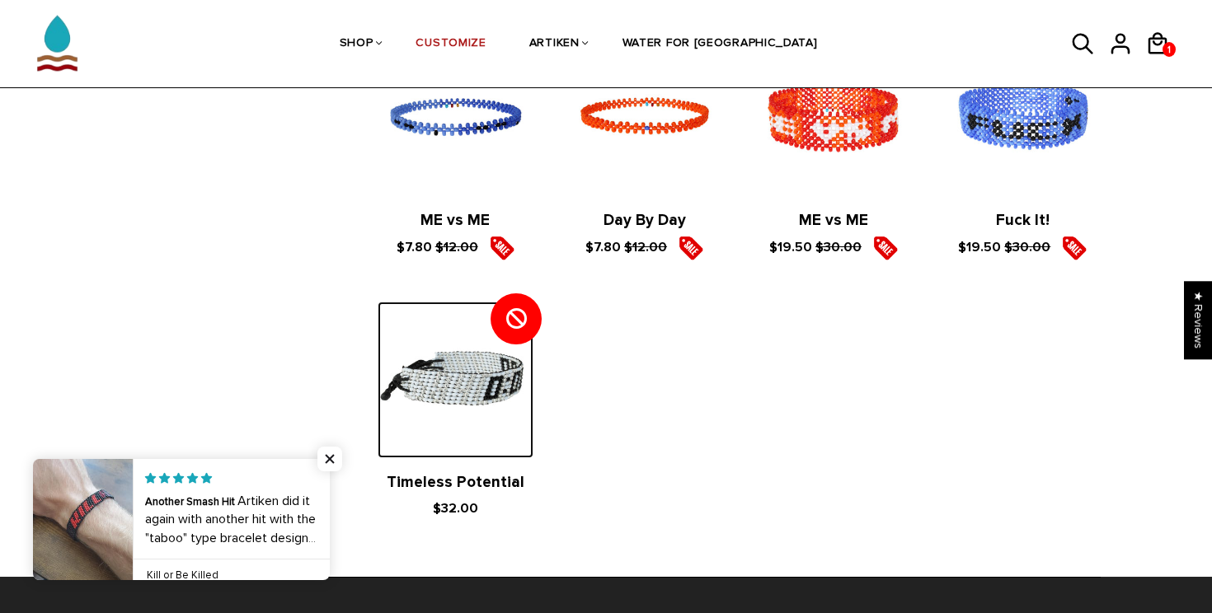
click at [465, 303] on img at bounding box center [456, 380] width 156 height 156
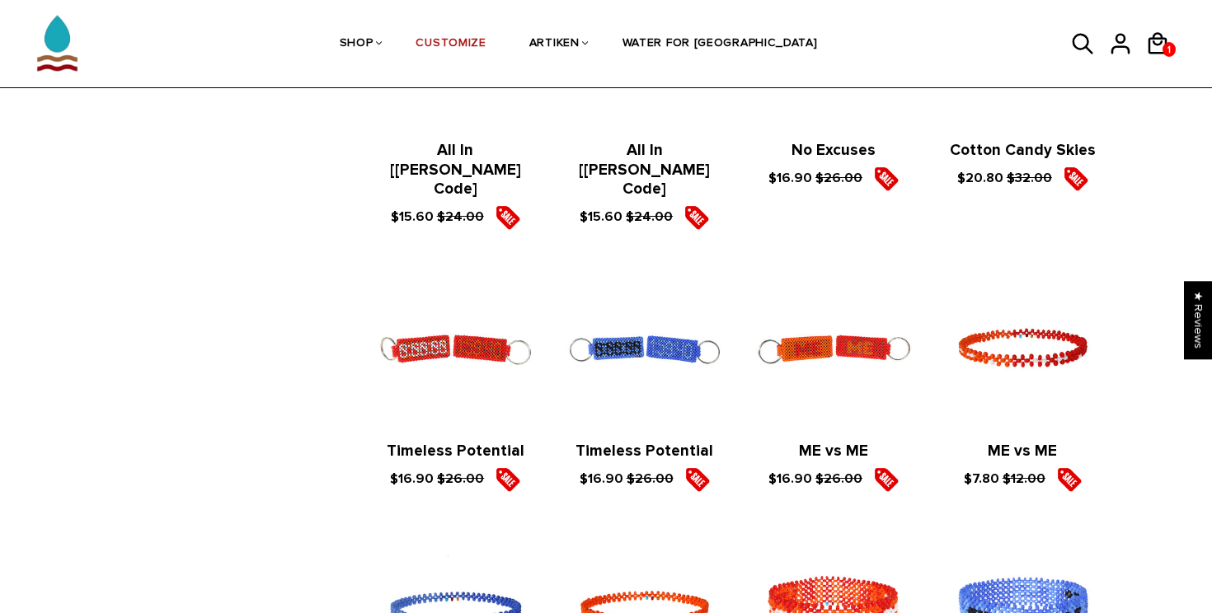
scroll to position [1830, 0]
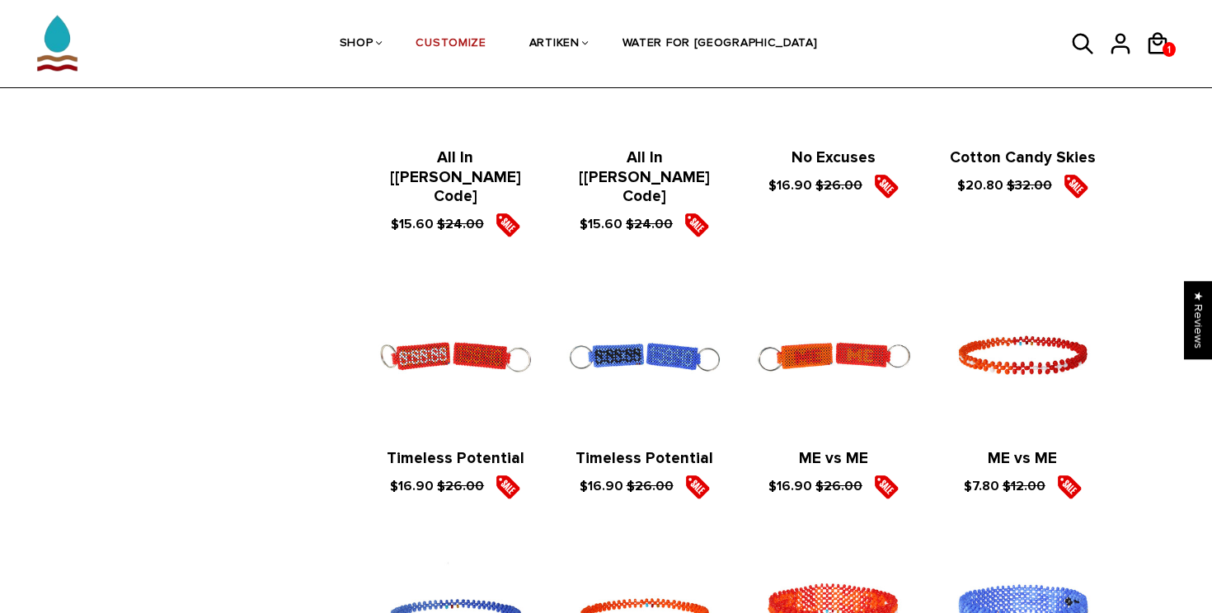
click at [665, 283] on figure at bounding box center [644, 357] width 156 height 156
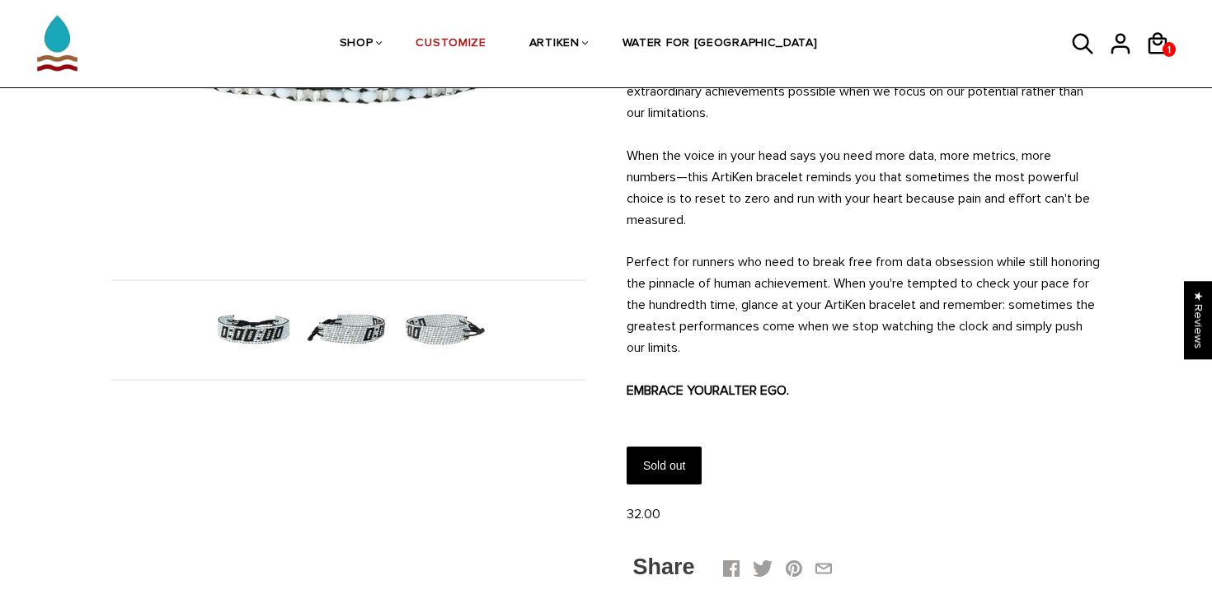
scroll to position [380, 0]
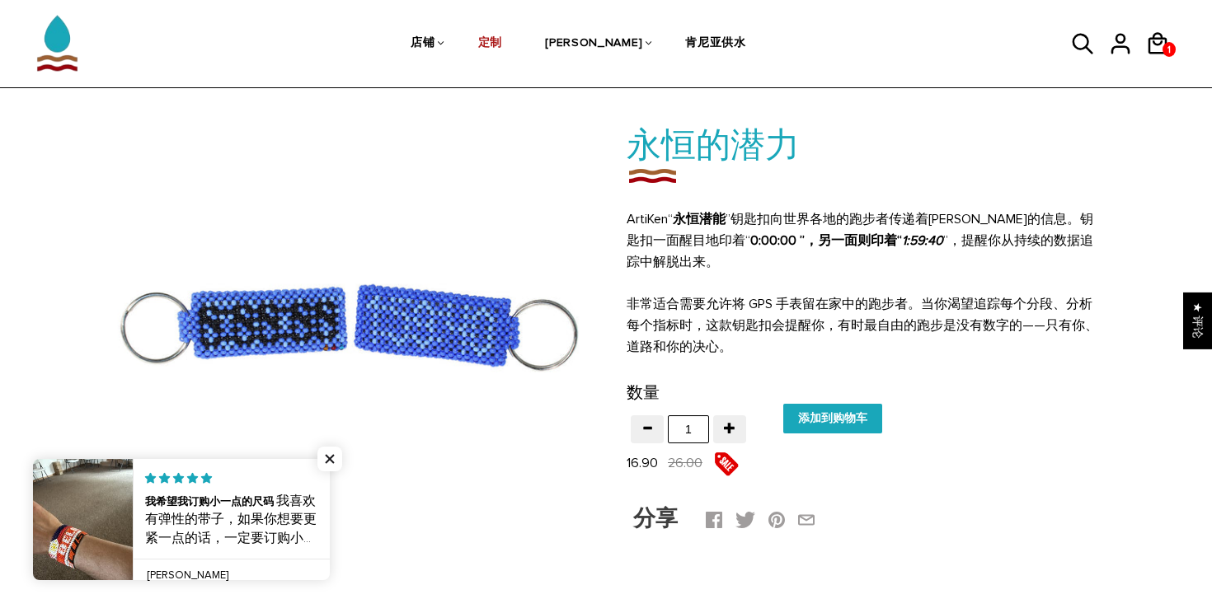
scroll to position [52, 0]
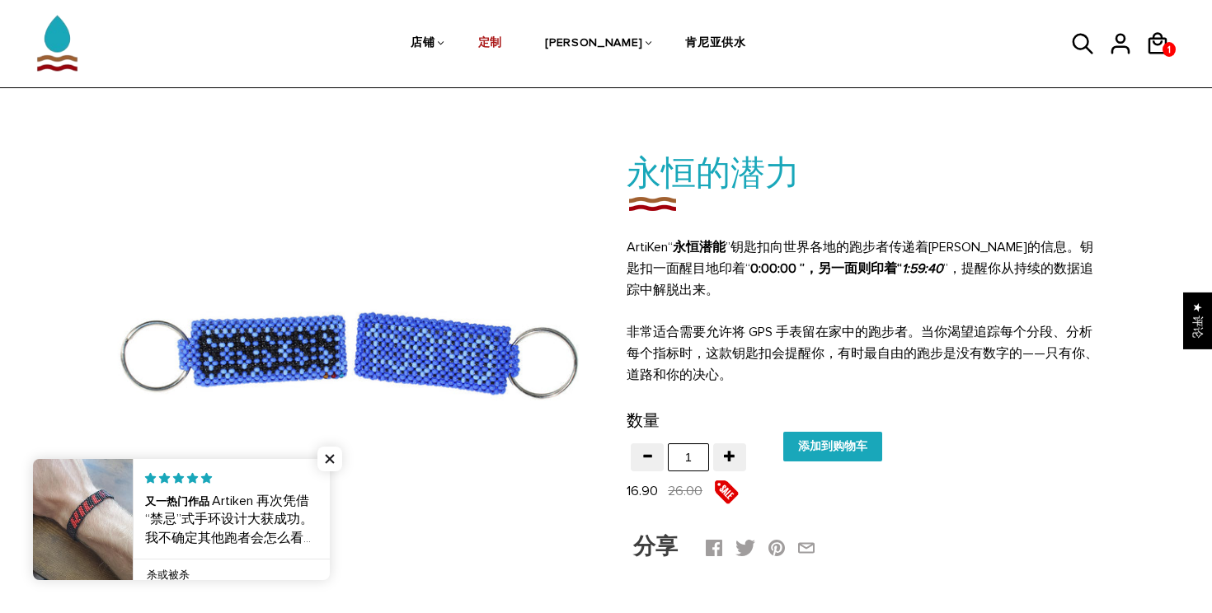
click at [819, 451] on input "添加到购物车" at bounding box center [832, 447] width 99 height 30
type input "Add to cart"
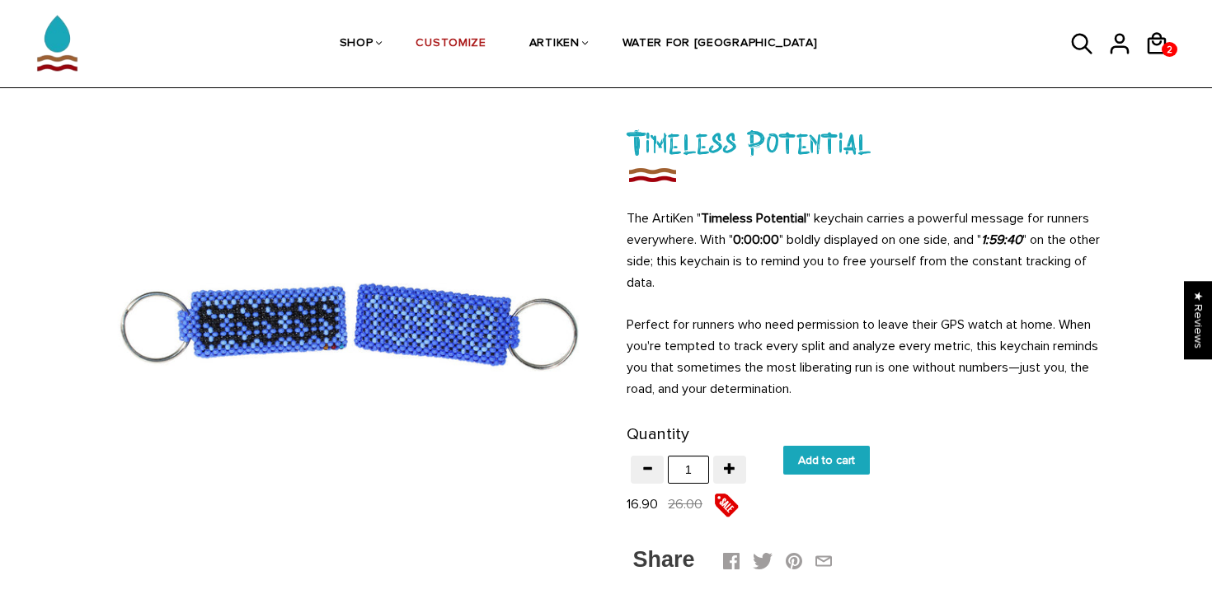
scroll to position [71, 0]
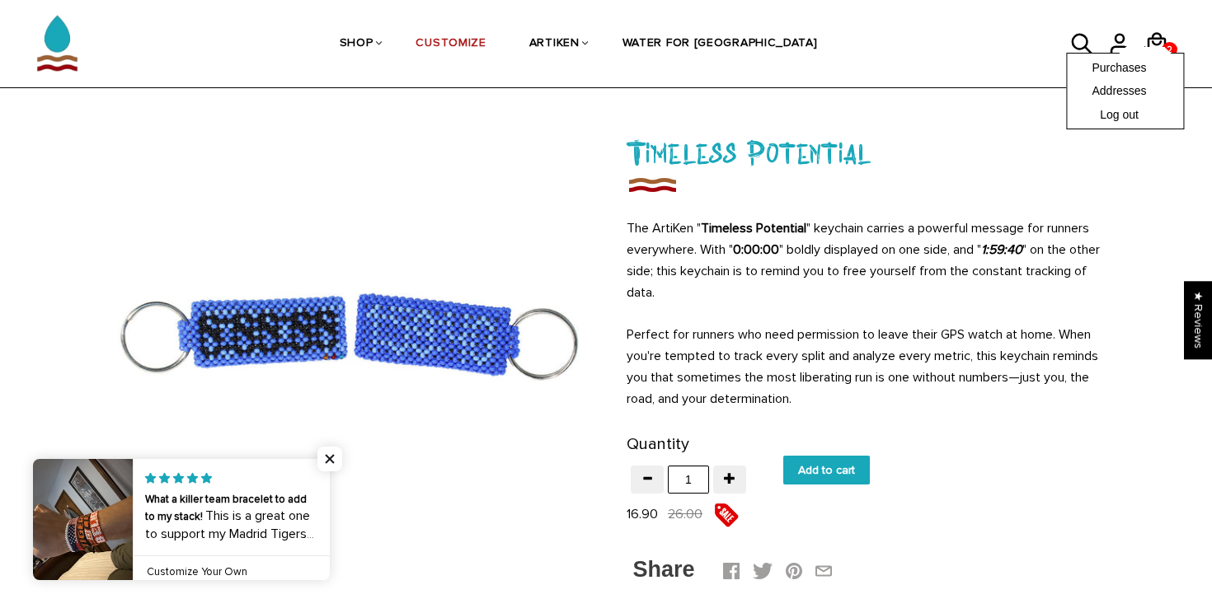
click at [1154, 53] on div "Purchases Addresses Log out" at bounding box center [1125, 91] width 118 height 77
click at [1144, 66] on link "Purchases" at bounding box center [1125, 67] width 67 height 16
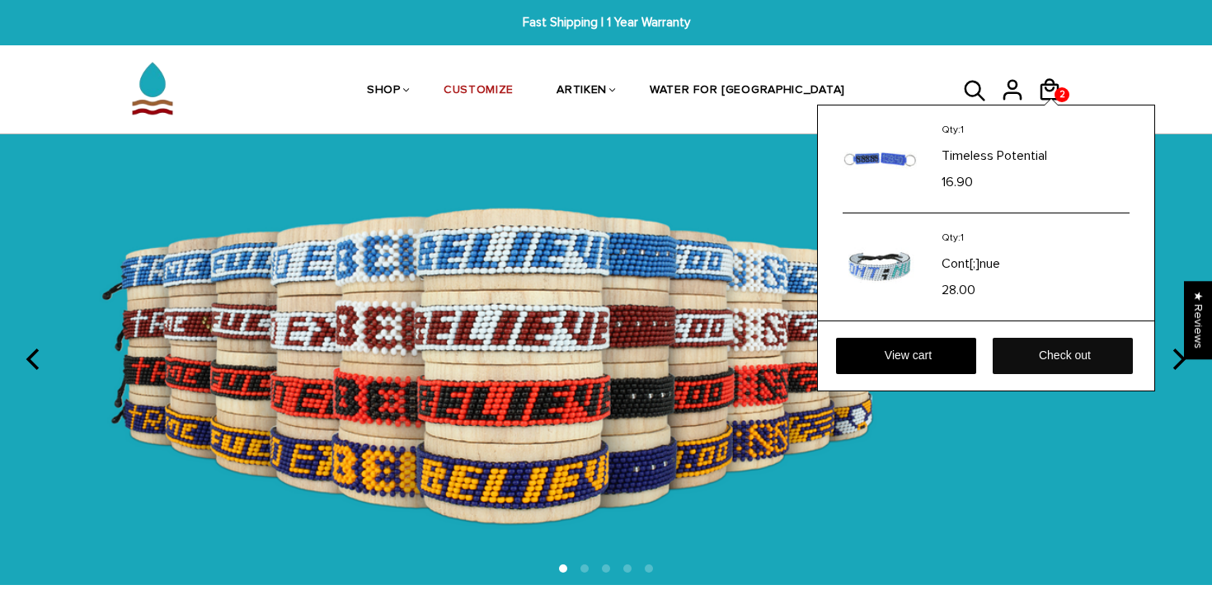
click at [1055, 360] on link "Check out" at bounding box center [1063, 356] width 140 height 36
click at [1054, 356] on link "Check out" at bounding box center [1063, 356] width 140 height 36
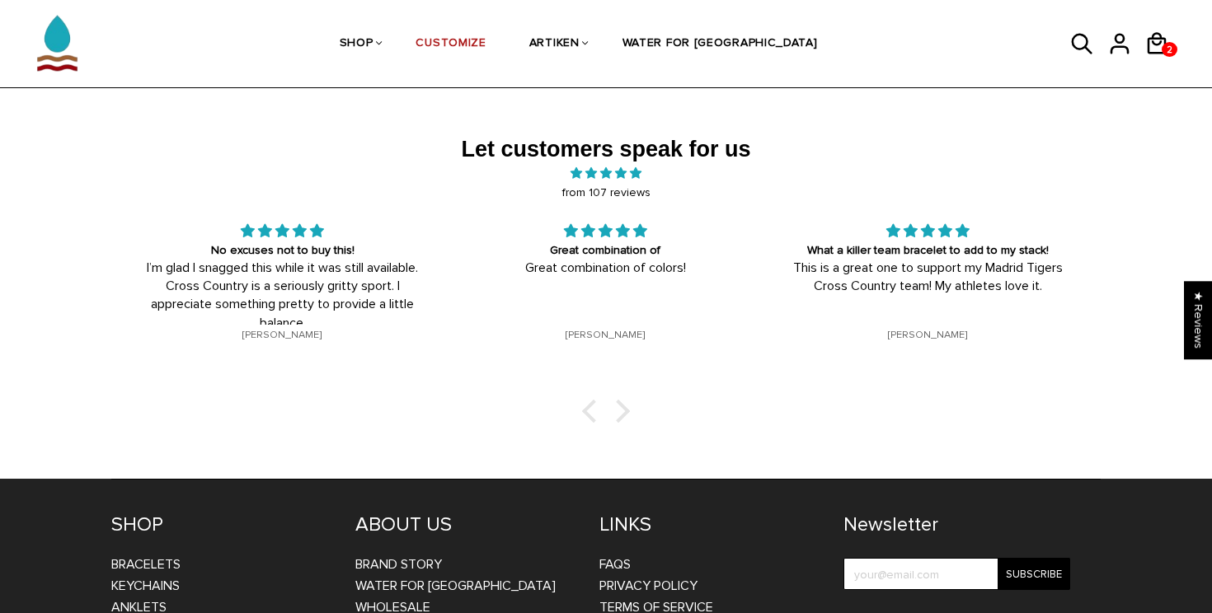
scroll to position [2686, 0]
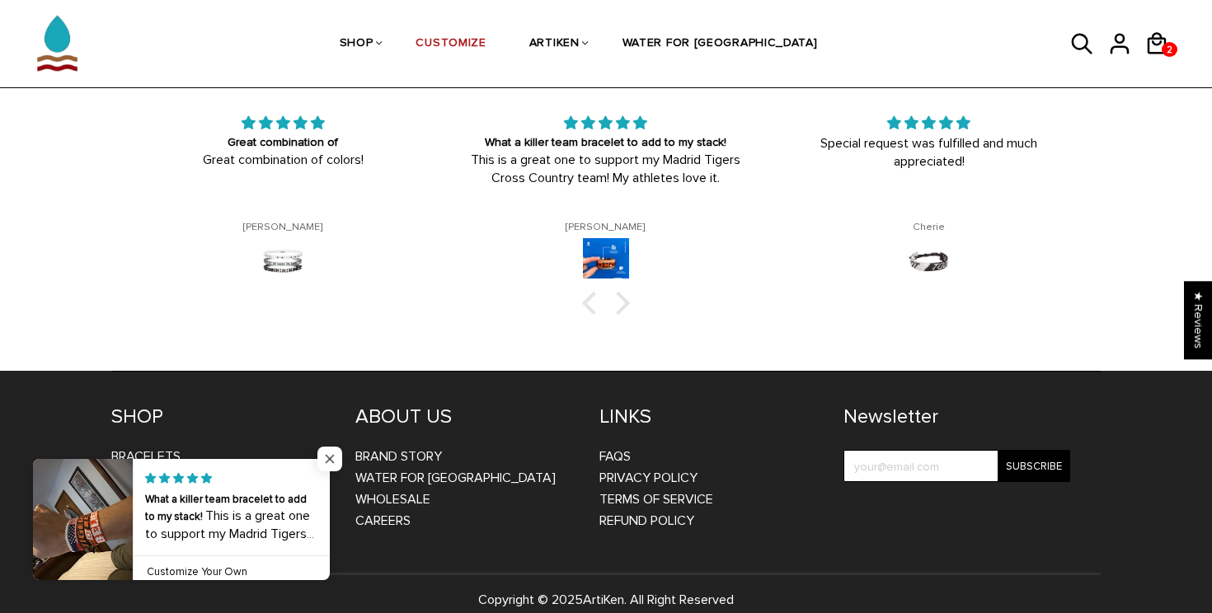
click at [333, 454] on span "Close popup widget" at bounding box center [329, 459] width 25 height 25
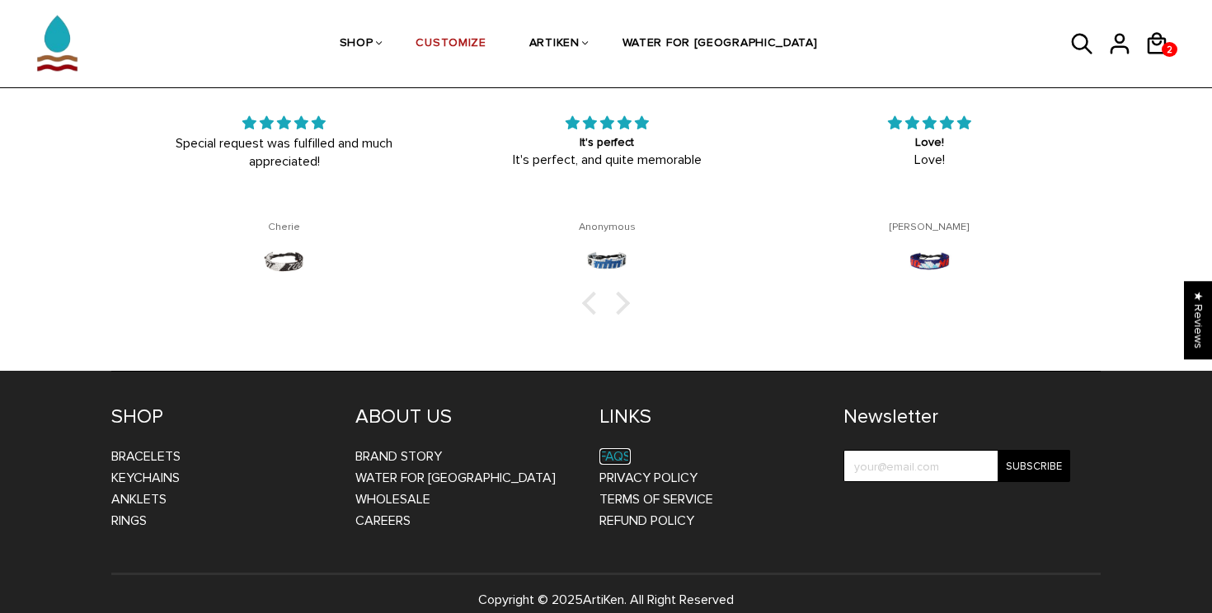
click at [604, 449] on link "FAQs" at bounding box center [614, 457] width 31 height 16
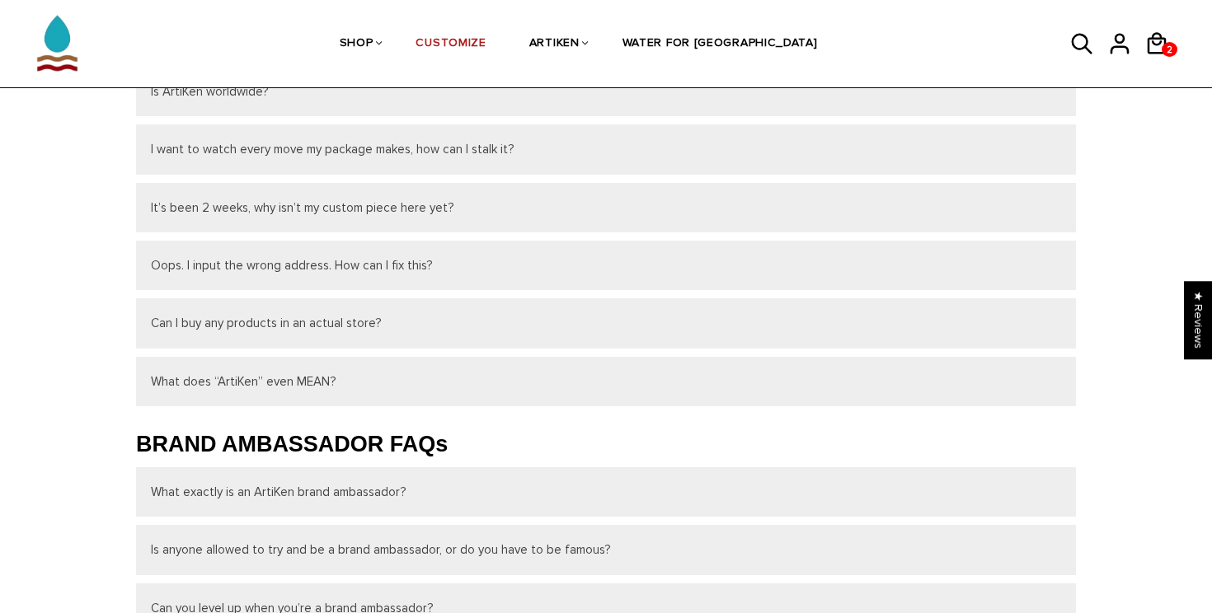
scroll to position [356, 0]
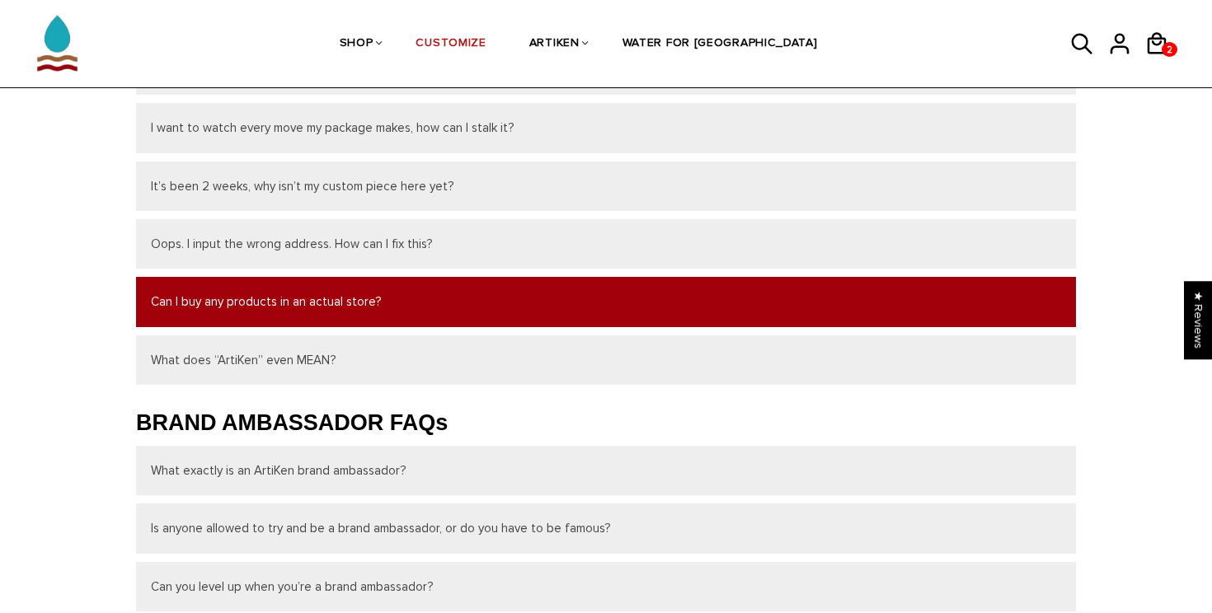
click at [168, 298] on button "Can I buy any products in an actual store?" at bounding box center [606, 301] width 940 height 49
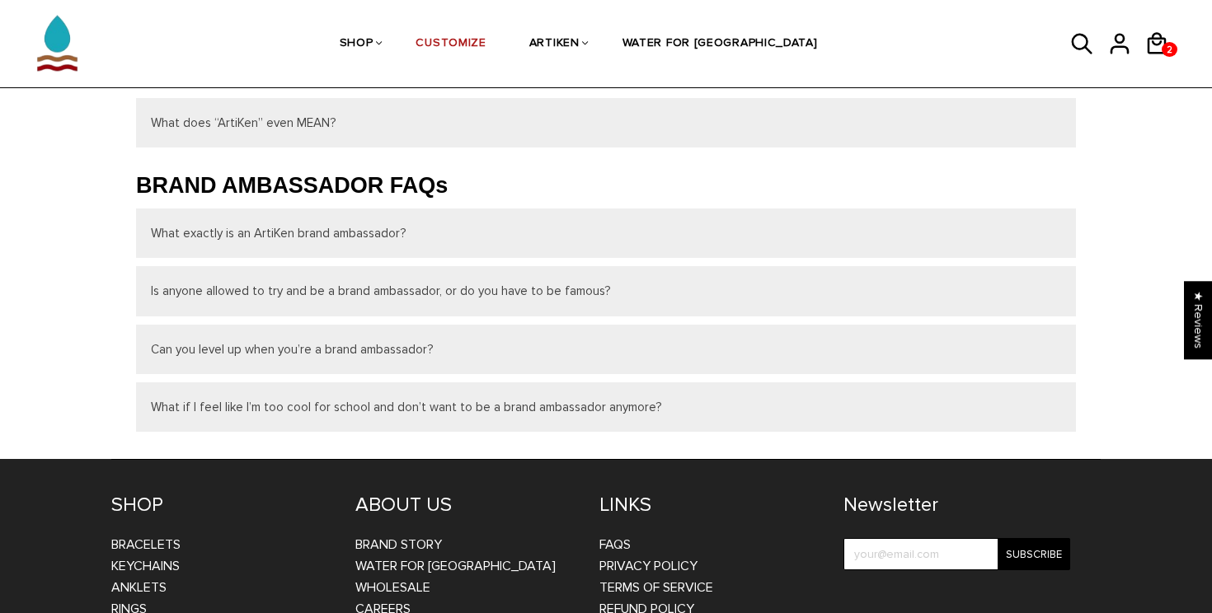
scroll to position [679, 0]
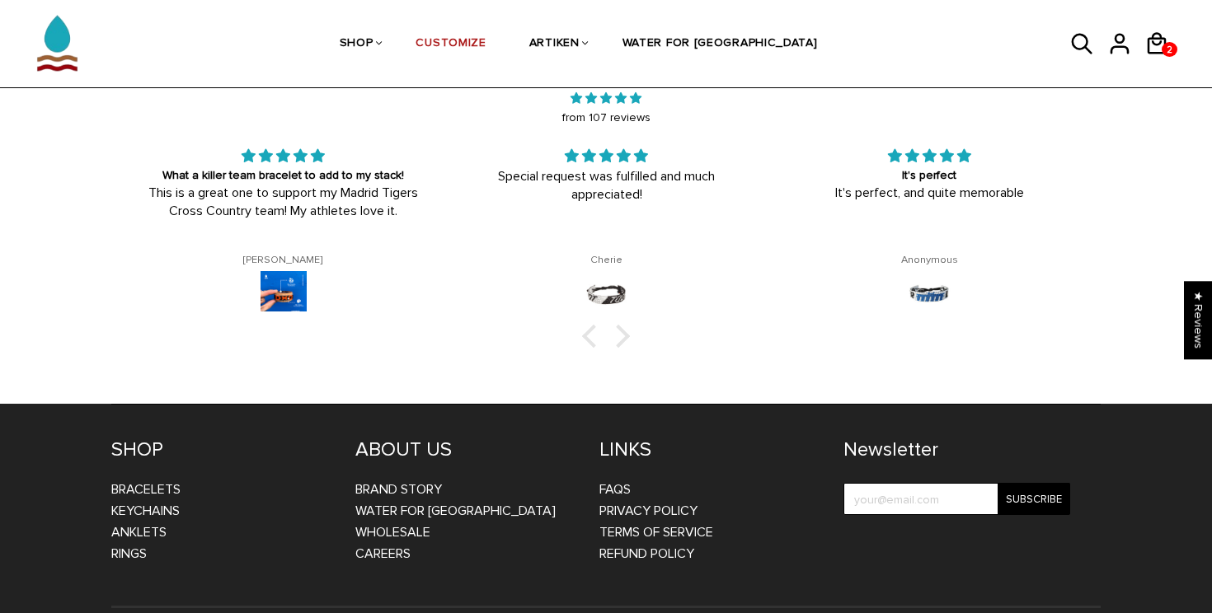
scroll to position [2686, 0]
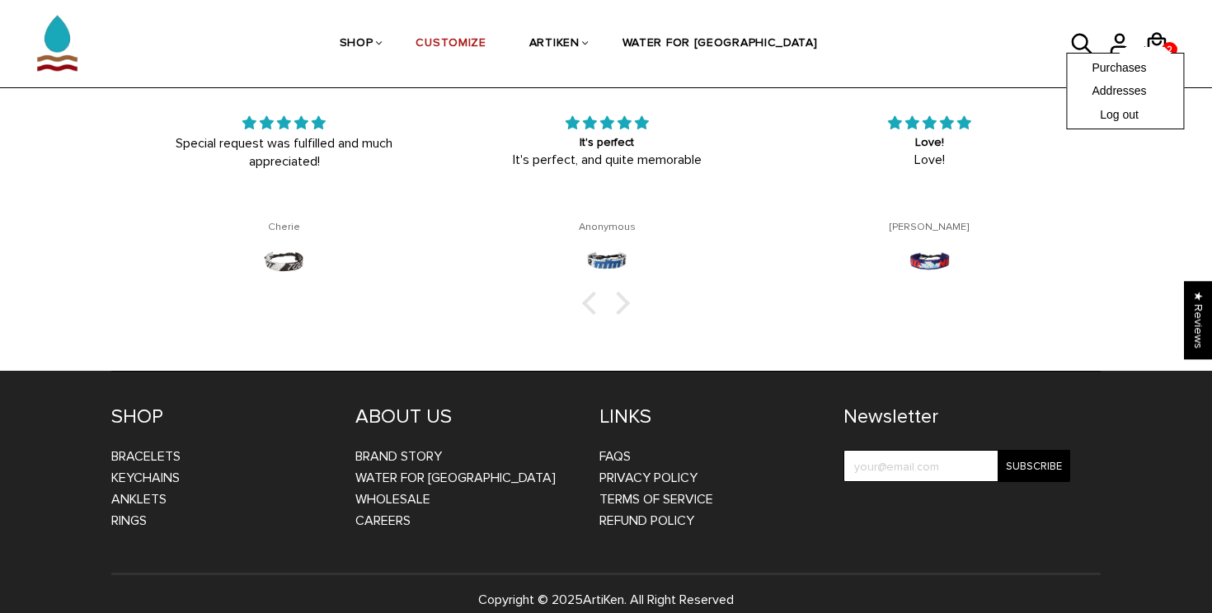
click at [1161, 53] on div "Purchases Addresses Log out" at bounding box center [1125, 91] width 118 height 77
click at [1131, 73] on link "Purchases" at bounding box center [1125, 67] width 67 height 16
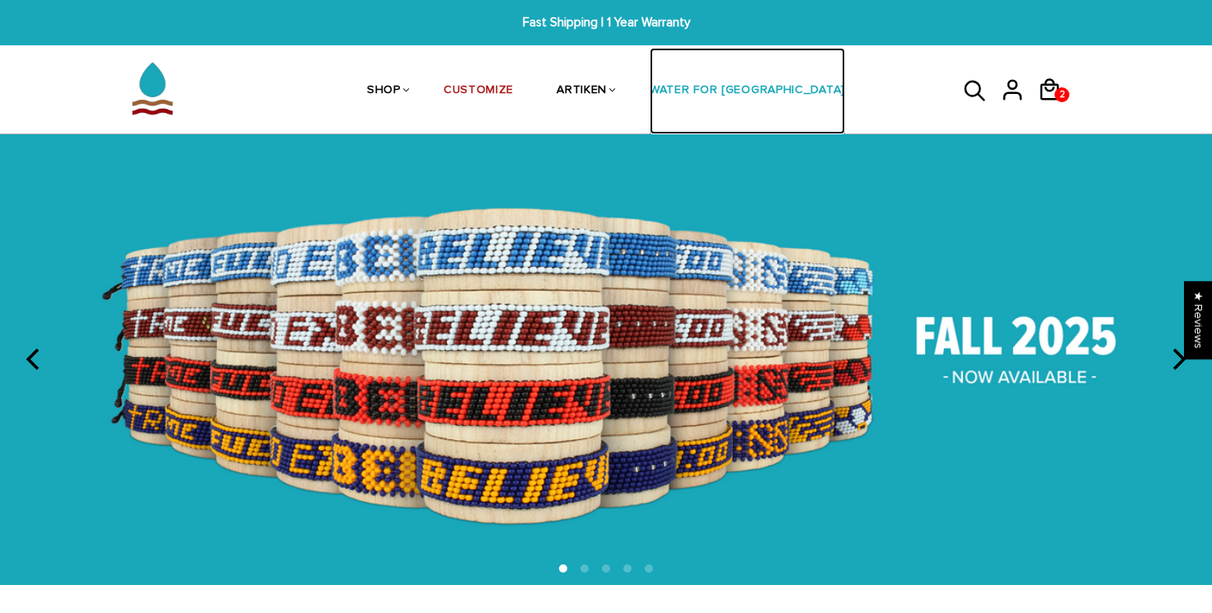
click at [765, 91] on link "WATER FOR [GEOGRAPHIC_DATA]" at bounding box center [747, 91] width 195 height 87
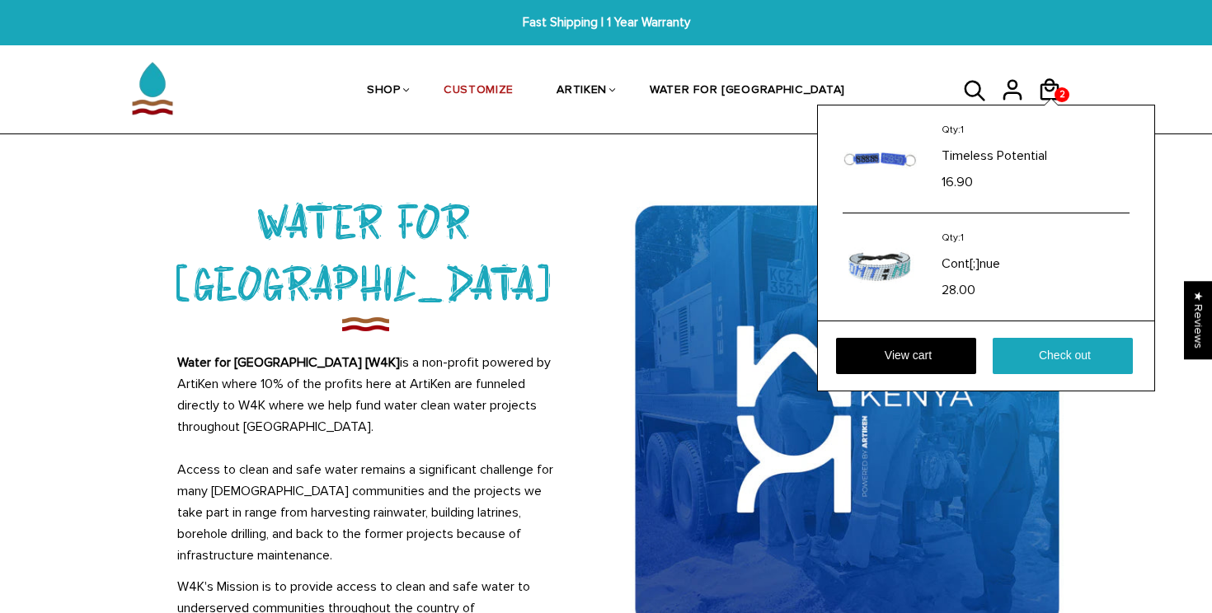
click at [1055, 105] on div "Qty: 1 Timeless Potential 16.90 Qty: 1 Cont[;]nue 28.00 View cart Check out" at bounding box center [986, 248] width 338 height 287
click at [1032, 362] on link "Check out" at bounding box center [1063, 356] width 140 height 36
